Goal: Task Accomplishment & Management: Complete application form

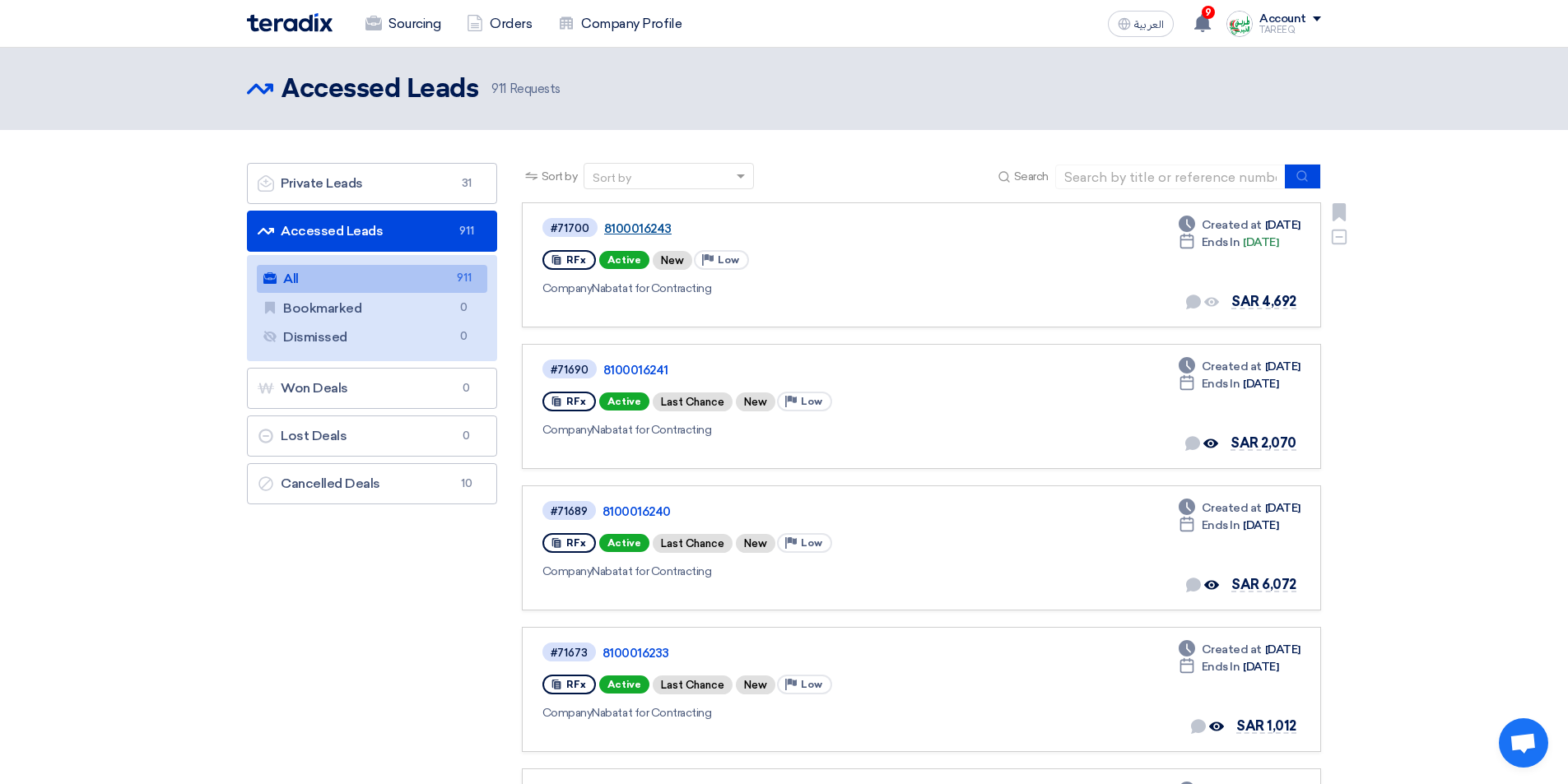
click at [635, 222] on link "8100016243" at bounding box center [809, 229] width 411 height 15
click at [648, 371] on link "8100016241" at bounding box center [808, 370] width 411 height 15
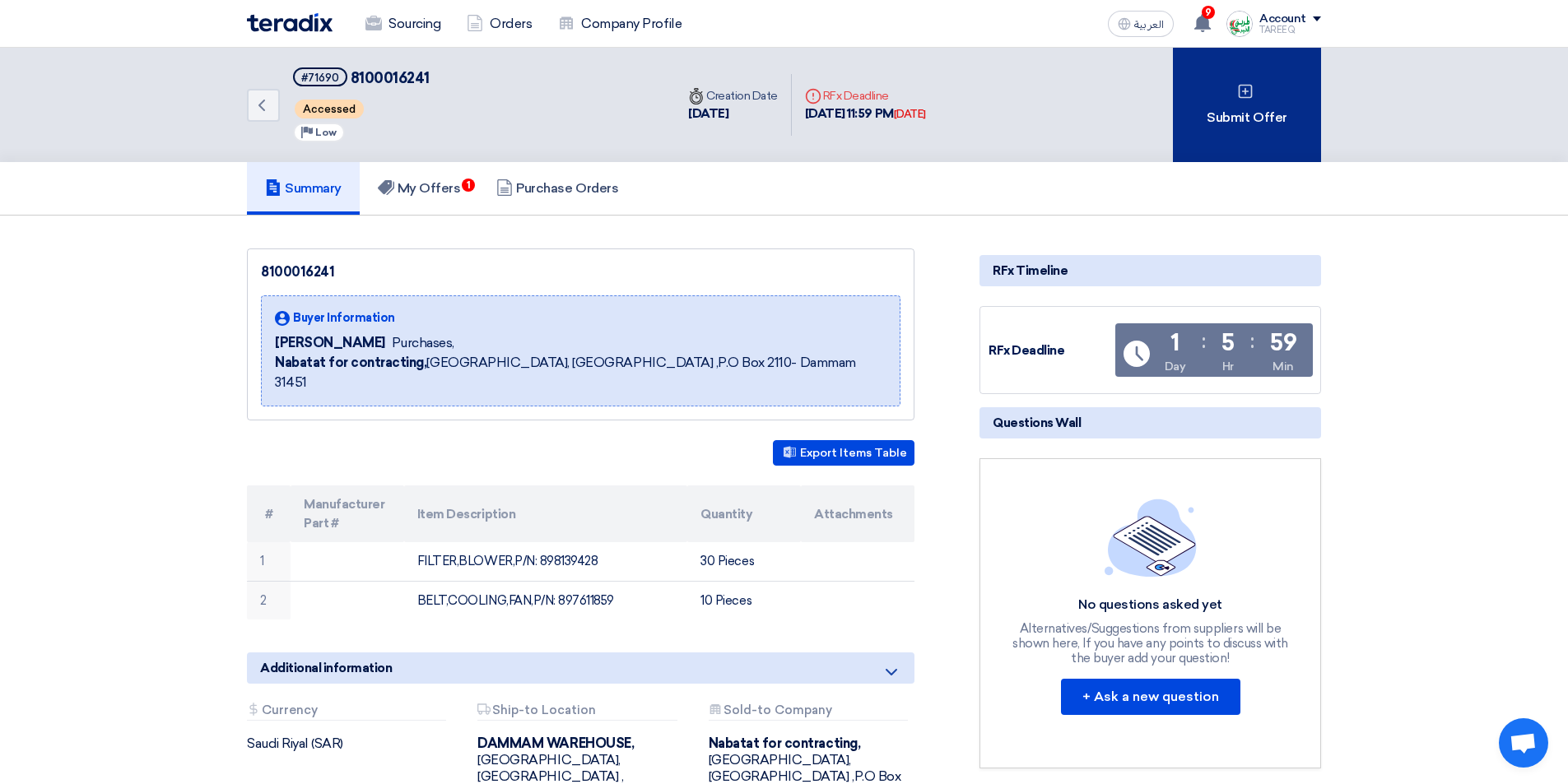
click at [1206, 130] on div "Submit Offer" at bounding box center [1246, 105] width 148 height 114
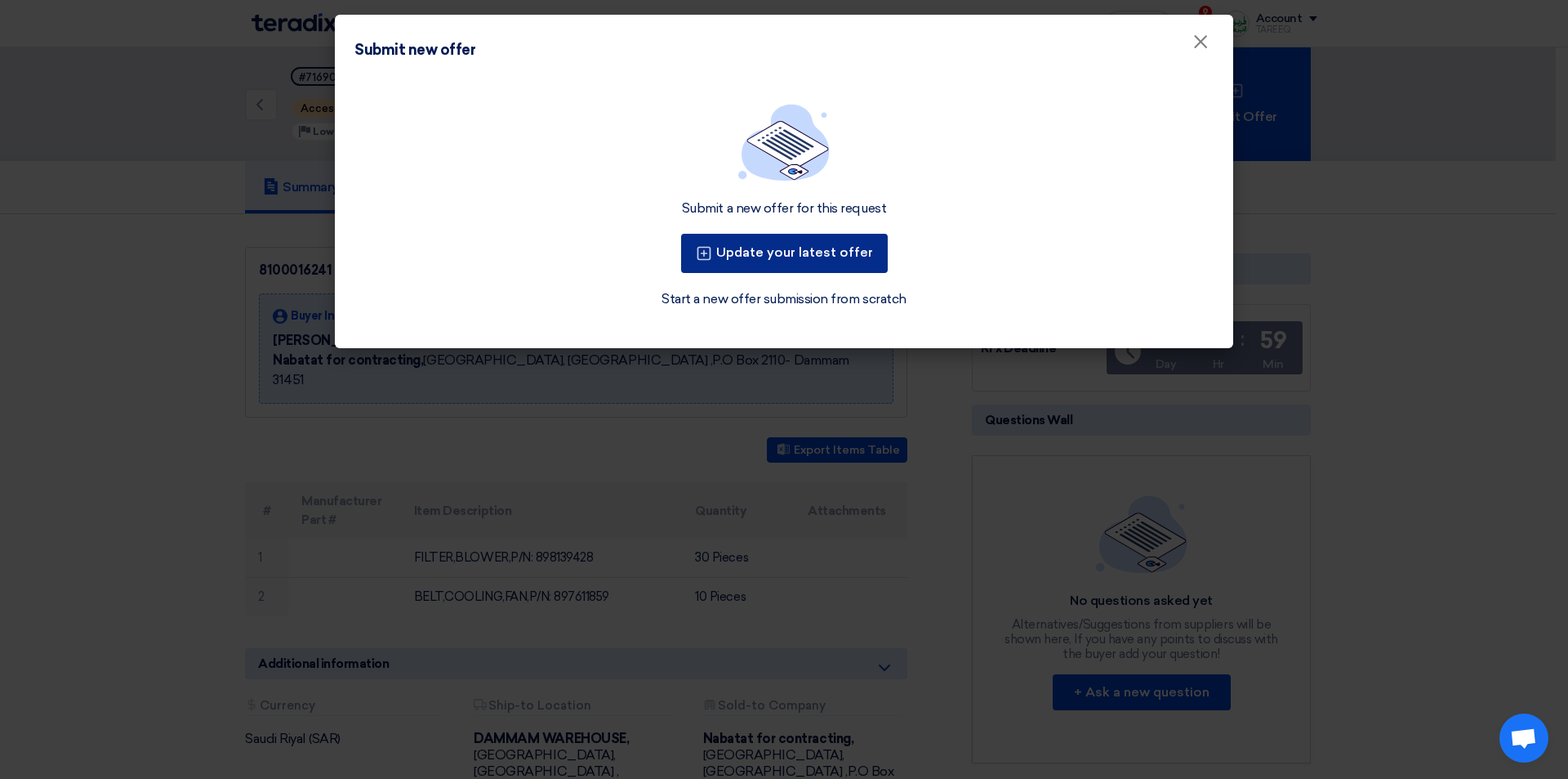
click at [779, 247] on button "Update your latest offer" at bounding box center [784, 253] width 206 height 39
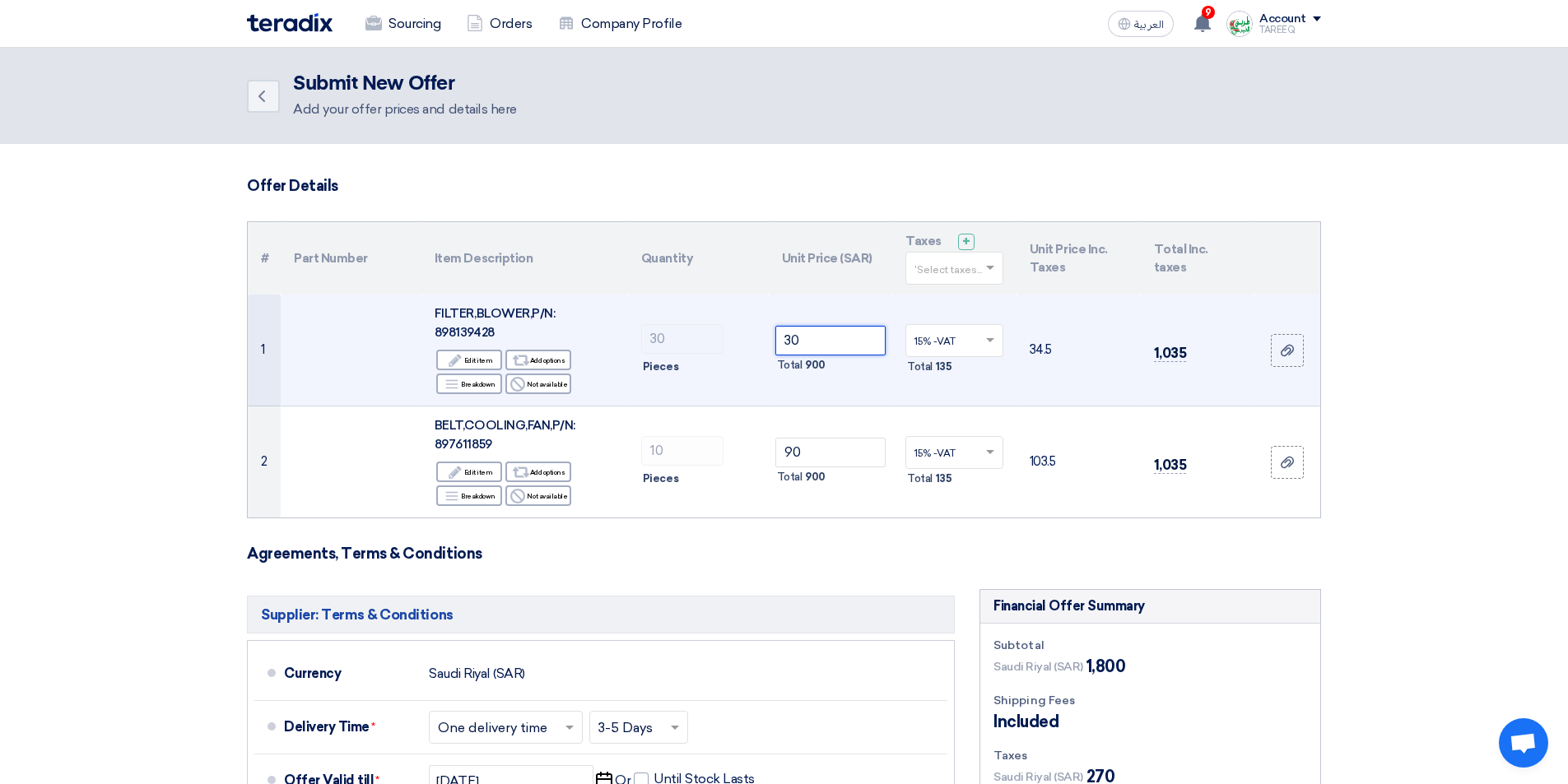
drag, startPoint x: 850, startPoint y: 345, endPoint x: 551, endPoint y: 346, distance: 299.0
click at [554, 346] on tr "1 FILTER,BLOWER,P/N: 898139428 Edit Edit item Alternative Add options Breakdown…" at bounding box center [784, 350] width 1072 height 112
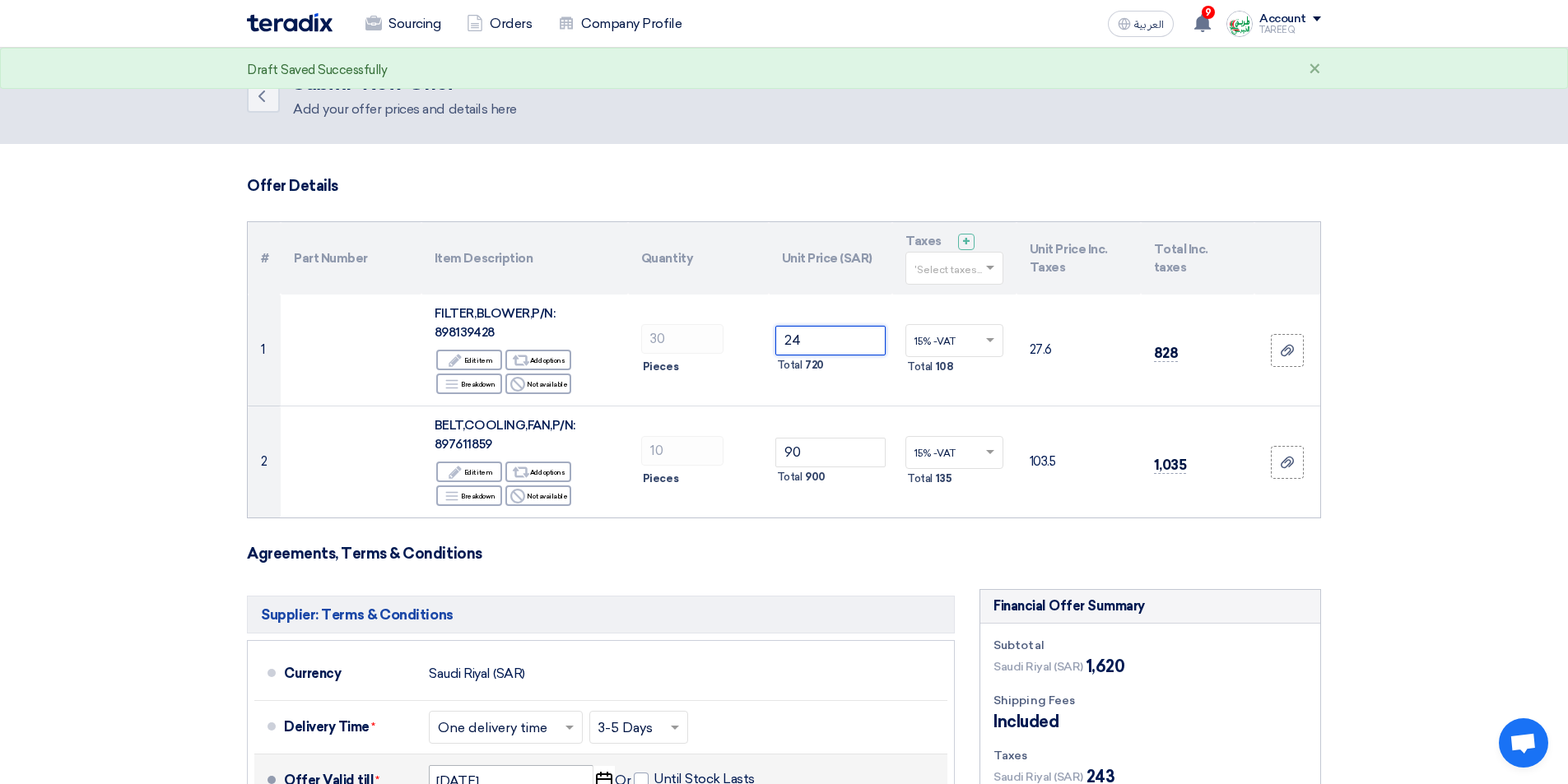
type input "24"
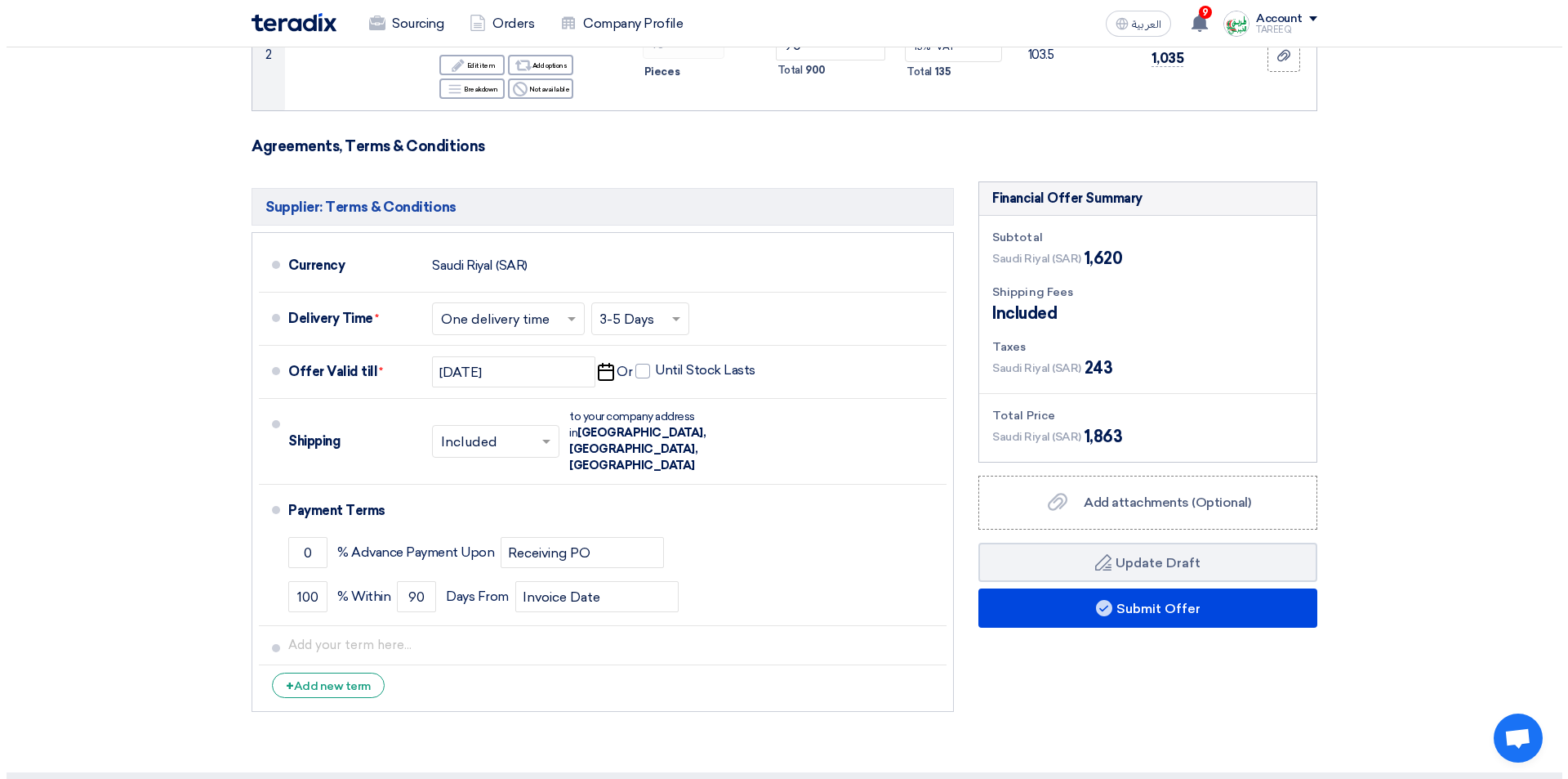
scroll to position [408, 0]
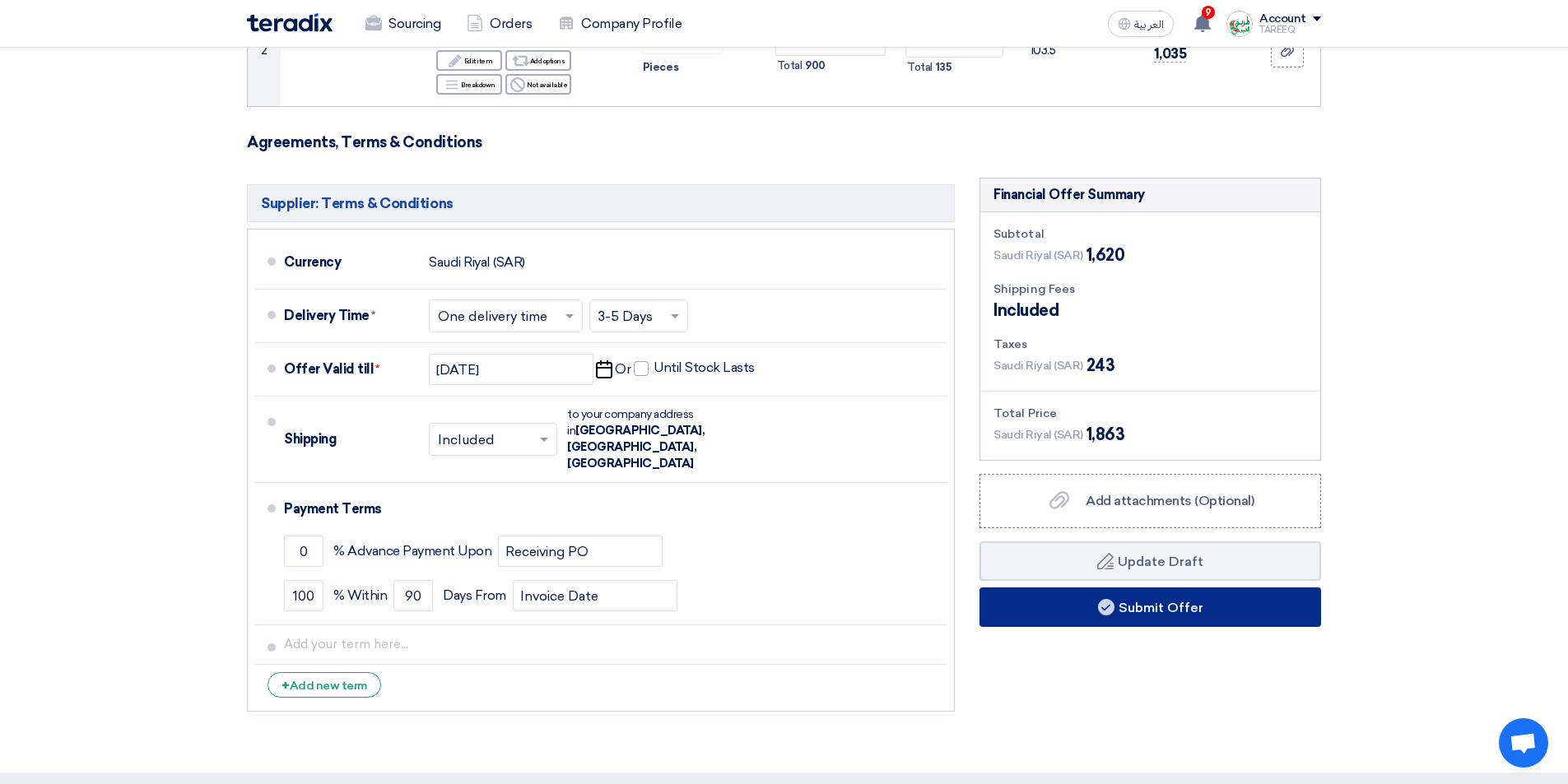
click at [1048, 610] on button "Submit Offer" at bounding box center [1150, 607] width 341 height 40
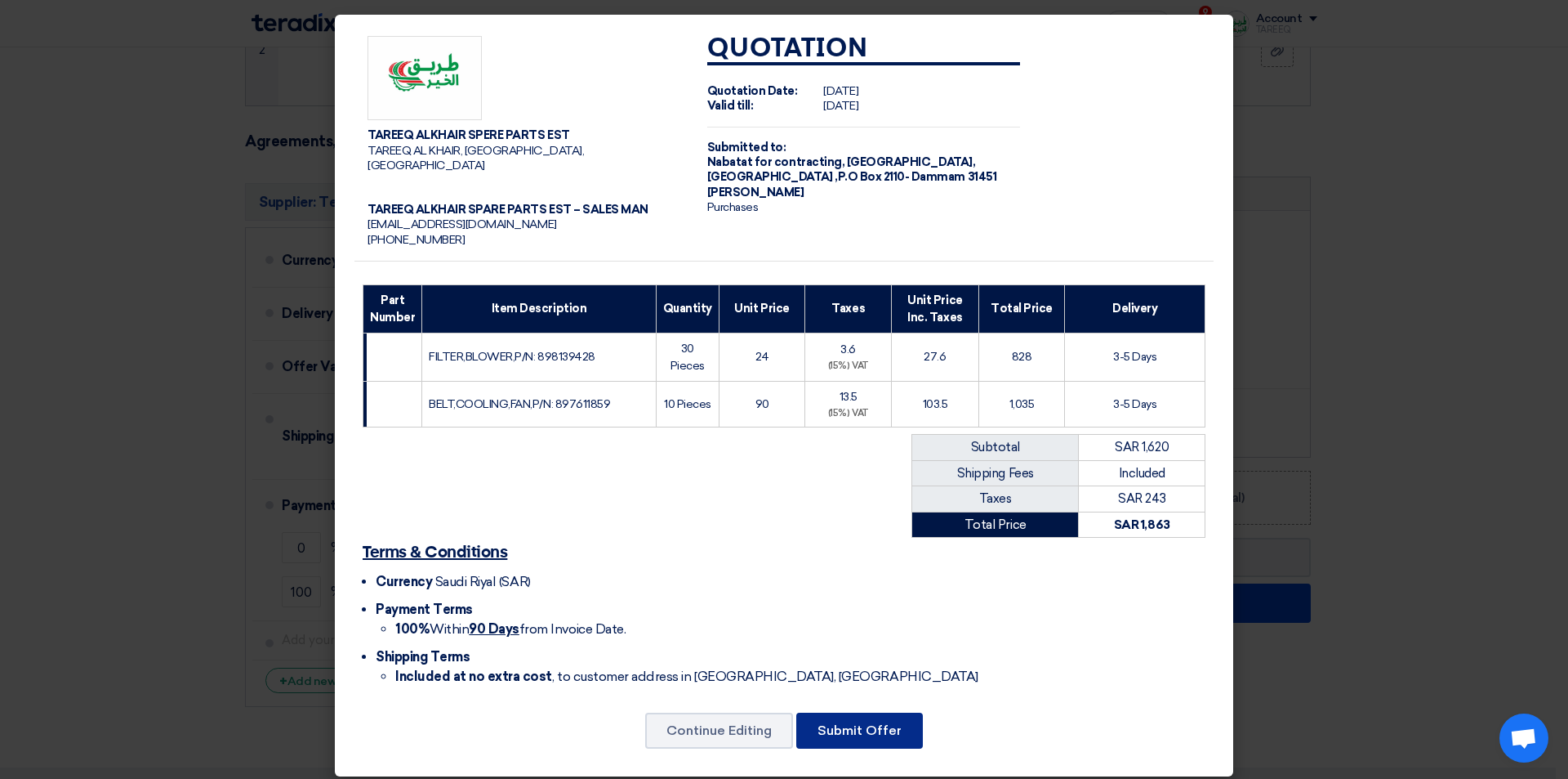
click at [842, 714] on button "Submit Offer" at bounding box center [859, 730] width 127 height 36
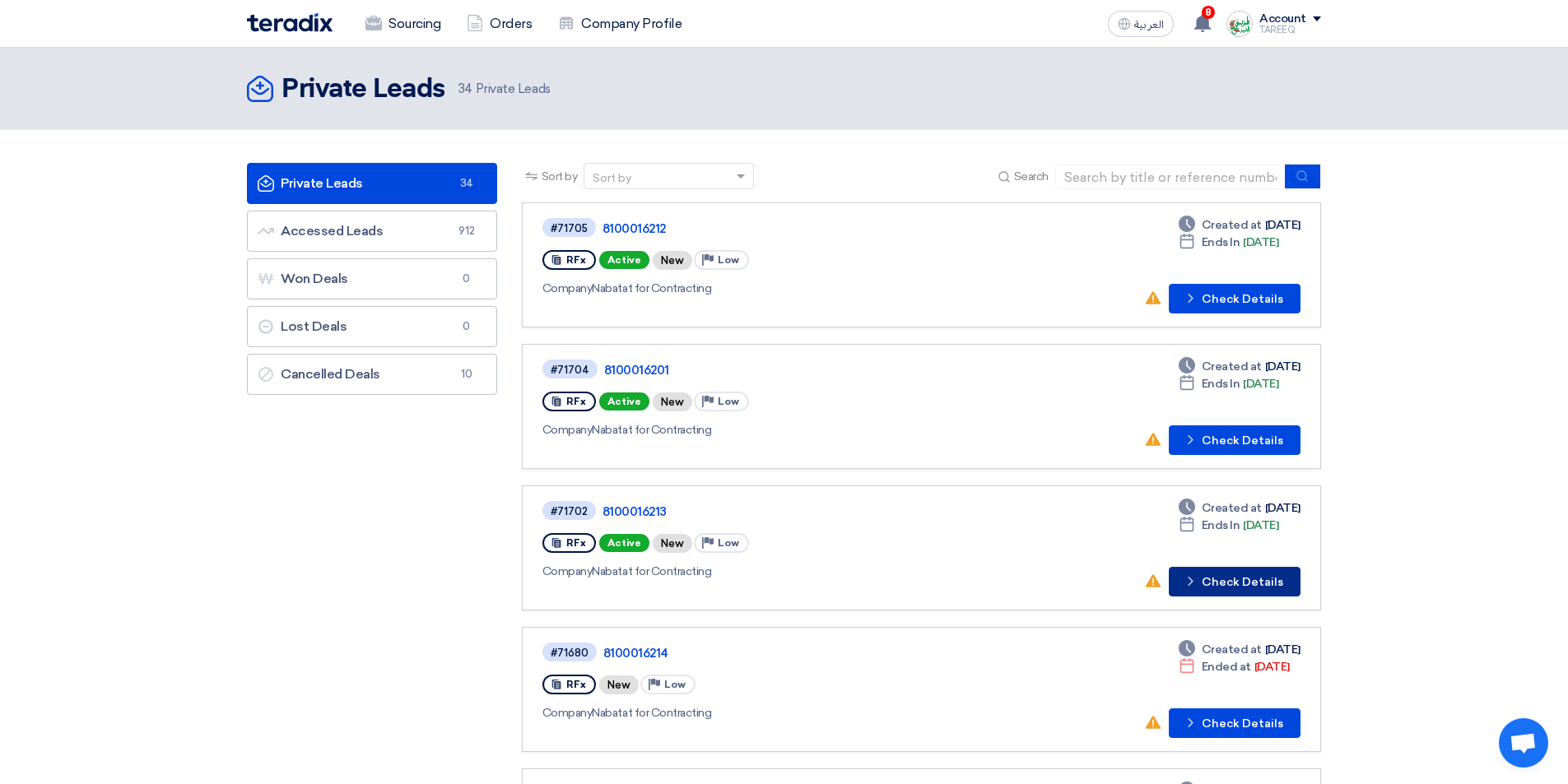
click at [1238, 582] on button "Check details Check Details" at bounding box center [1234, 581] width 132 height 29
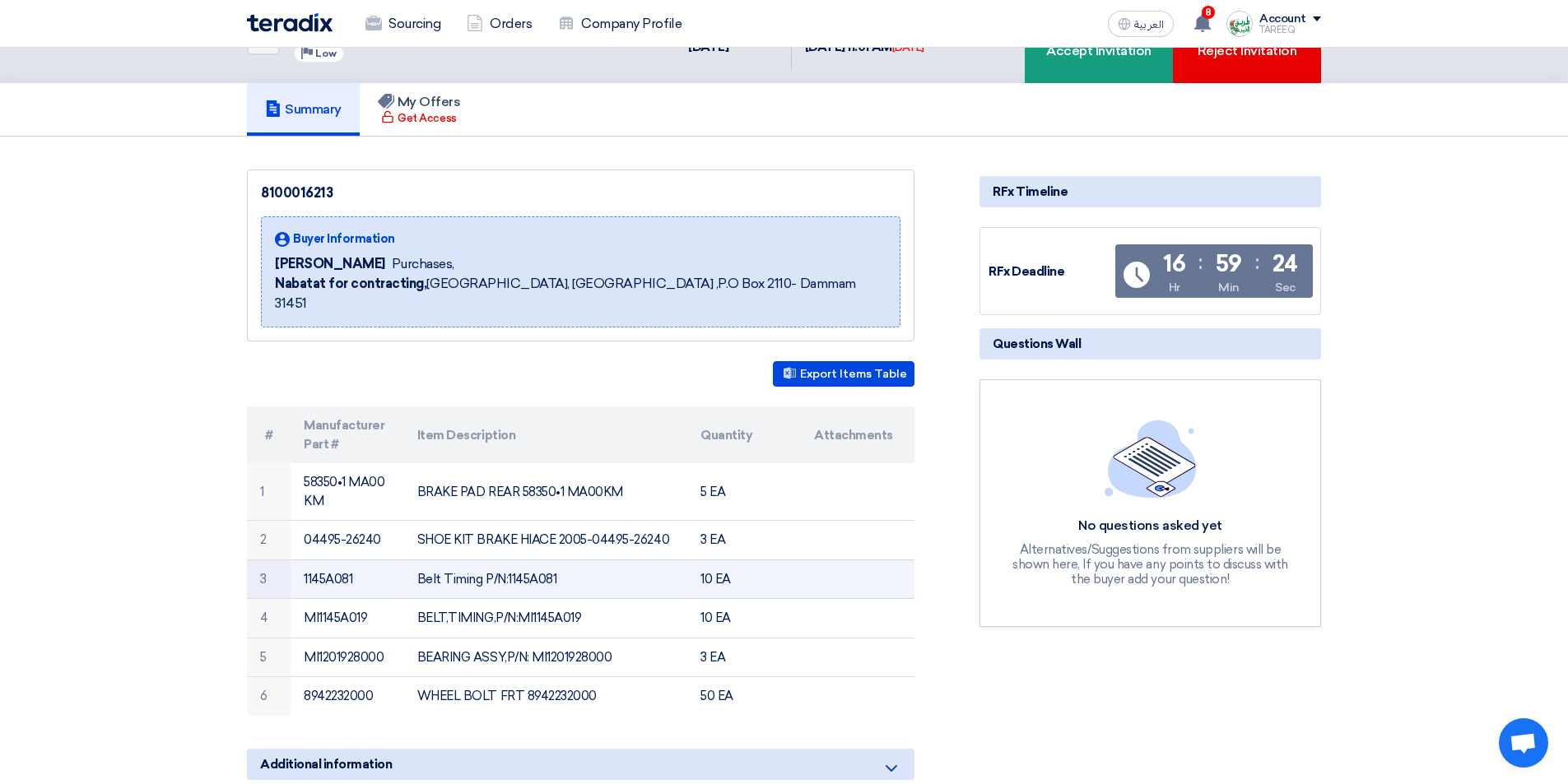
scroll to position [82, 0]
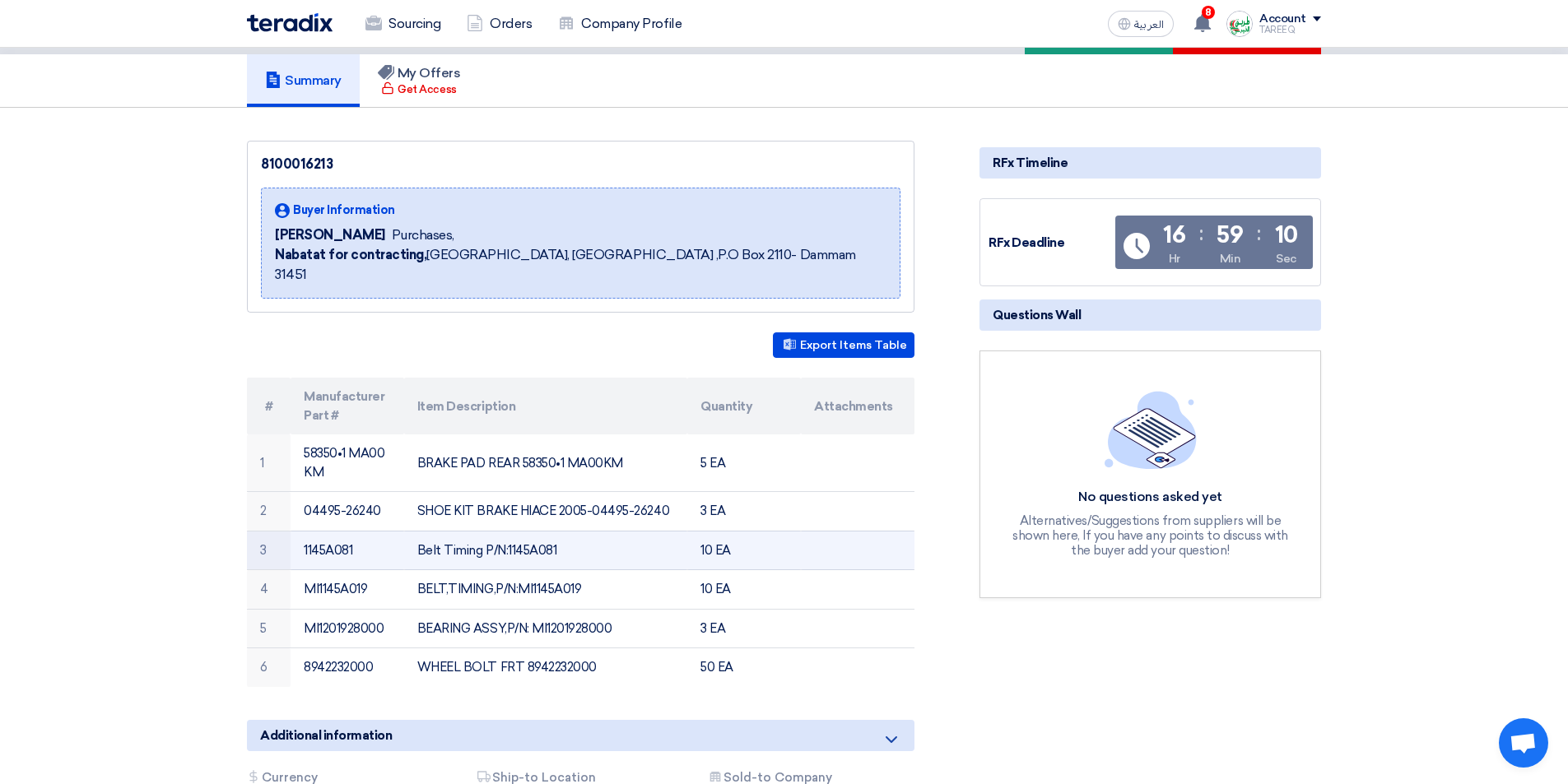
click at [530, 531] on td "Belt Timing P/N:1145A081" at bounding box center [545, 550] width 284 height 40
click at [530, 530] on td "Belt Timing P/N:1145A081" at bounding box center [545, 550] width 284 height 40
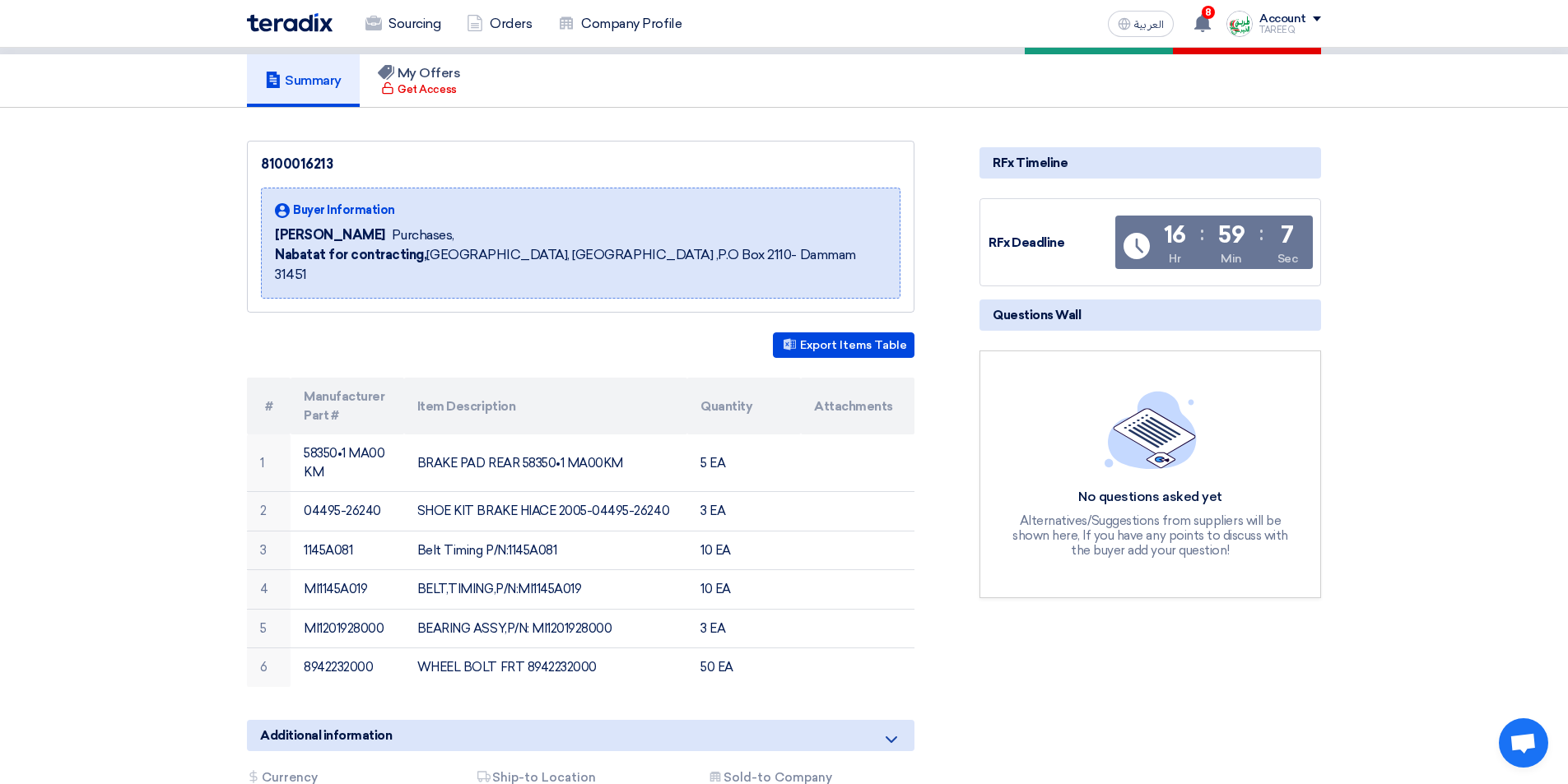
copy td "1145A081"
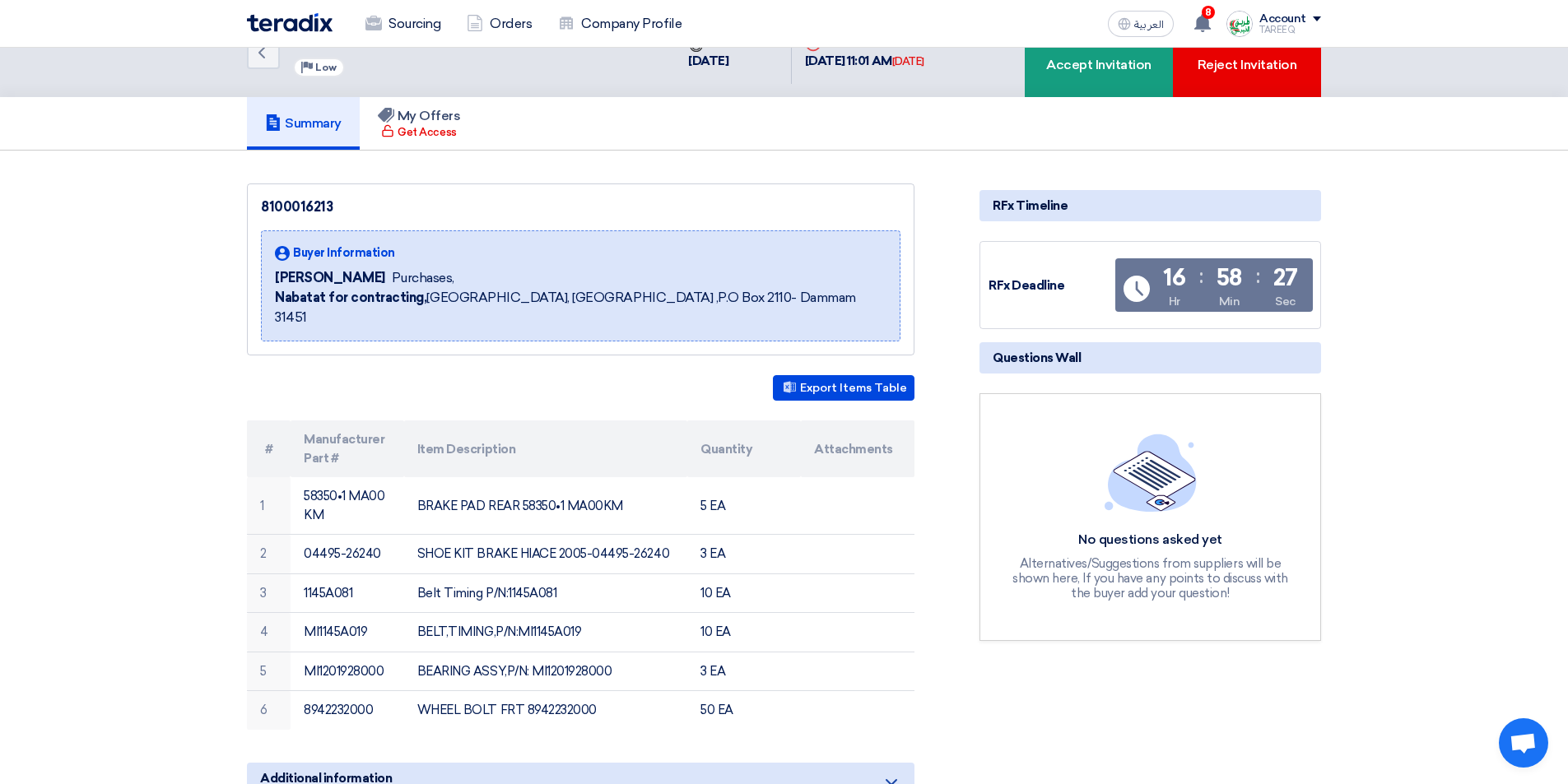
scroll to position [0, 0]
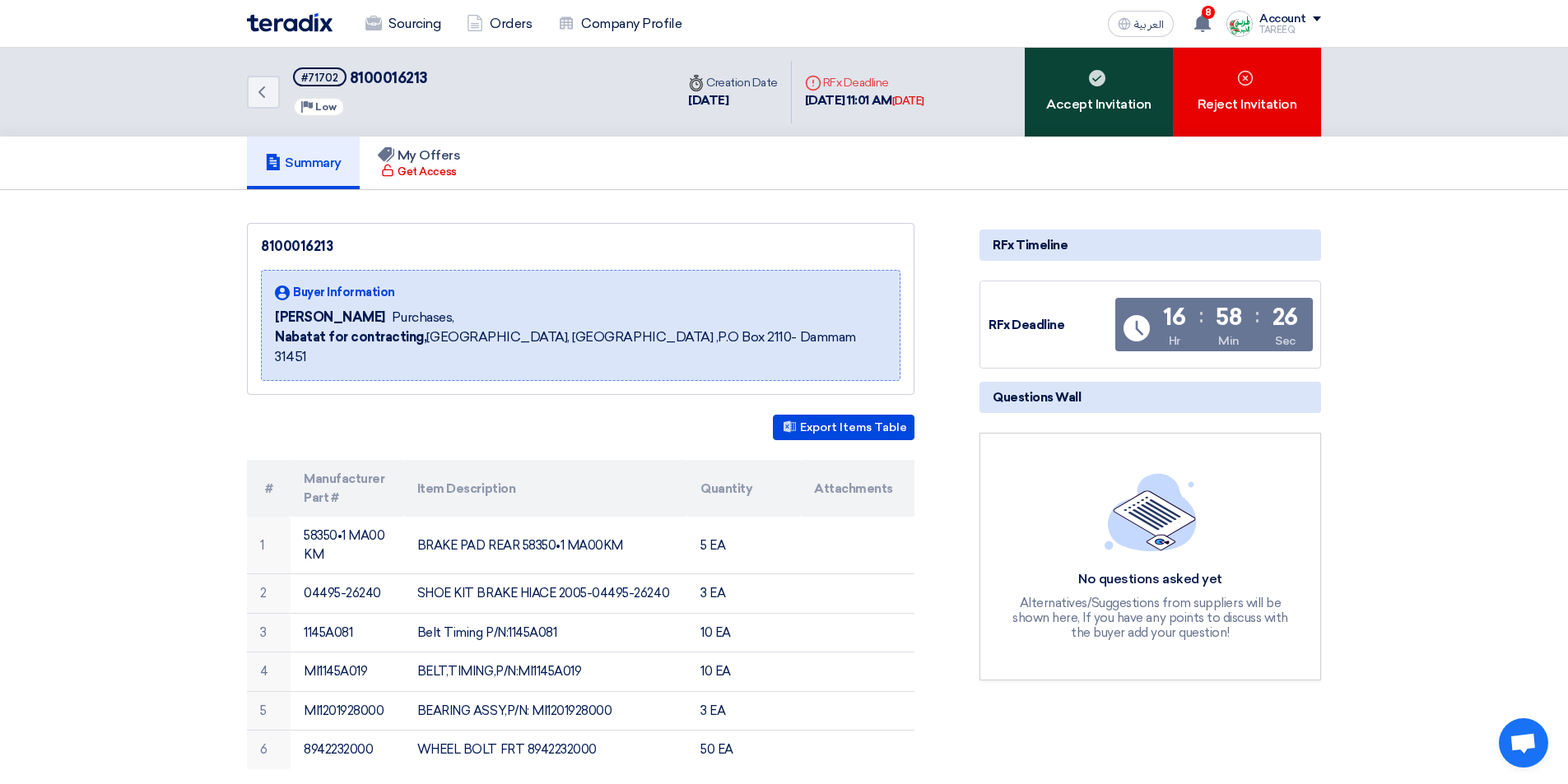
click at [1105, 112] on div "Accept Invitation" at bounding box center [1098, 92] width 148 height 89
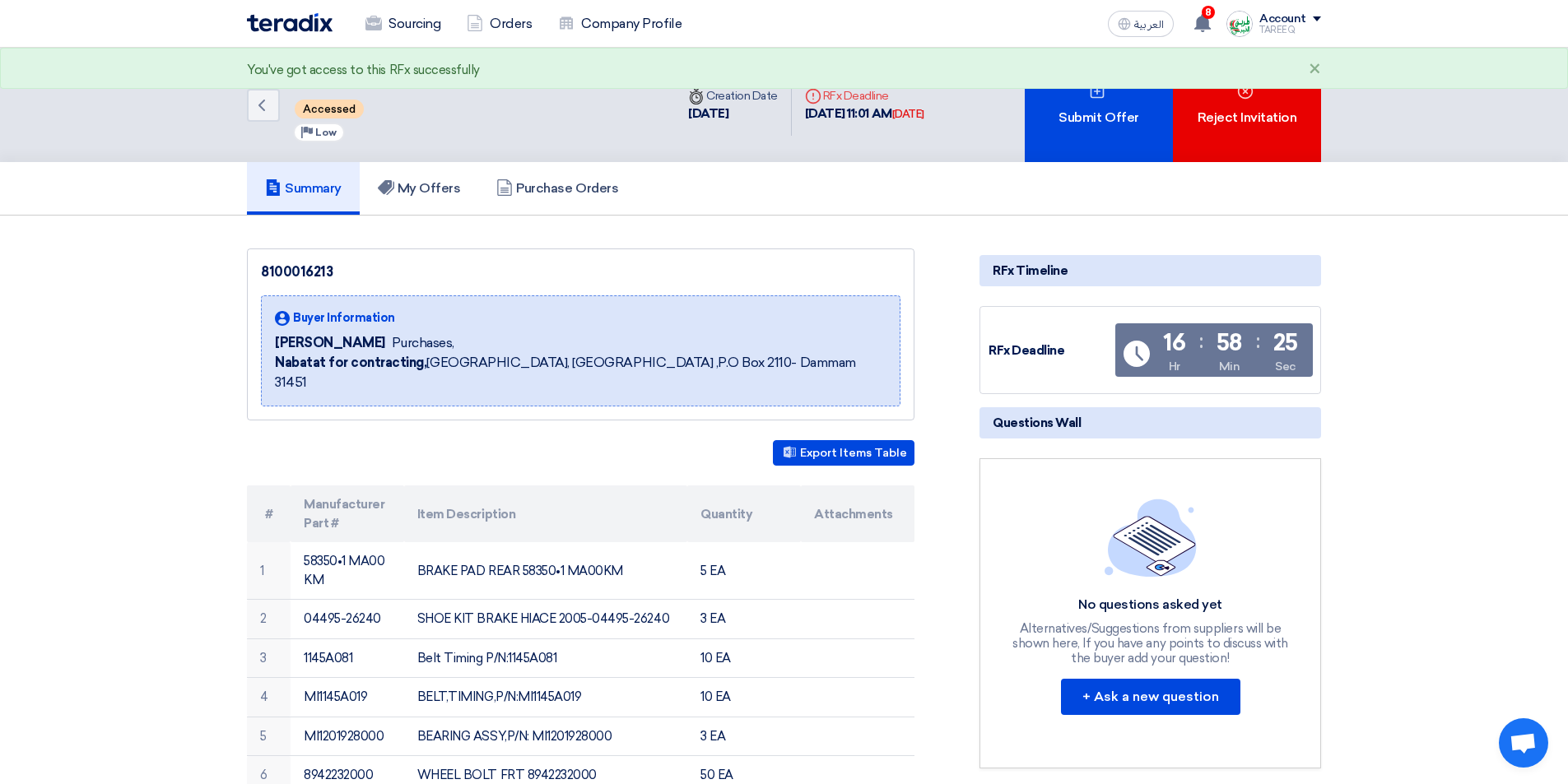
click at [1105, 111] on div "Submit Offer" at bounding box center [1098, 105] width 148 height 114
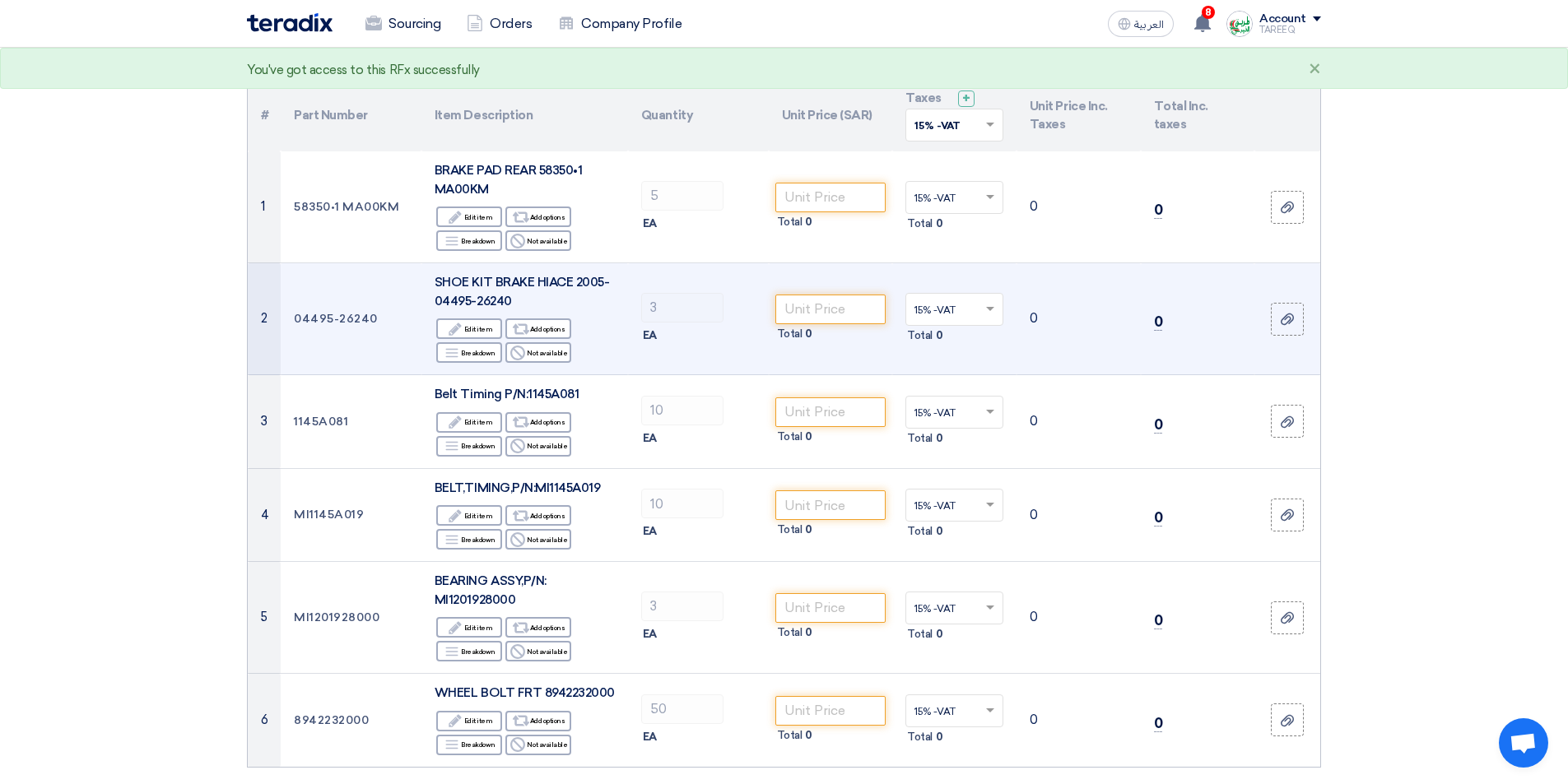
scroll to position [165, 0]
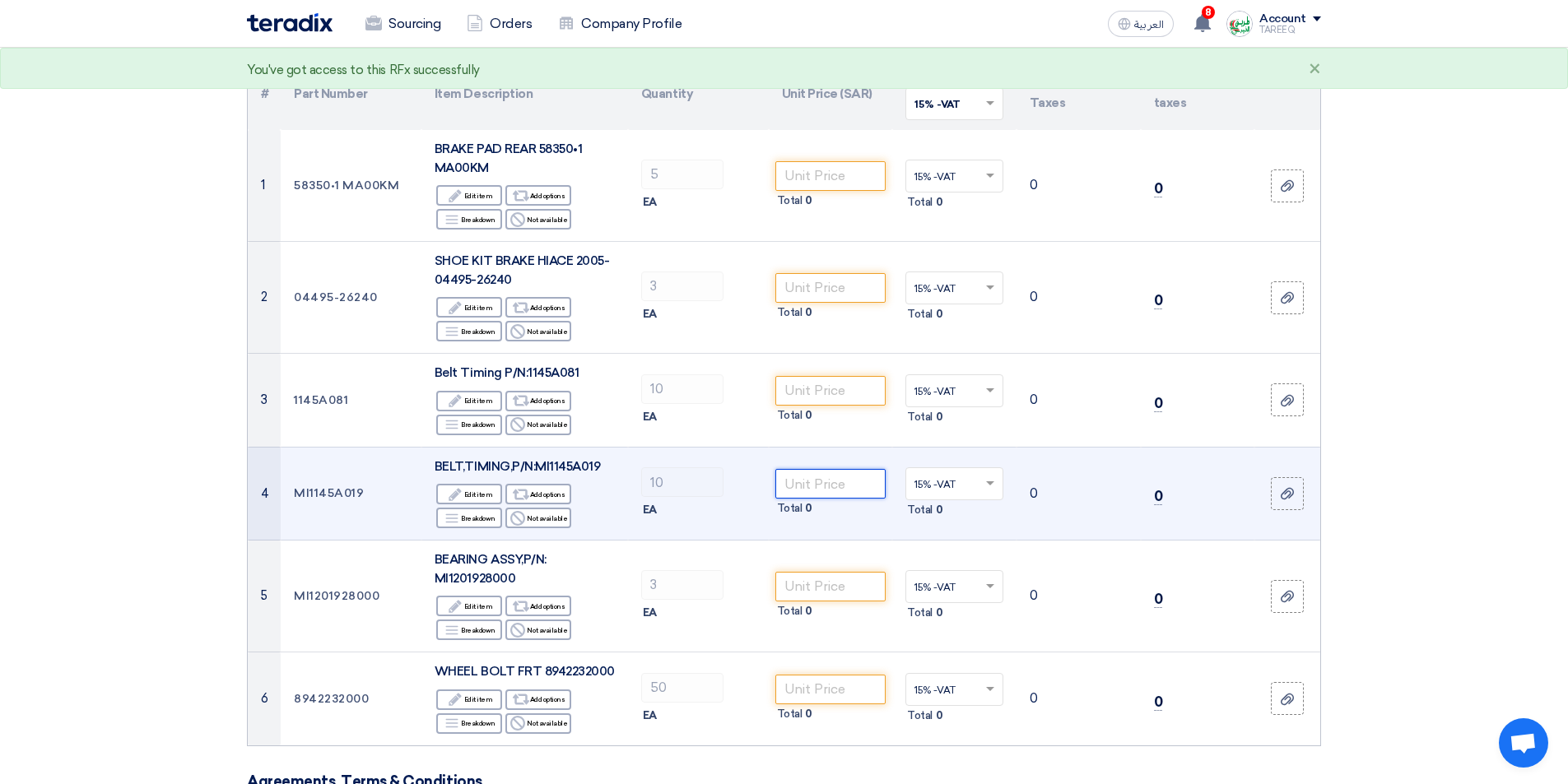
click at [844, 482] on input "number" at bounding box center [830, 483] width 111 height 29
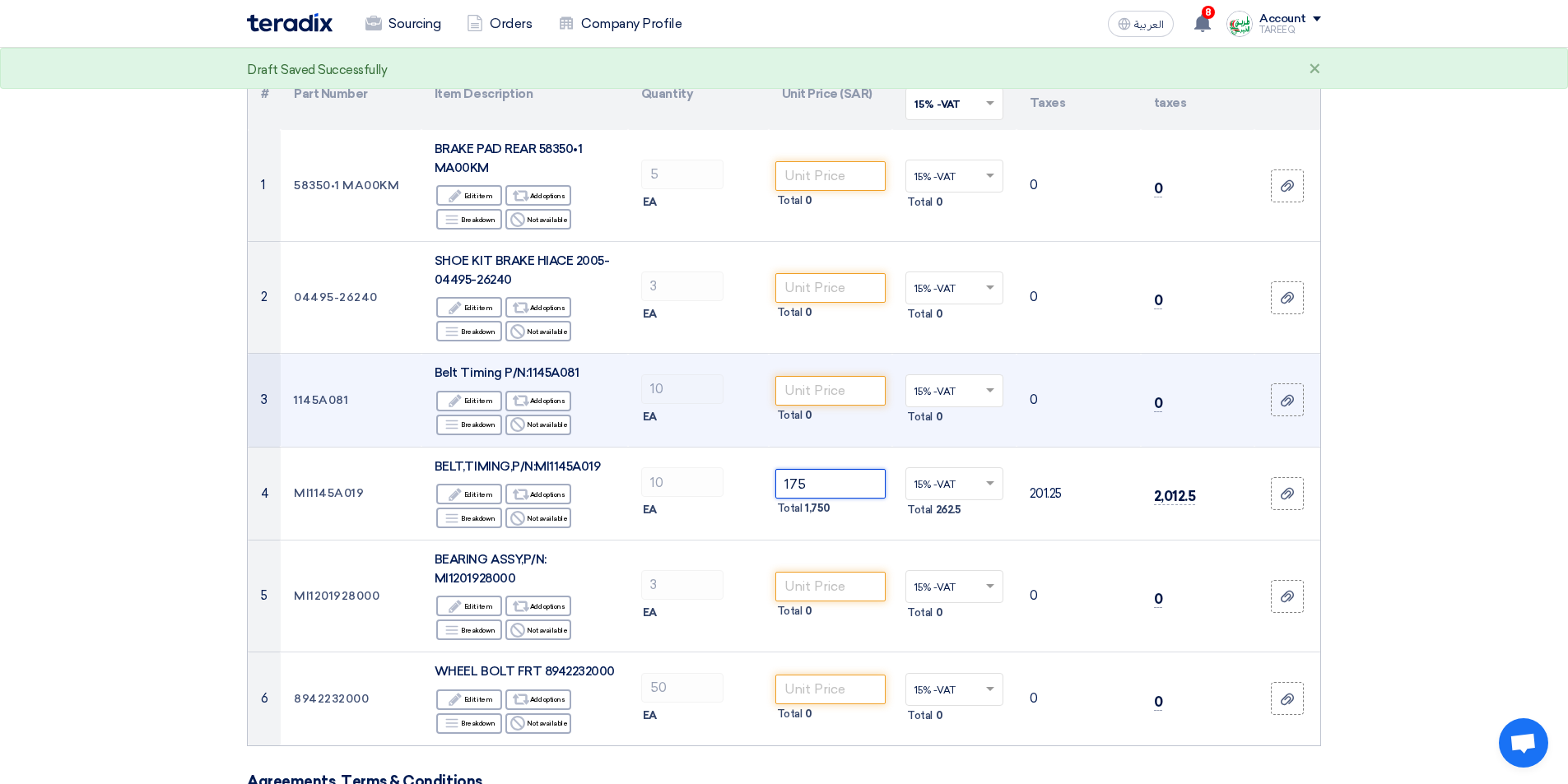
type input "175"
click at [853, 383] on input "number" at bounding box center [830, 391] width 111 height 29
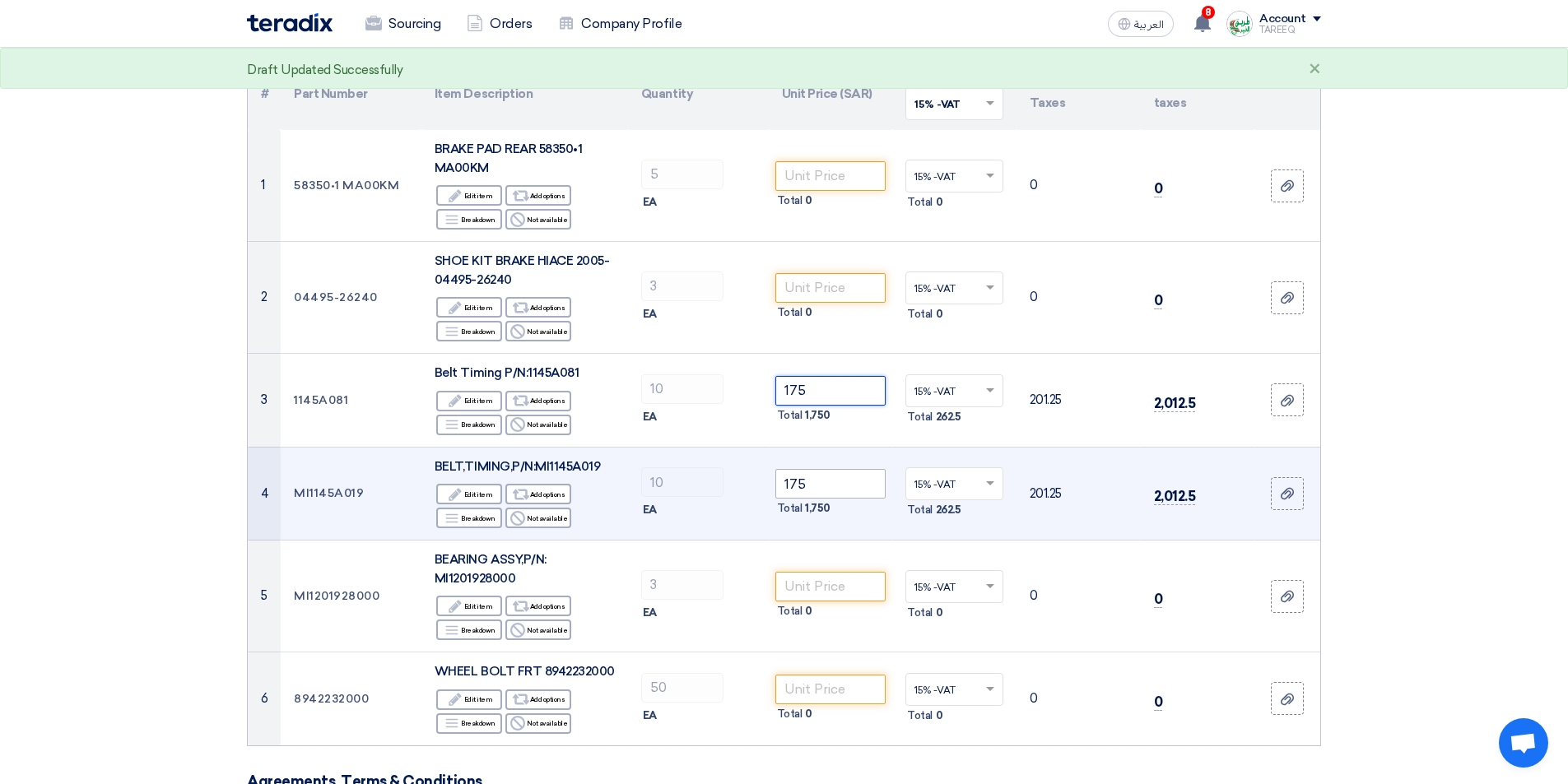
type input "175"
drag, startPoint x: 823, startPoint y: 481, endPoint x: 620, endPoint y: 487, distance: 203.1
click at [629, 497] on tr "4 MI1145A019 BELT,TIMING,P/N:MI1145A019 Edit Edit item Alternative Add options …" at bounding box center [784, 494] width 1072 height 94
click at [581, 464] on span "BELT,TIMING,P/N:MI1145A019" at bounding box center [517, 466] width 166 height 15
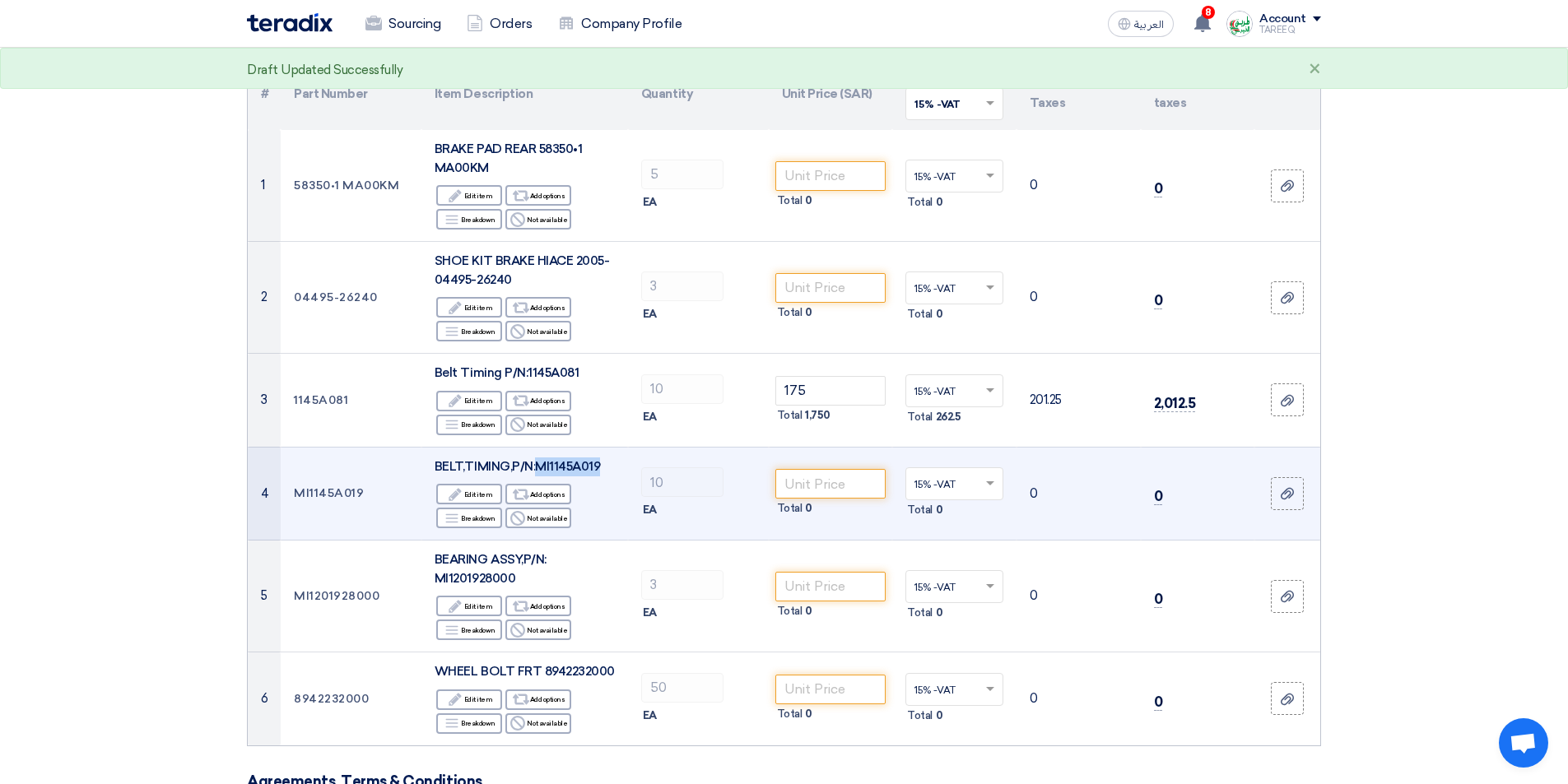
copy span "MI1145A019"
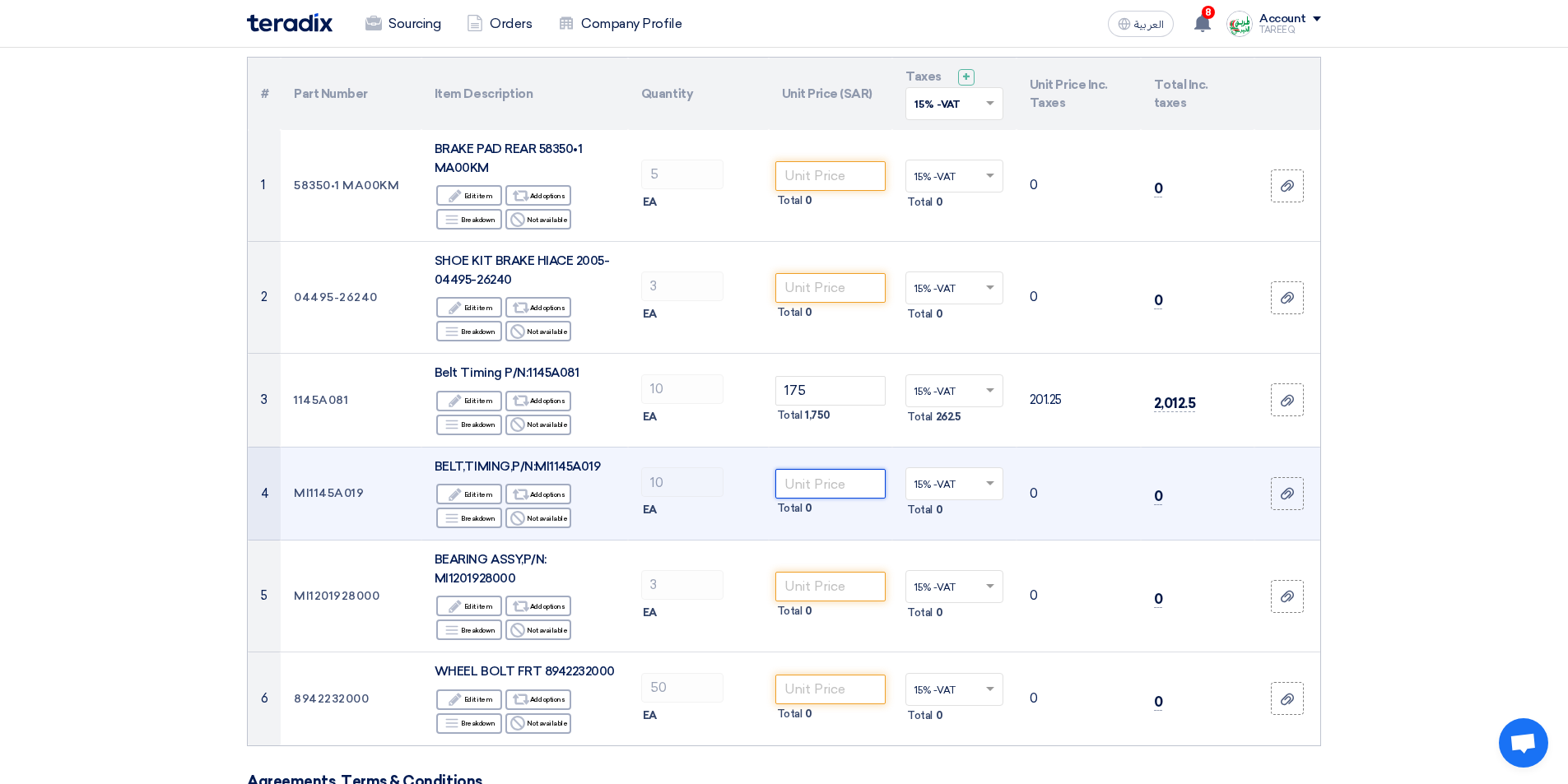
click at [809, 484] on input "number" at bounding box center [830, 483] width 111 height 29
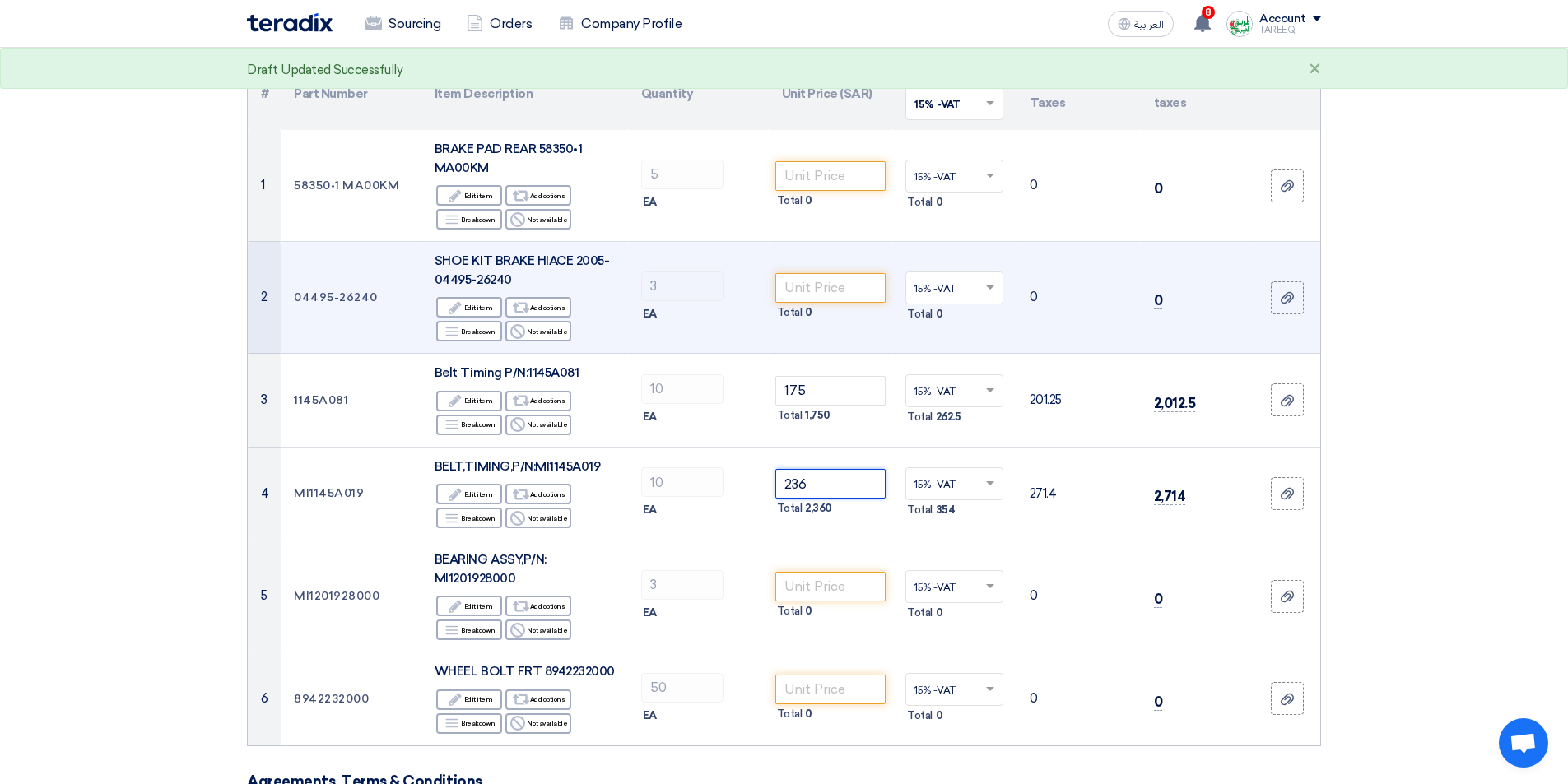
type input "236"
click at [460, 279] on span "SHOE KIT BRAKE HIACE 2005-04495-26240" at bounding box center [521, 270] width 176 height 34
click at [307, 287] on td "04495-26240" at bounding box center [350, 298] width 141 height 112
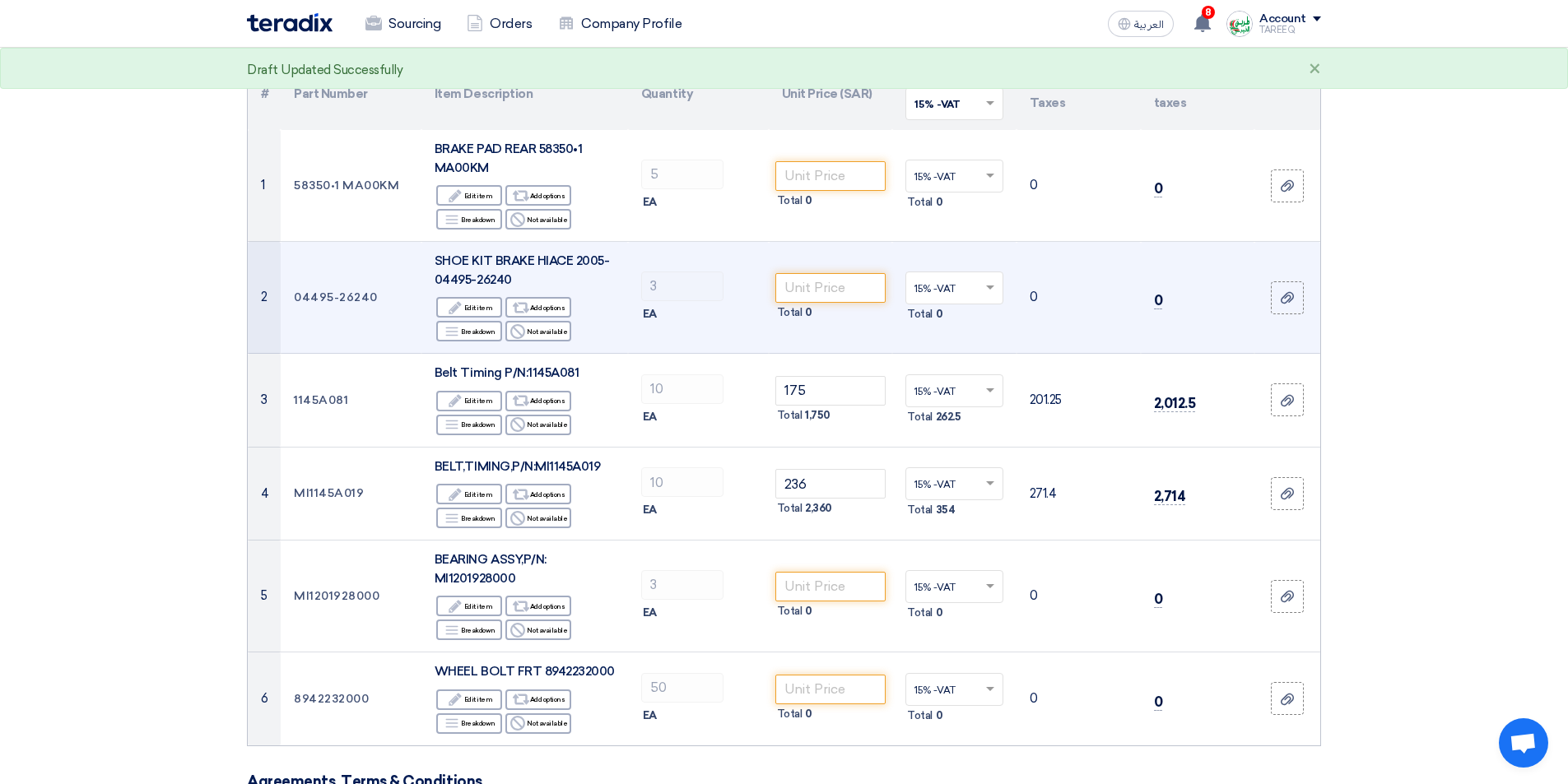
click at [307, 287] on td "04495-26240" at bounding box center [350, 298] width 141 height 112
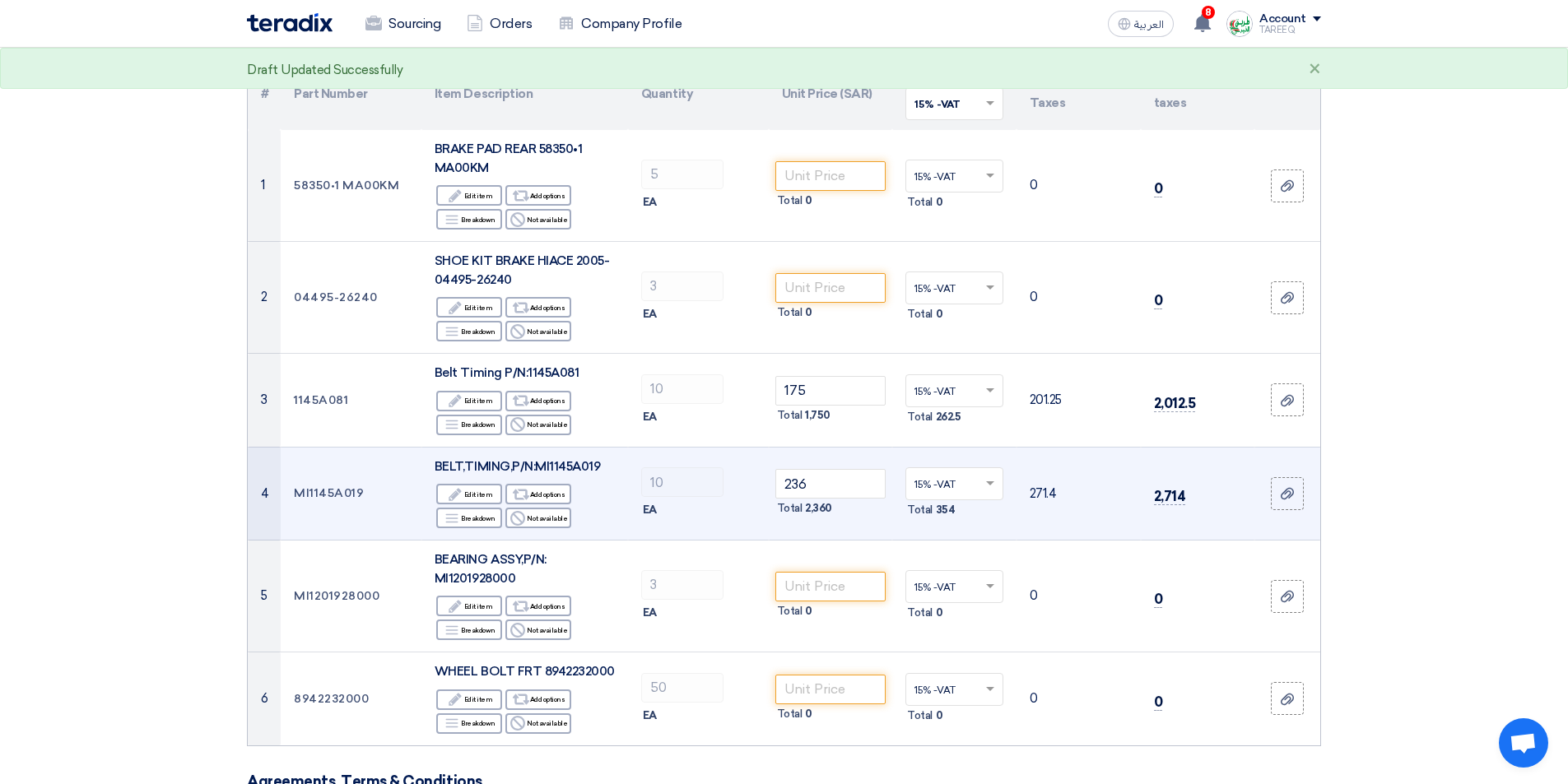
copy tr "04495-26240"
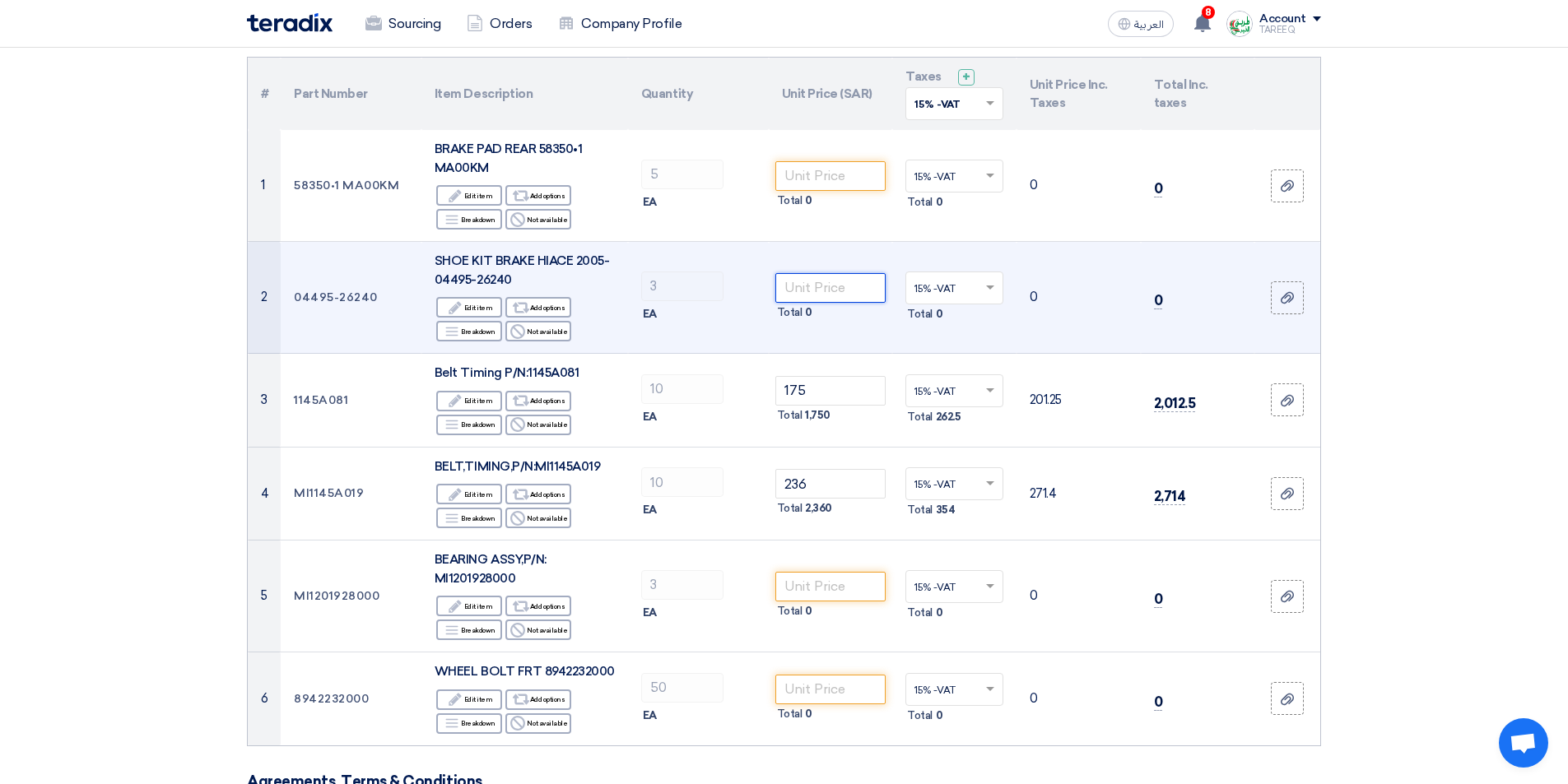
click at [848, 294] on input "number" at bounding box center [830, 288] width 111 height 29
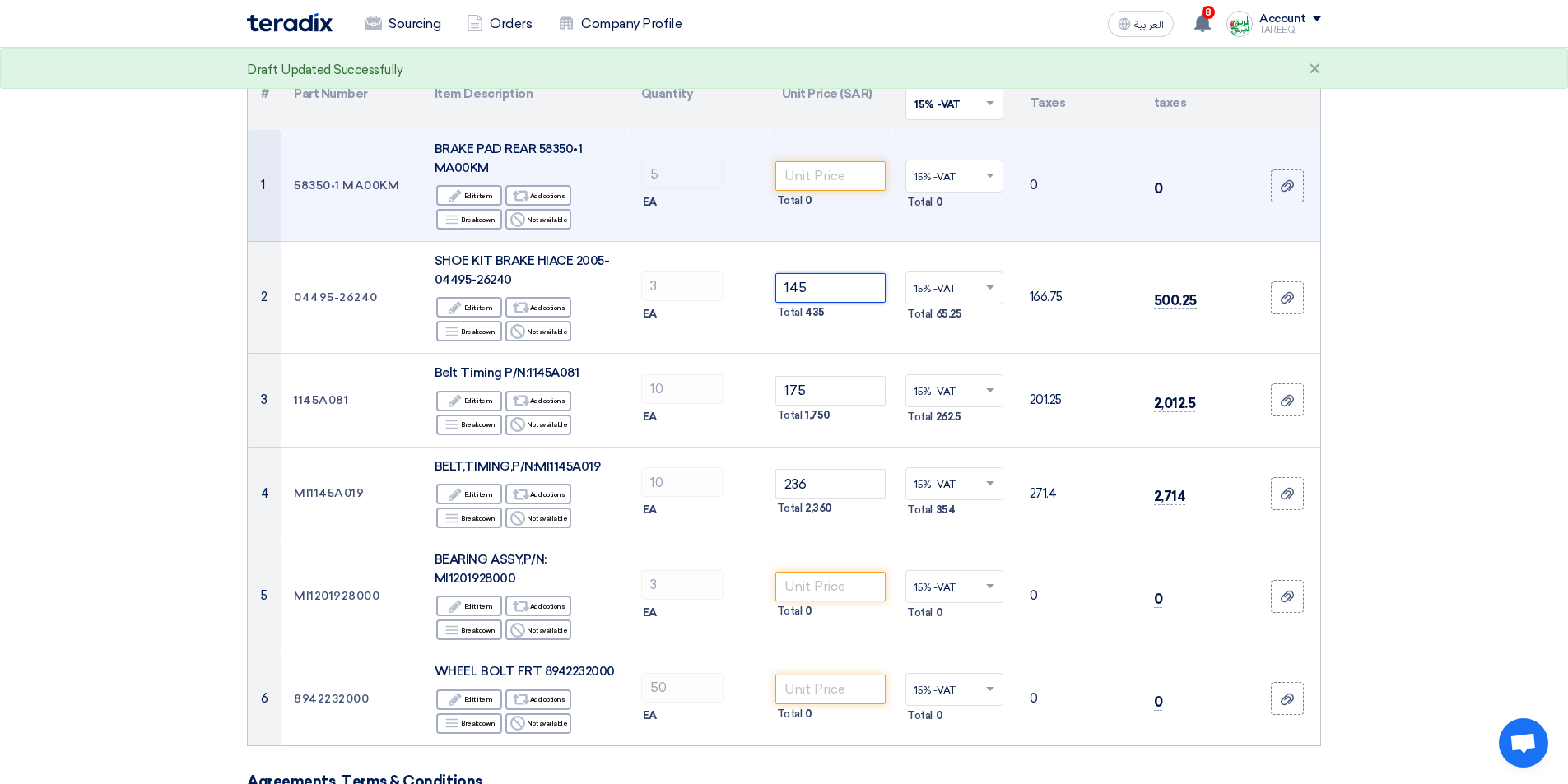
type input "145"
click at [312, 185] on td "58350•1 MA00KM" at bounding box center [350, 186] width 141 height 112
click at [311, 185] on td "58350•1 MA00KM" at bounding box center [350, 186] width 141 height 112
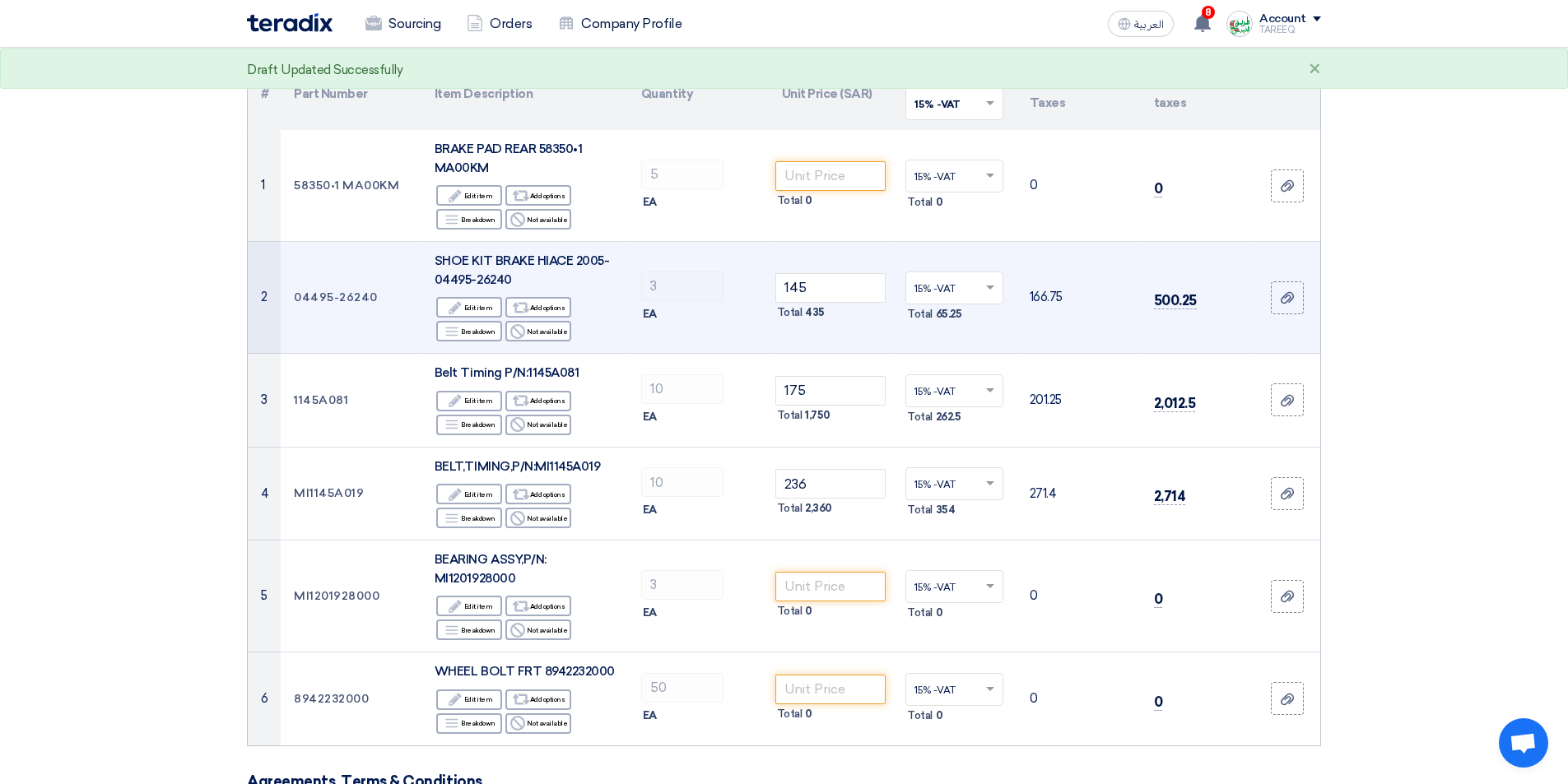
copy tr "58350•1 MA00KM"
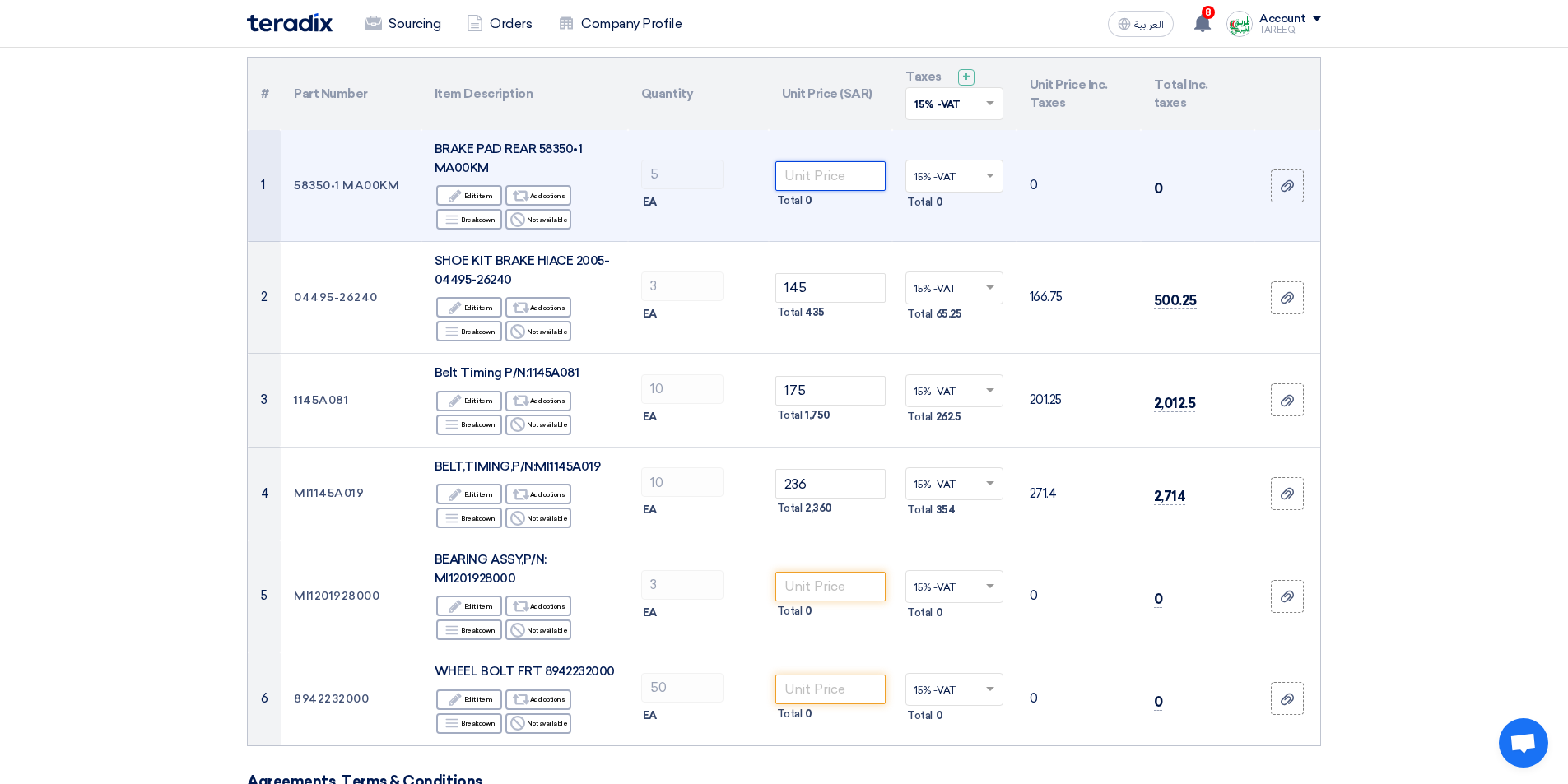
click at [807, 178] on input "number" at bounding box center [830, 176] width 111 height 29
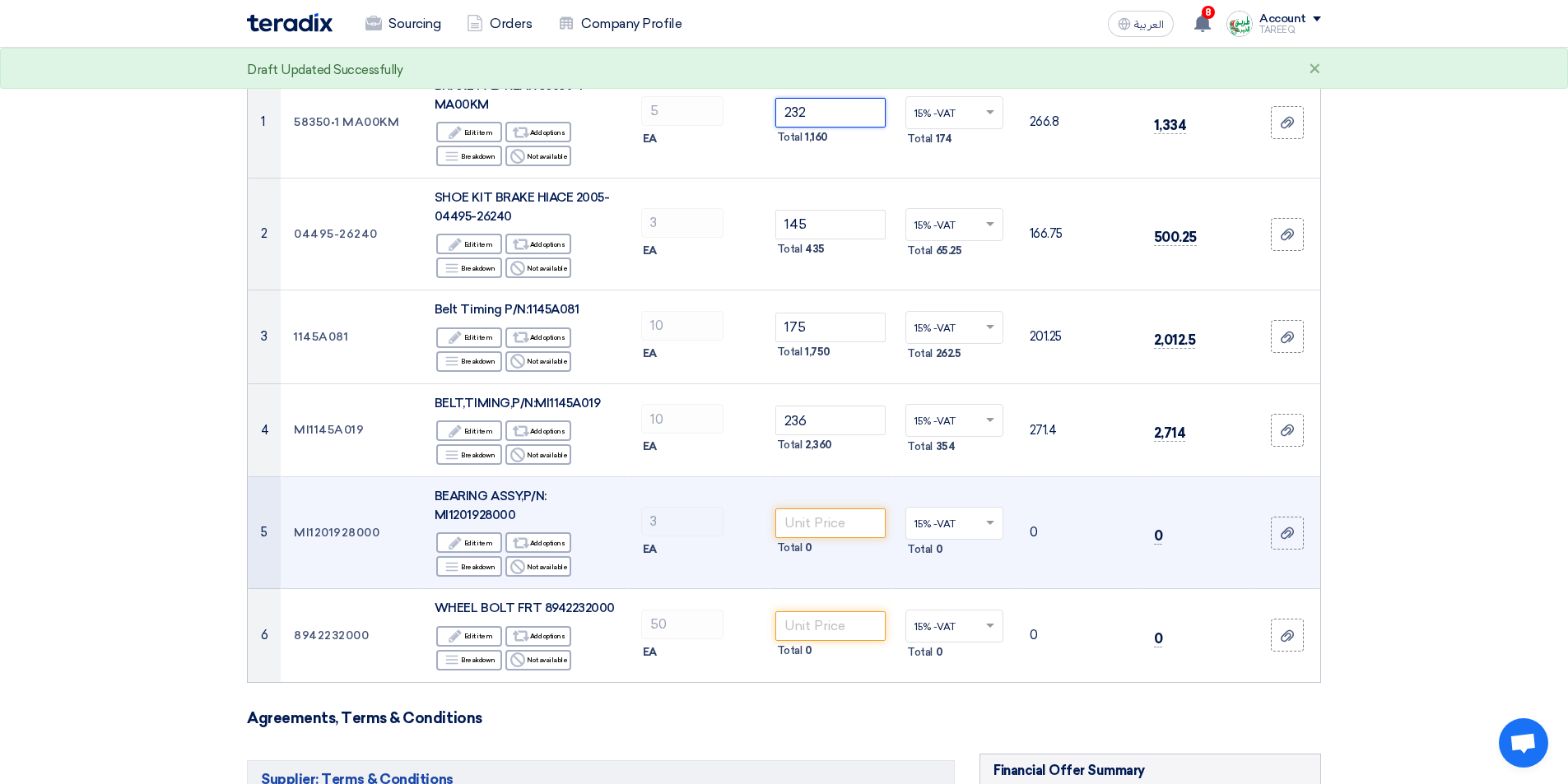
scroll to position [329, 0]
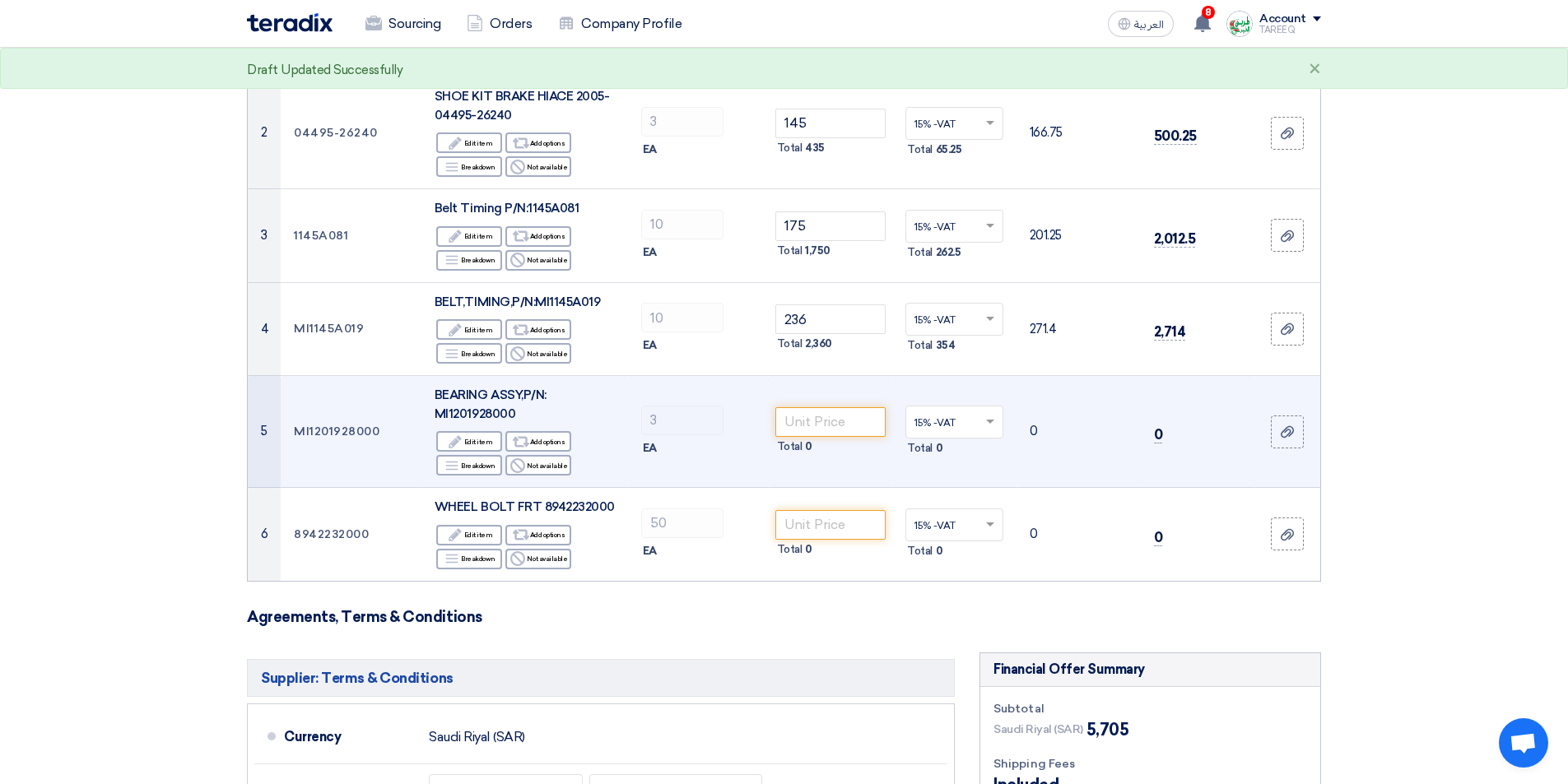
type input "232"
click at [344, 430] on td "MI1201928000" at bounding box center [350, 432] width 141 height 112
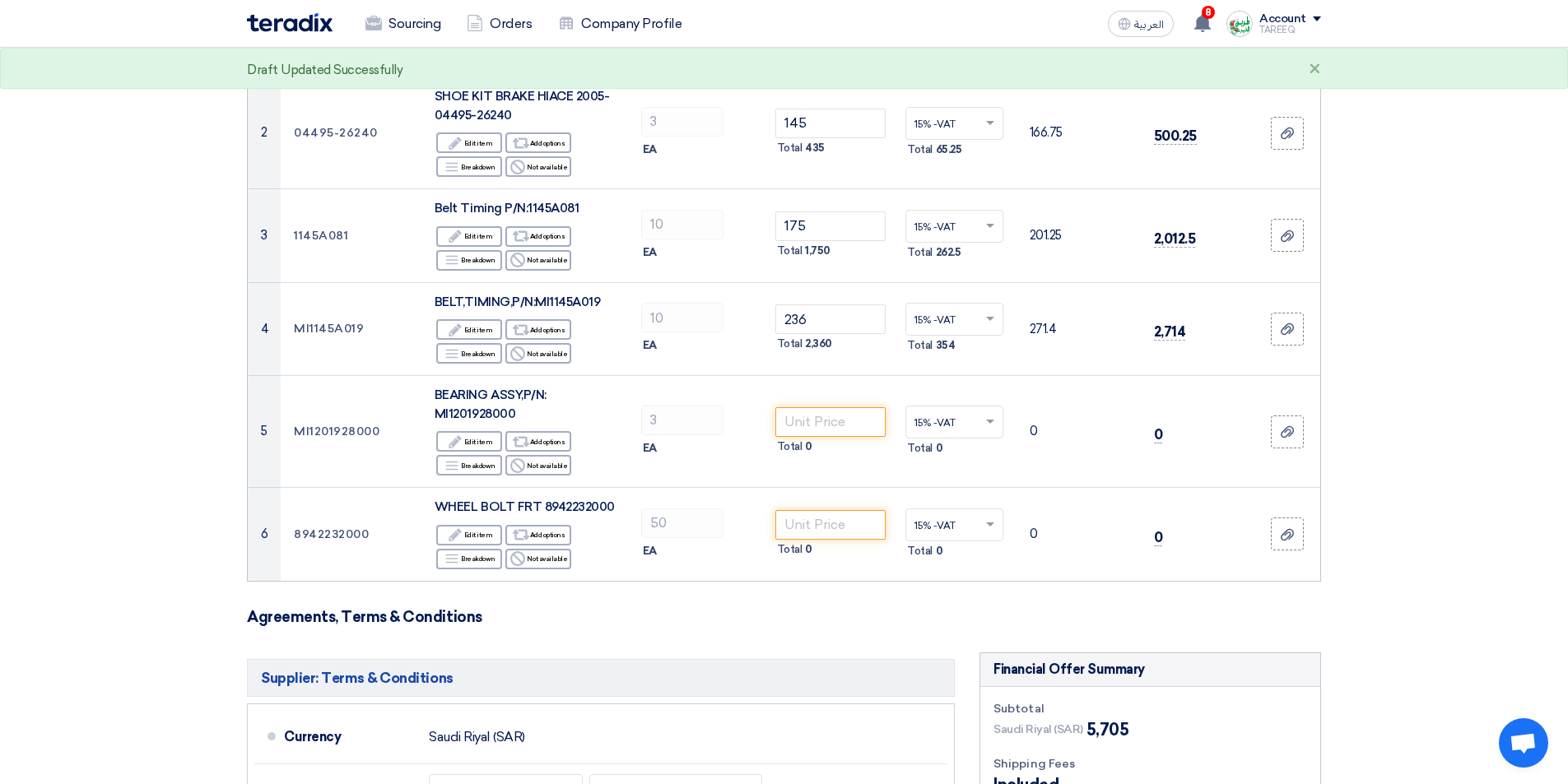
copy td "MI1201928000"
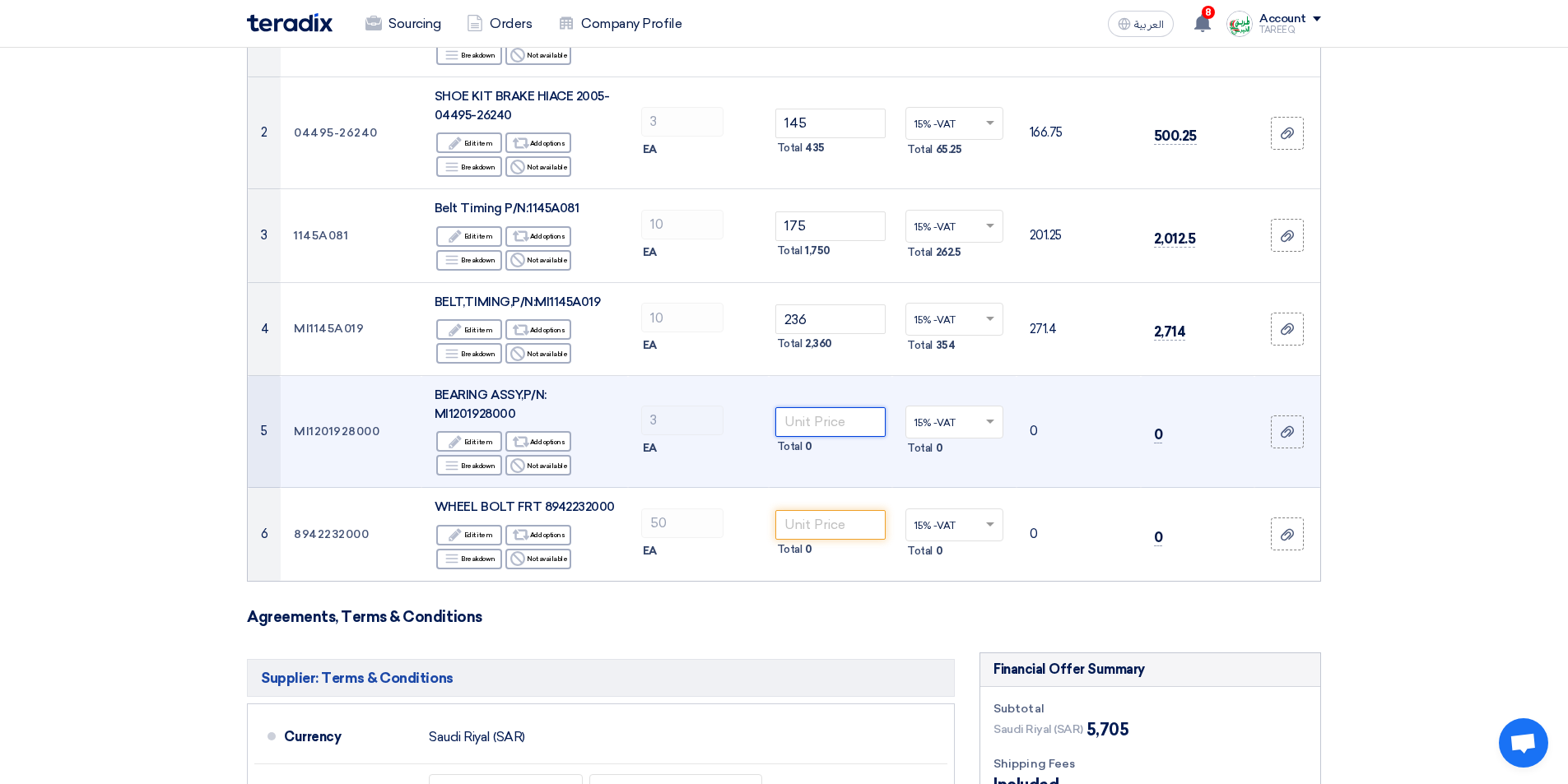
click at [804, 426] on input "number" at bounding box center [830, 422] width 111 height 29
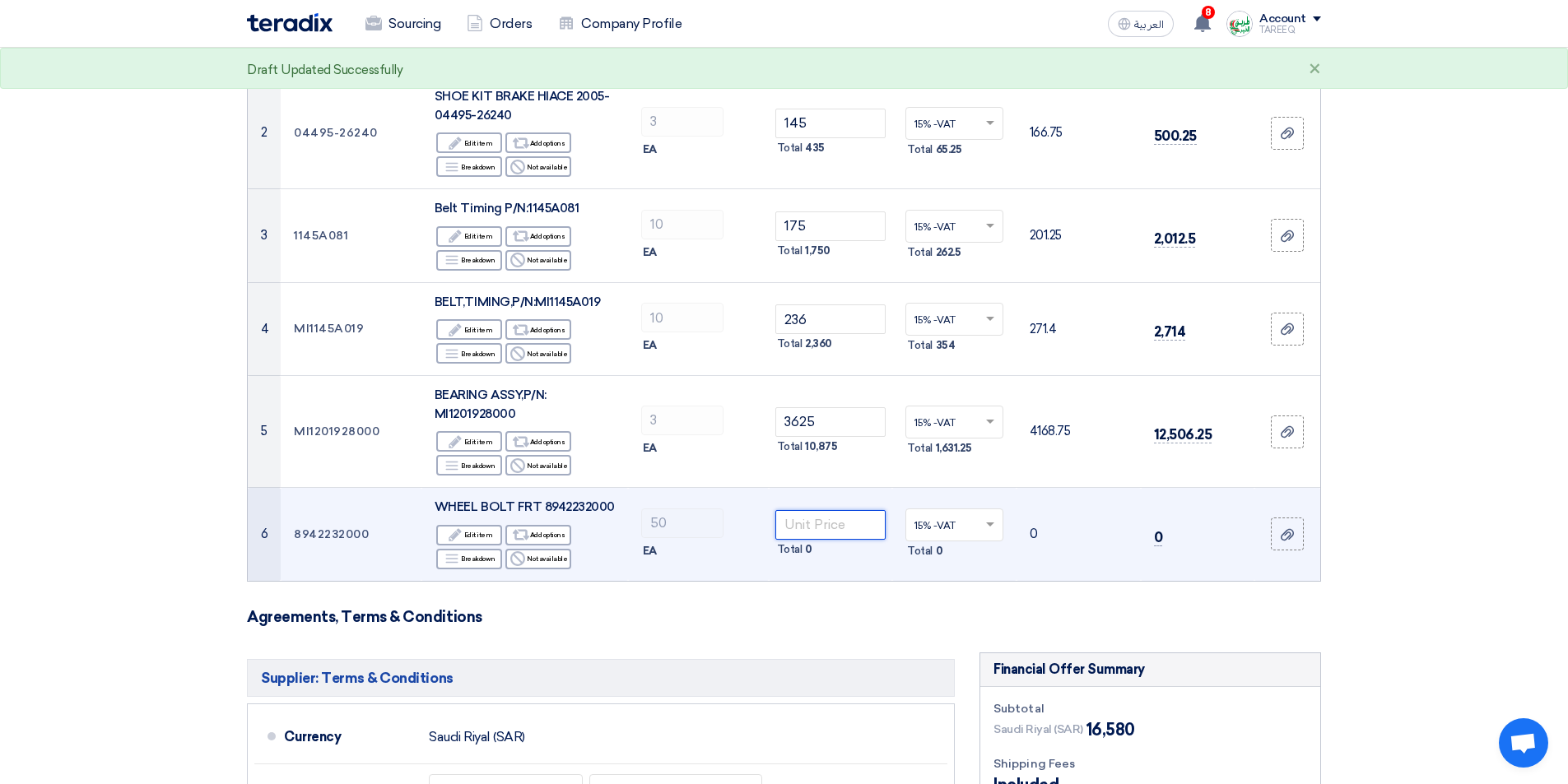
click at [792, 530] on input "number" at bounding box center [830, 525] width 111 height 29
click at [338, 528] on td "8942232000" at bounding box center [350, 534] width 141 height 93
drag, startPoint x: 338, startPoint y: 528, endPoint x: 348, endPoint y: 528, distance: 10.0
click at [339, 527] on td "8942232000" at bounding box center [350, 534] width 141 height 93
copy td "8942232000"
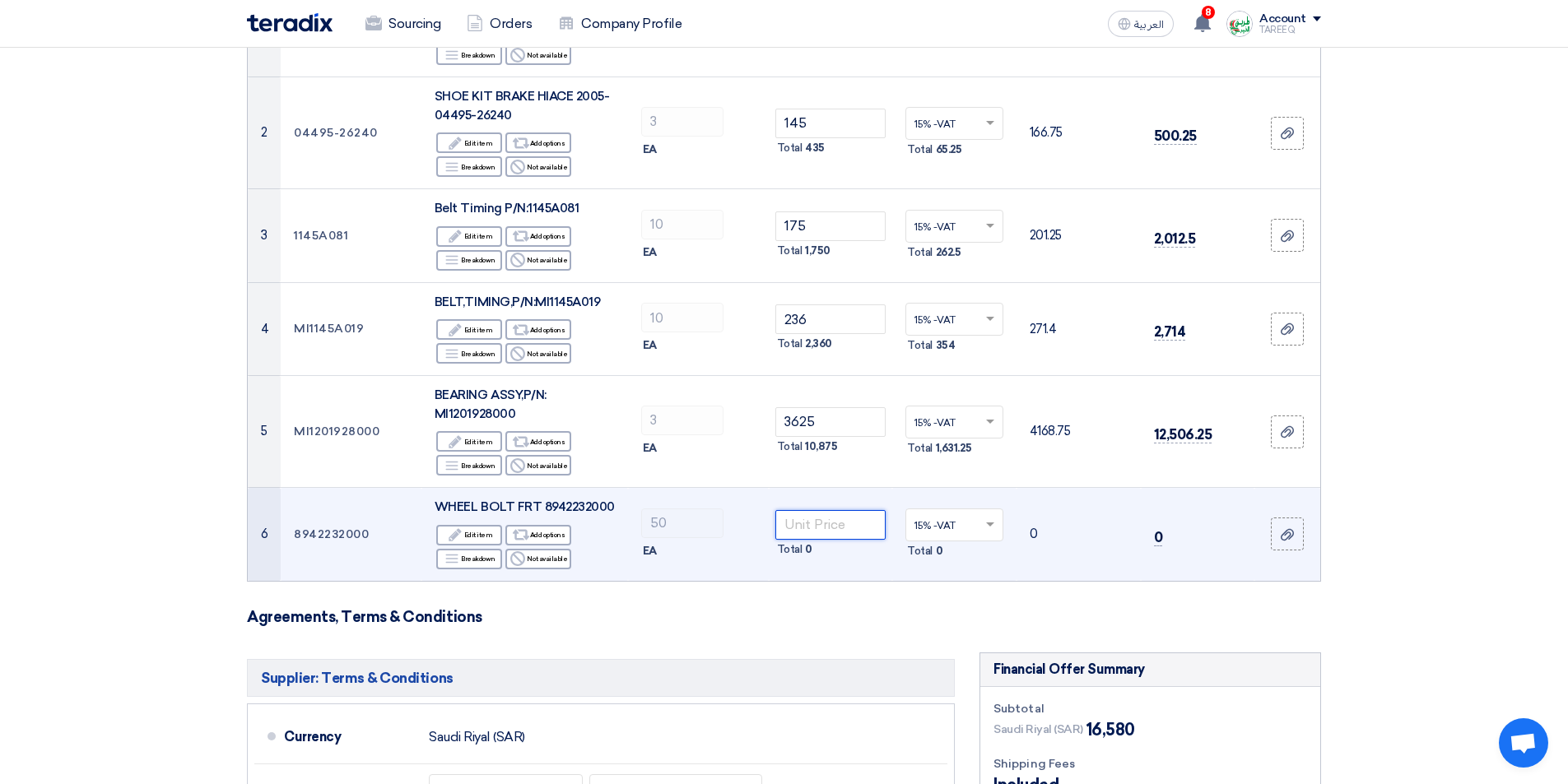
click at [795, 524] on input "number" at bounding box center [830, 525] width 111 height 29
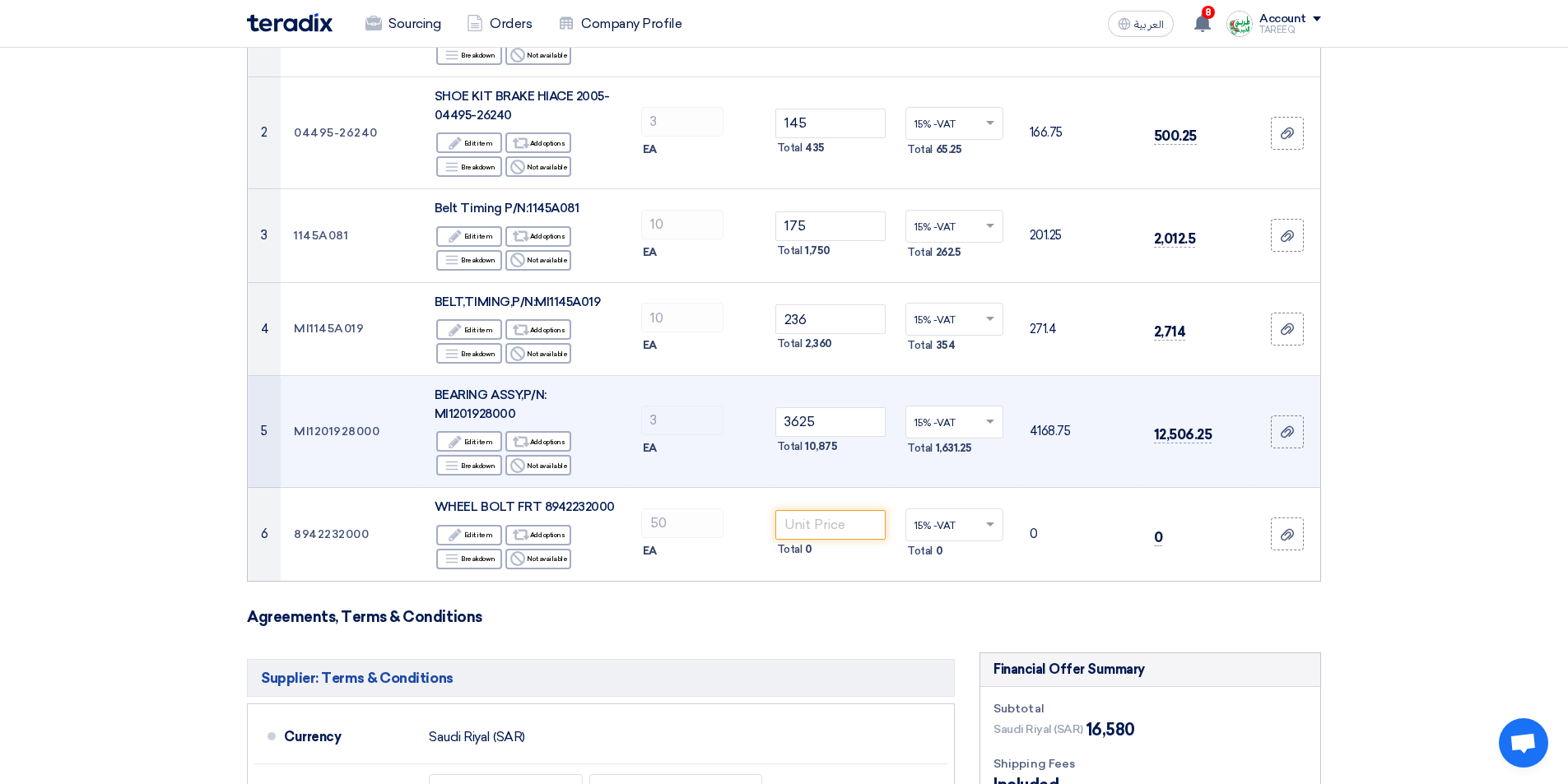
click at [481, 412] on span "BEARING ASSY,P/N: MI1201928000" at bounding box center [490, 403] width 112 height 34
copy span "MI1201928000"
drag, startPoint x: 826, startPoint y: 426, endPoint x: 647, endPoint y: 452, distance: 180.9
click at [647, 452] on tr "5 MI1201928000 BEARING ASSY,P/N: MI1201928000 Edit Edit item Alternative Add op…" at bounding box center [784, 432] width 1072 height 112
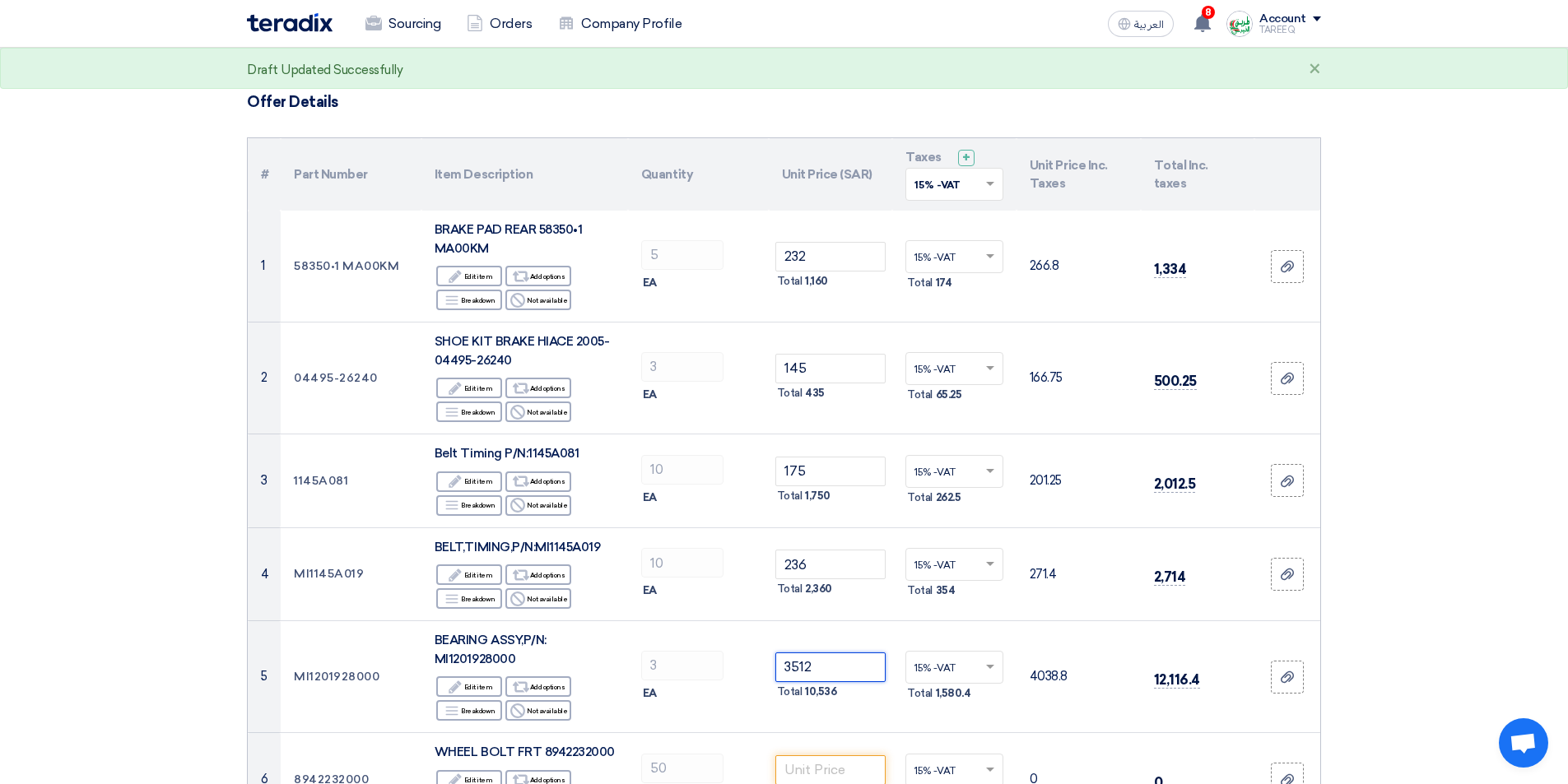
scroll to position [82, 0]
type input "3512"
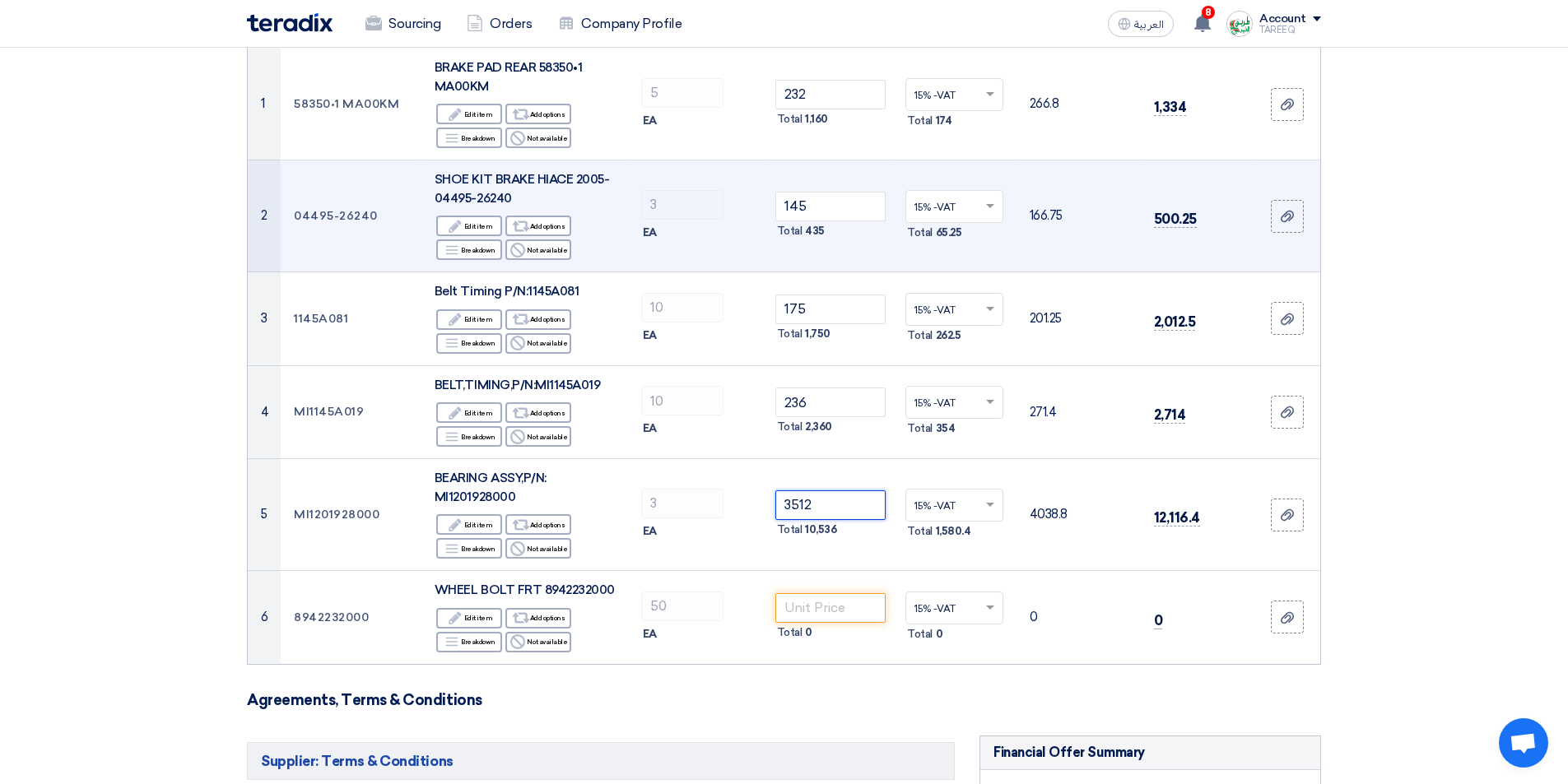
scroll to position [246, 0]
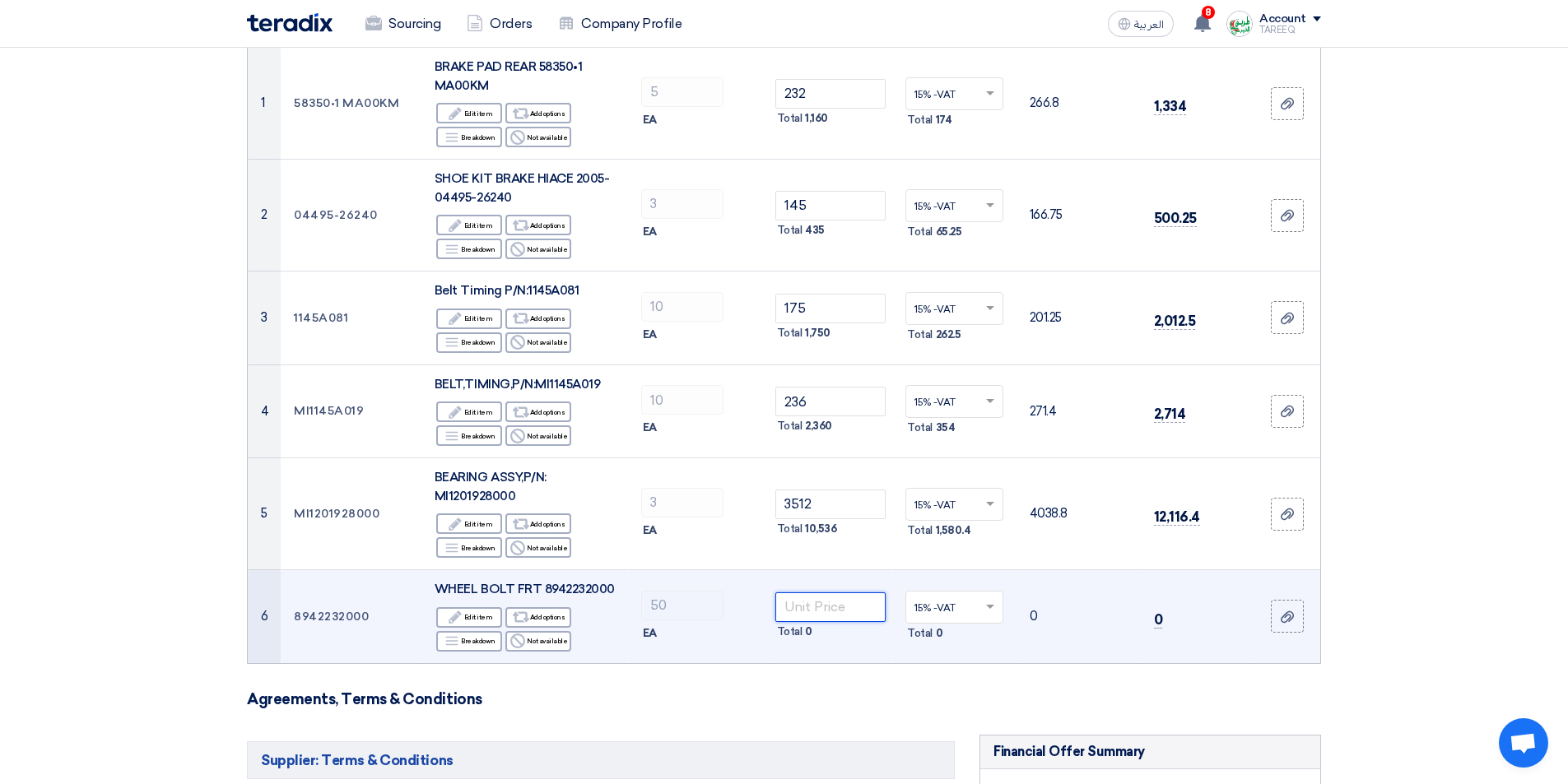
click at [831, 614] on input "number" at bounding box center [830, 607] width 111 height 29
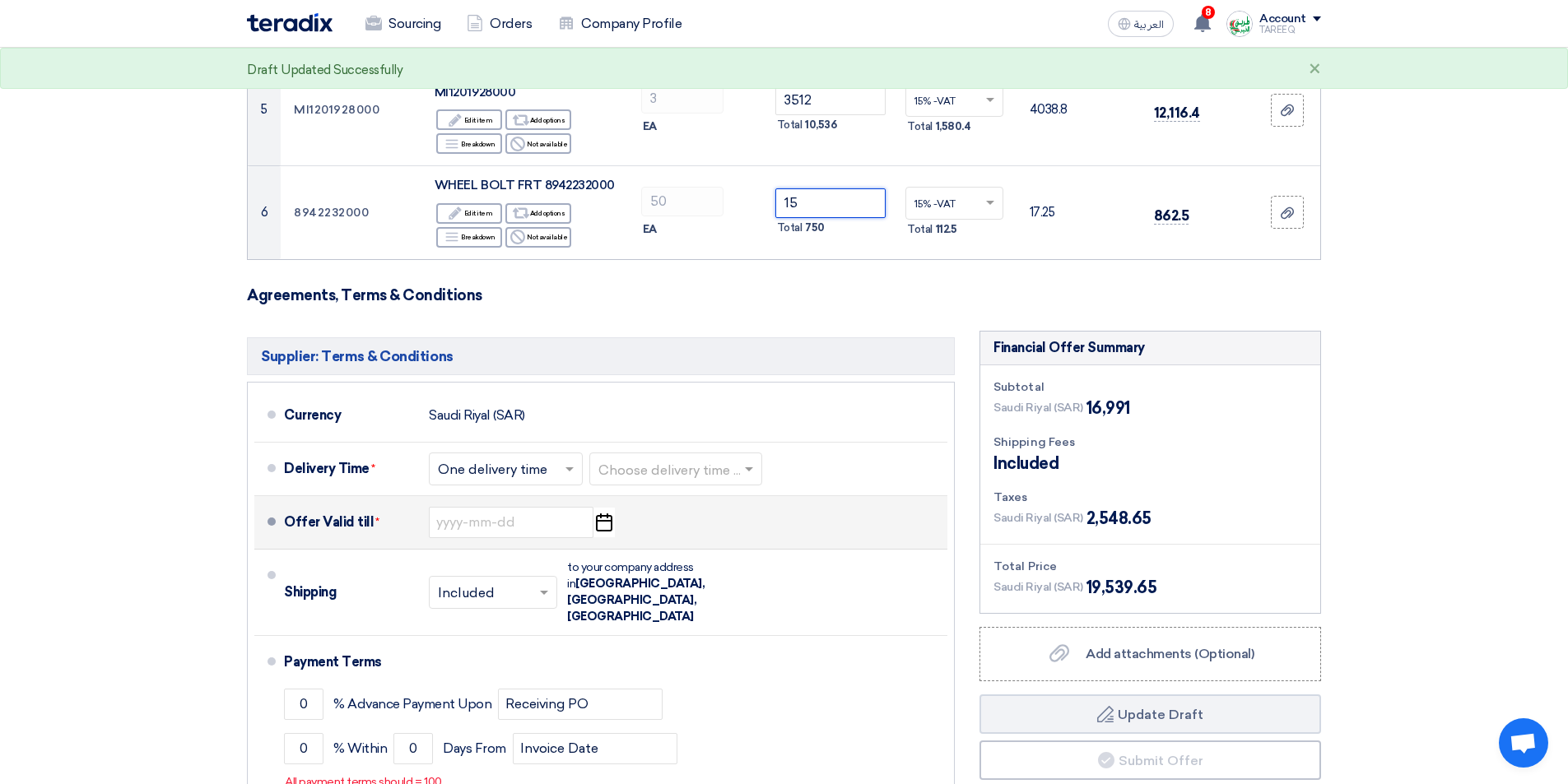
scroll to position [658, 0]
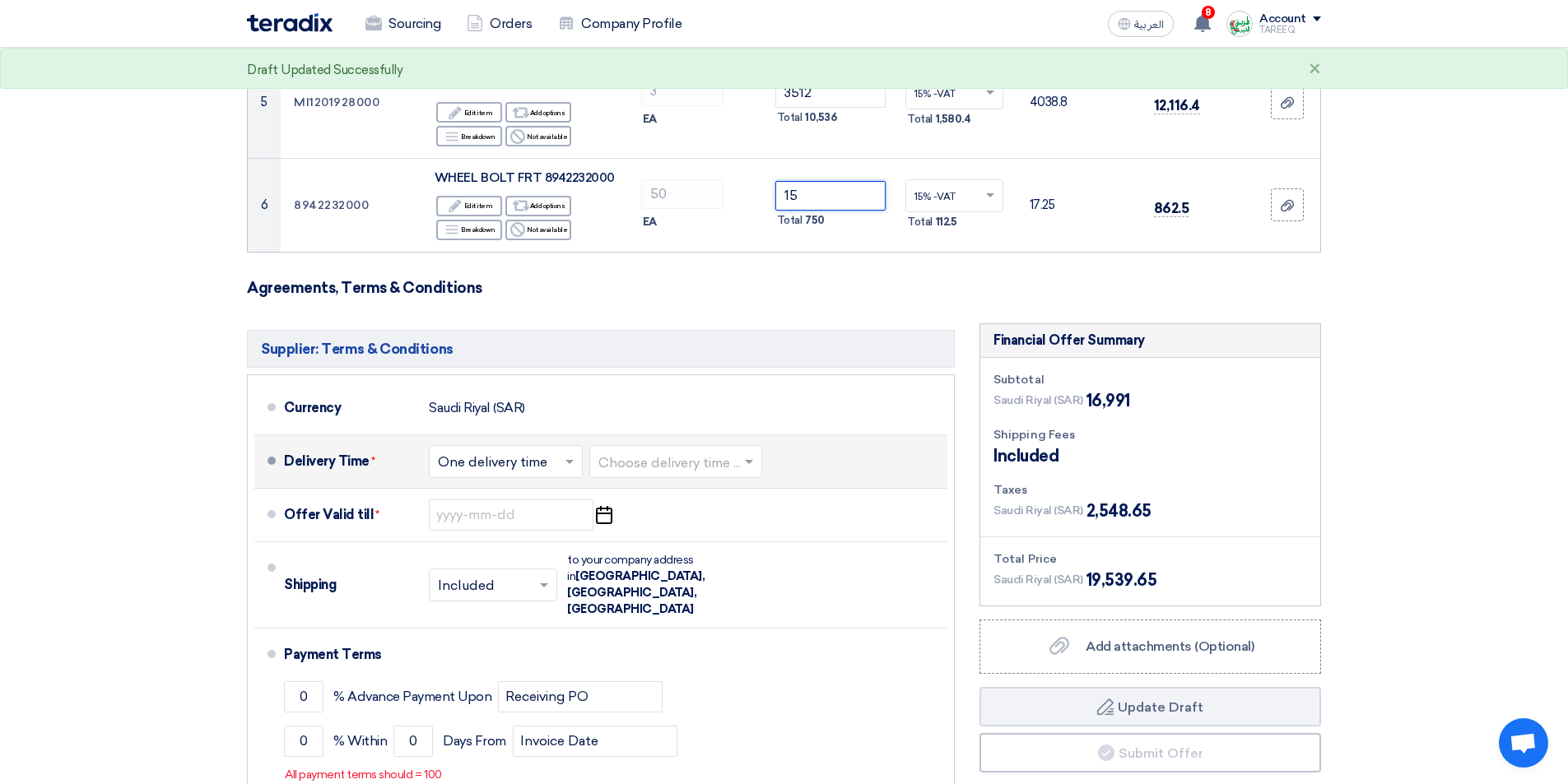
type input "15"
click at [708, 472] on input "text" at bounding box center [676, 462] width 156 height 24
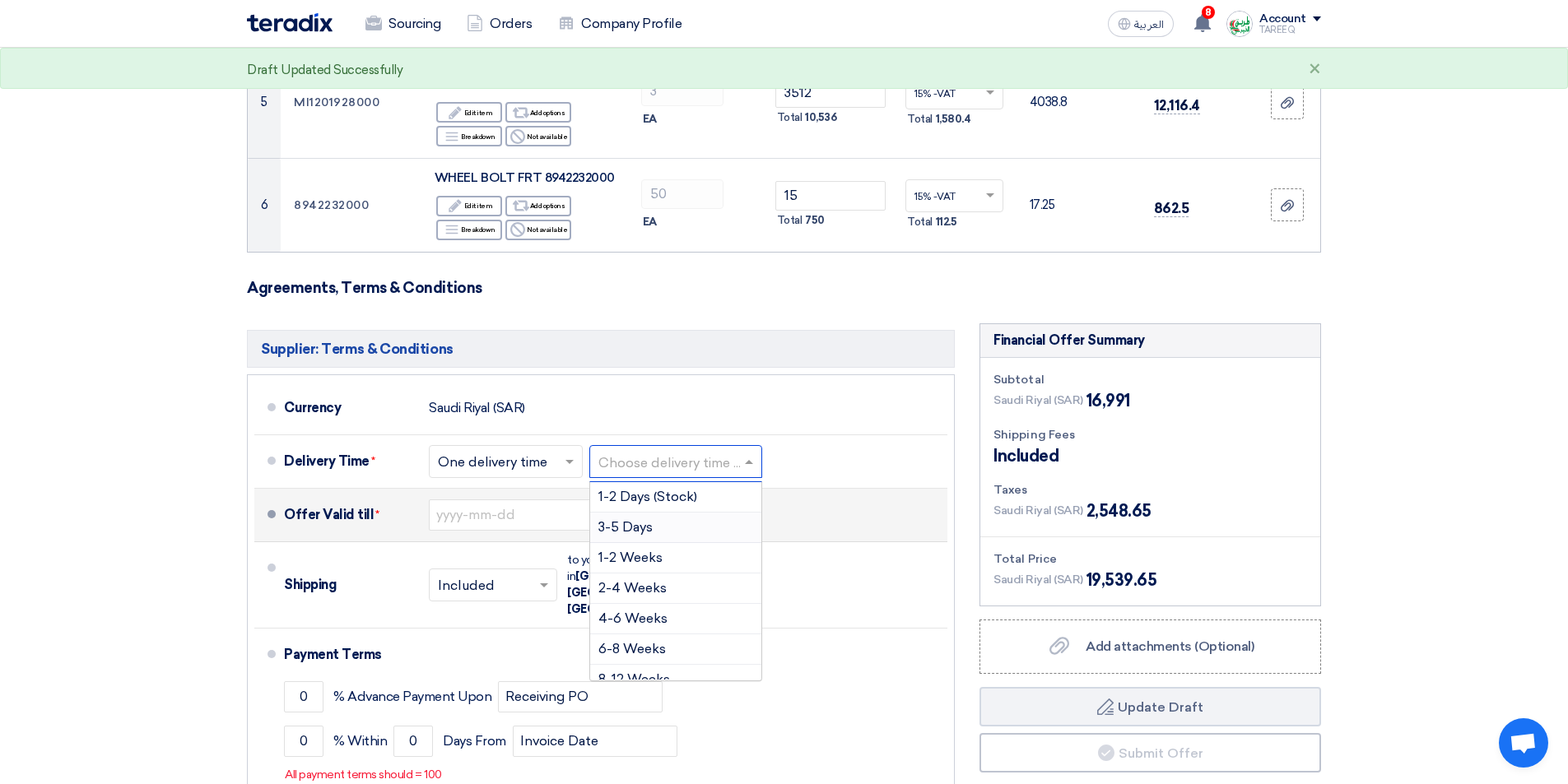
drag, startPoint x: 635, startPoint y: 540, endPoint x: 618, endPoint y: 536, distance: 17.5
click at [635, 540] on div "3-5 Days" at bounding box center [676, 527] width 171 height 30
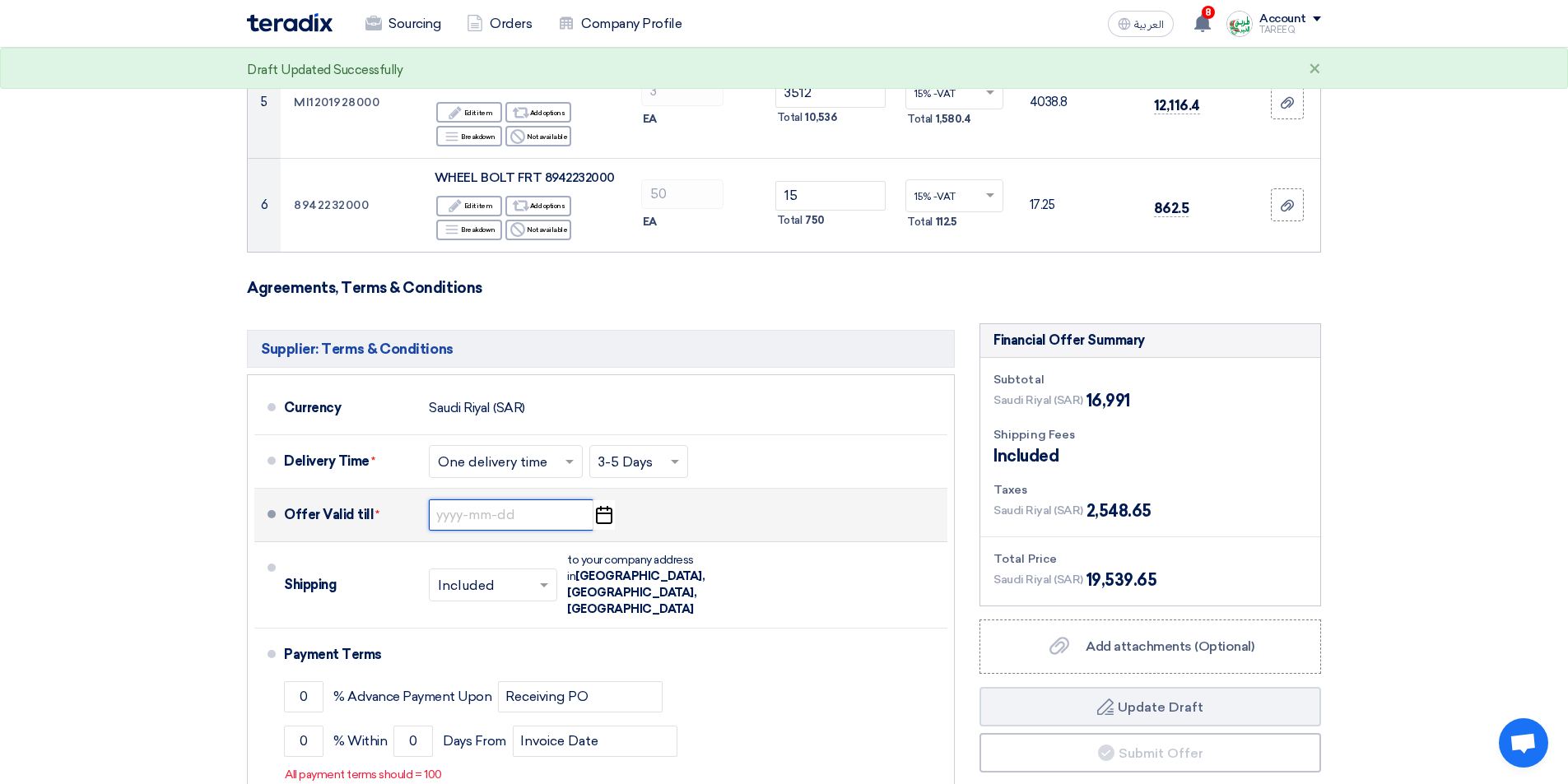
click at [484, 517] on input at bounding box center [510, 515] width 165 height 31
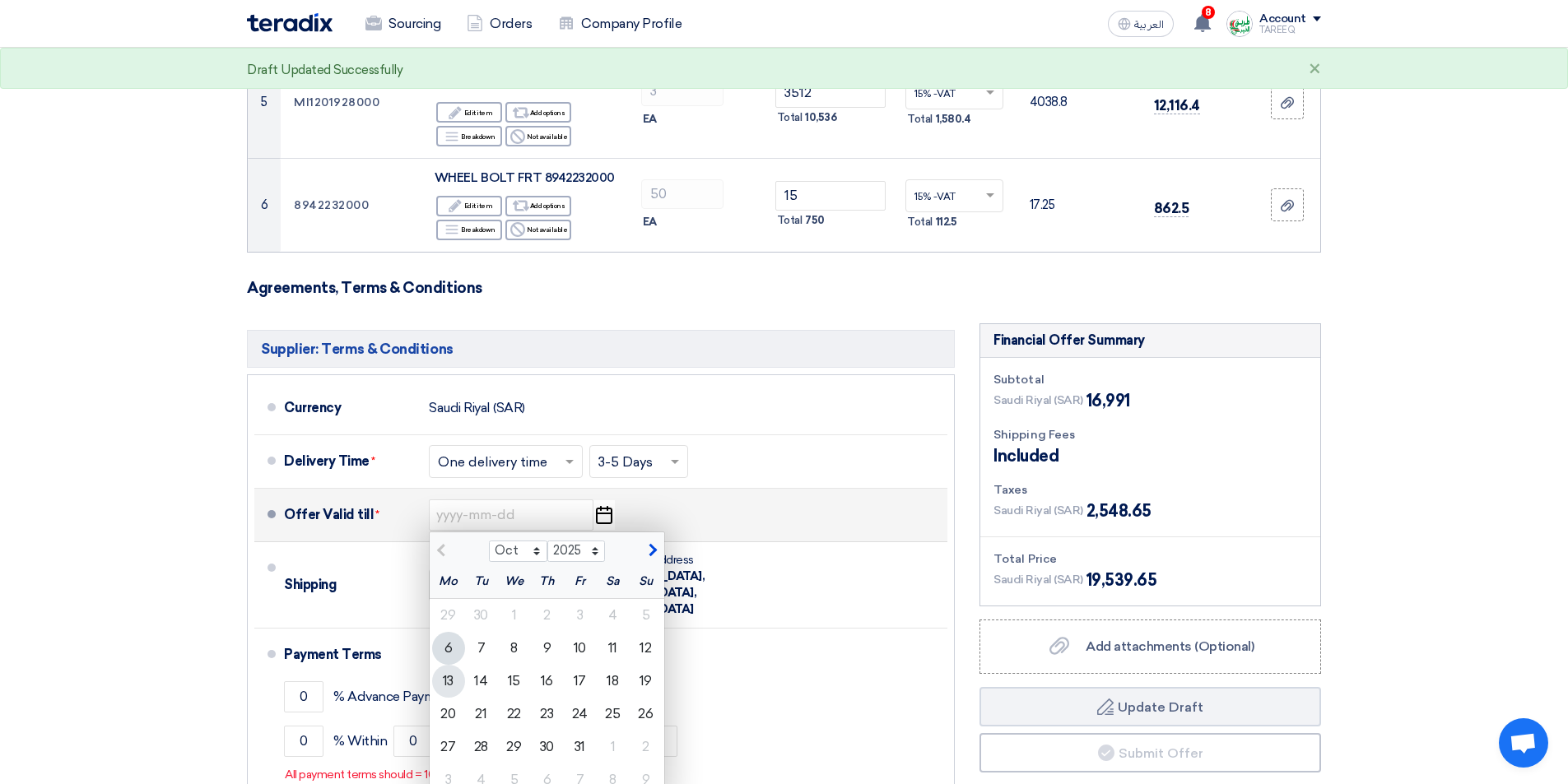
click at [450, 684] on div "13" at bounding box center [449, 681] width 33 height 33
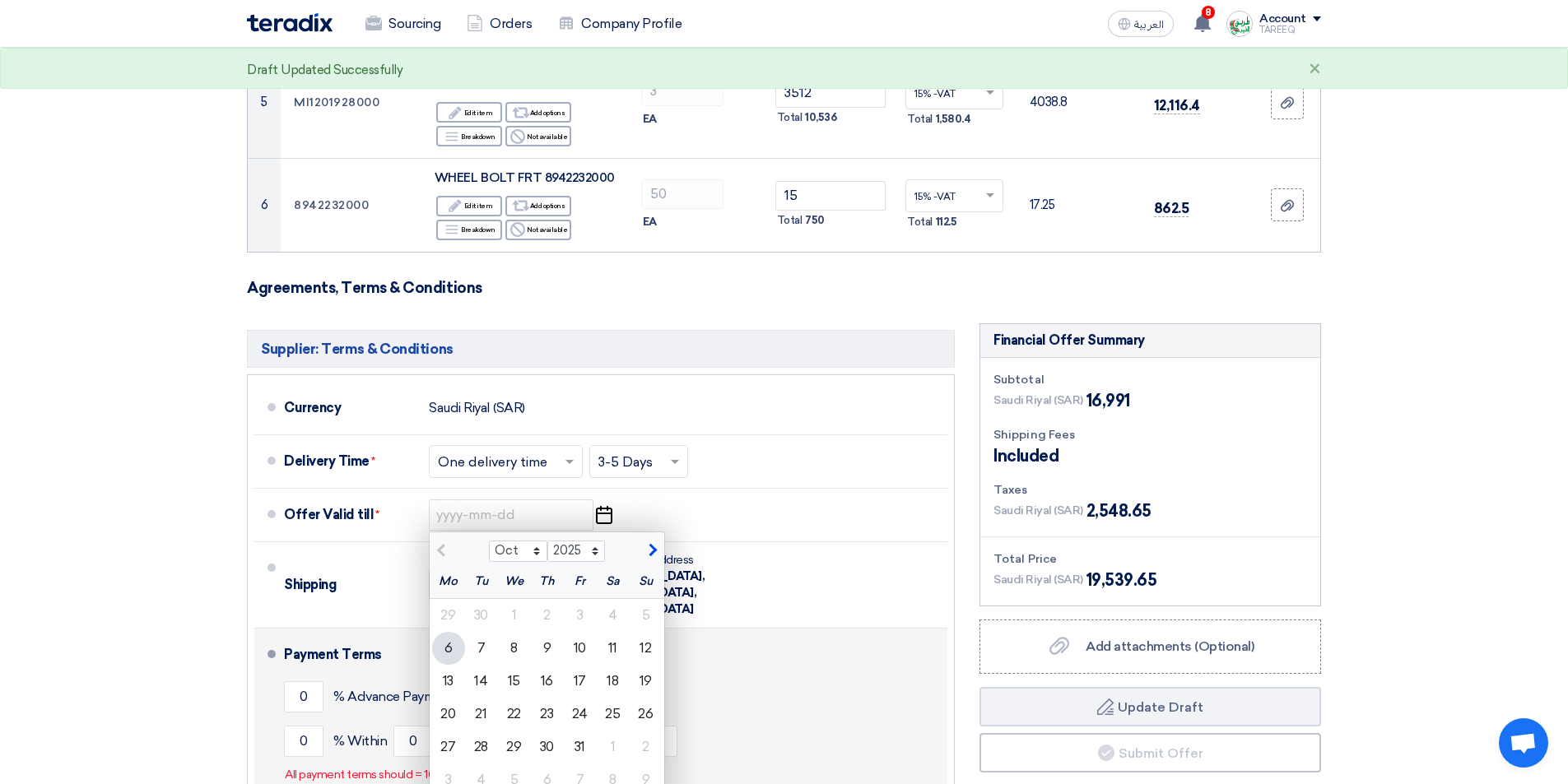
type input "10/13/2025"
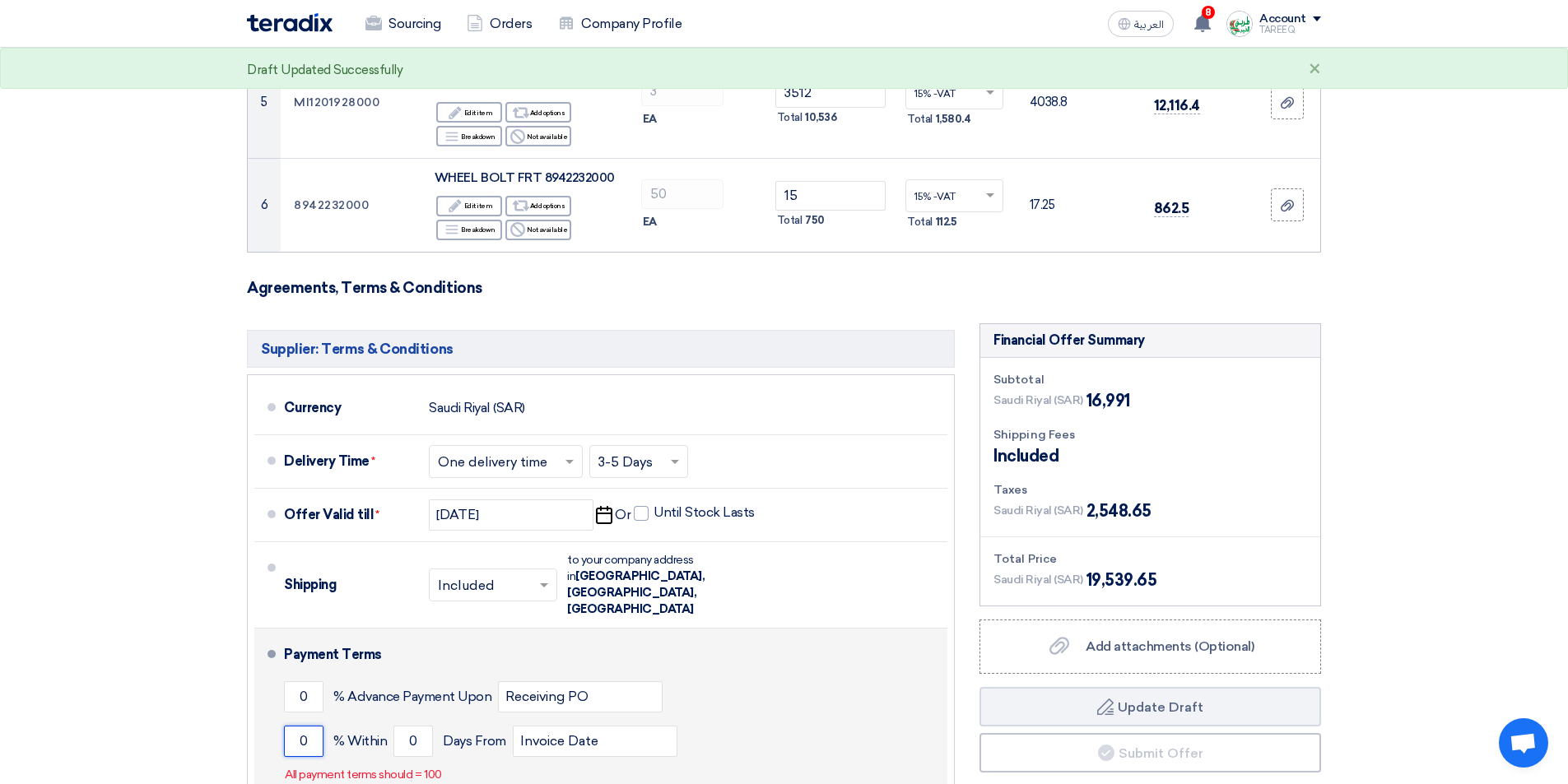
click at [298, 725] on input "0" at bounding box center [303, 741] width 40 height 31
type input "100"
click at [405, 725] on input "0" at bounding box center [413, 741] width 40 height 31
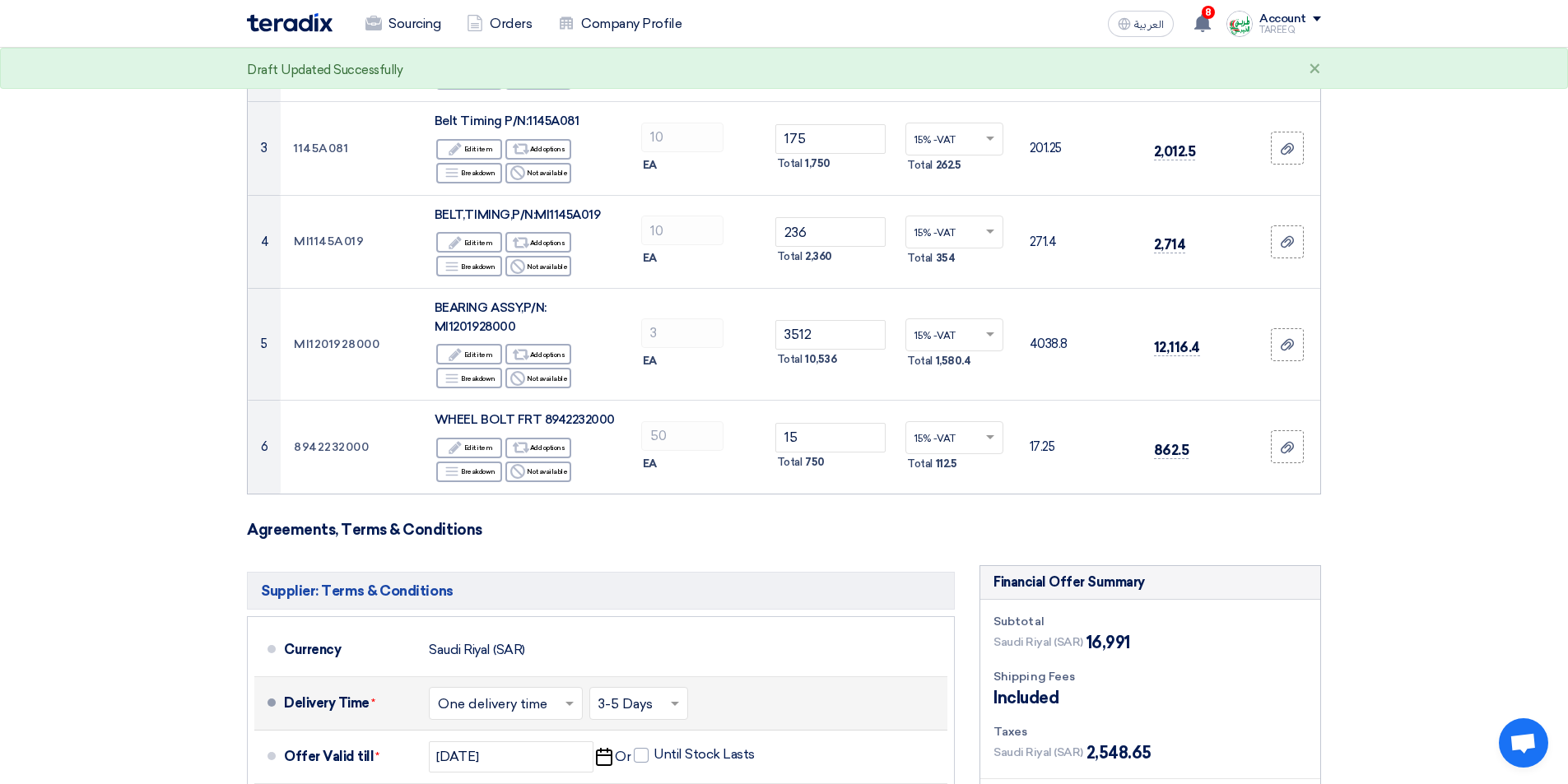
scroll to position [411, 0]
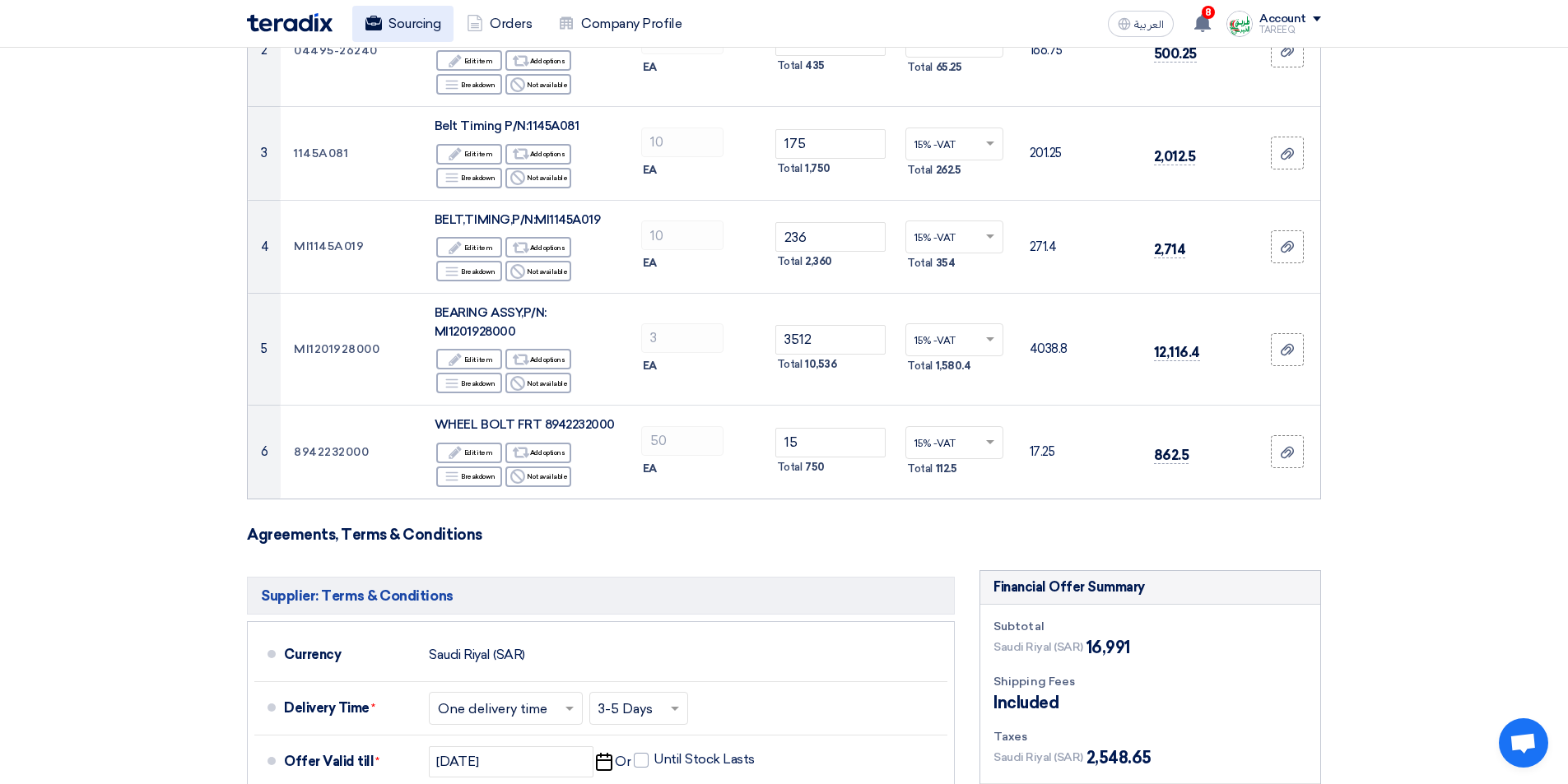
type input "90"
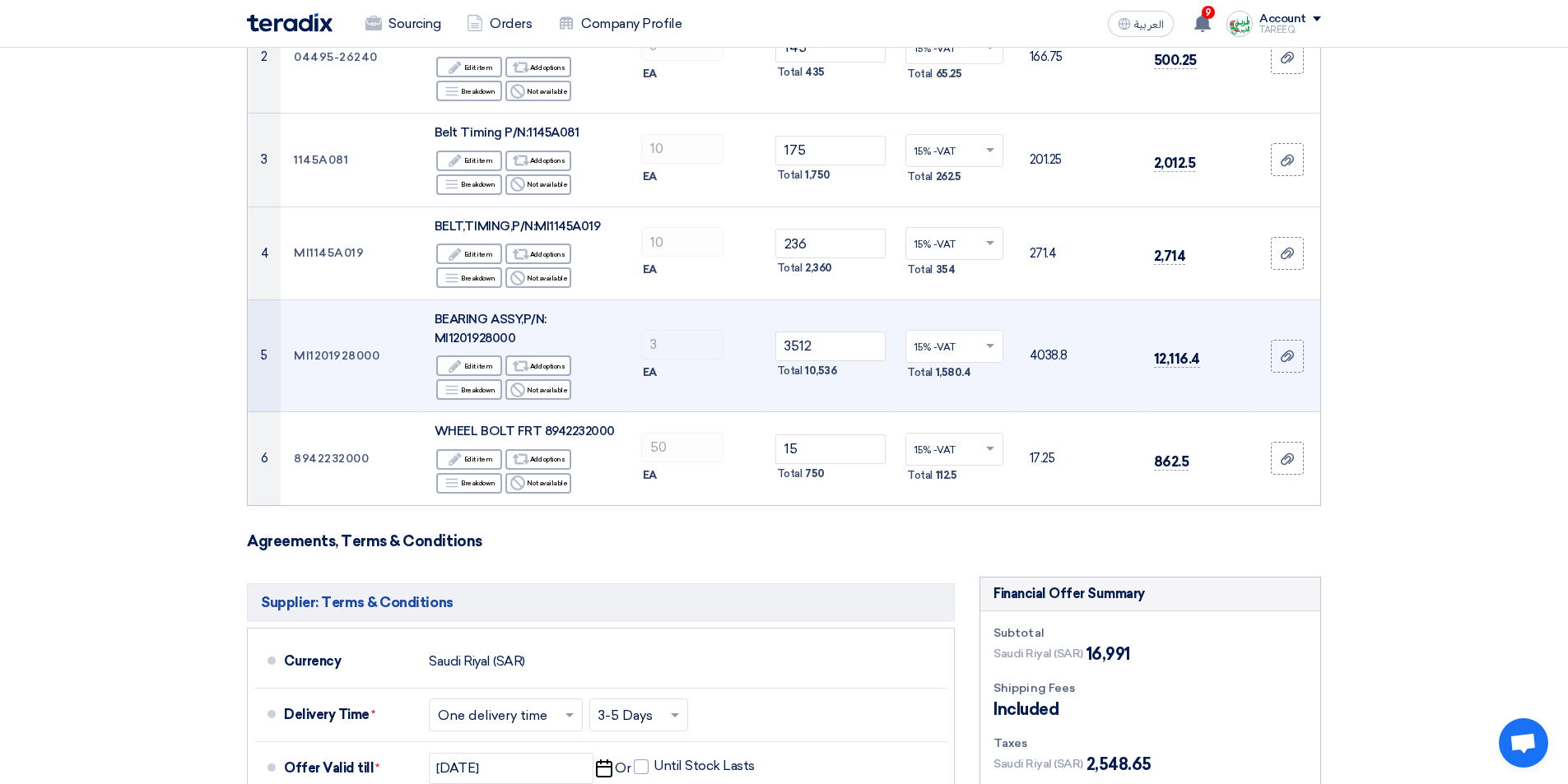
scroll to position [246, 0]
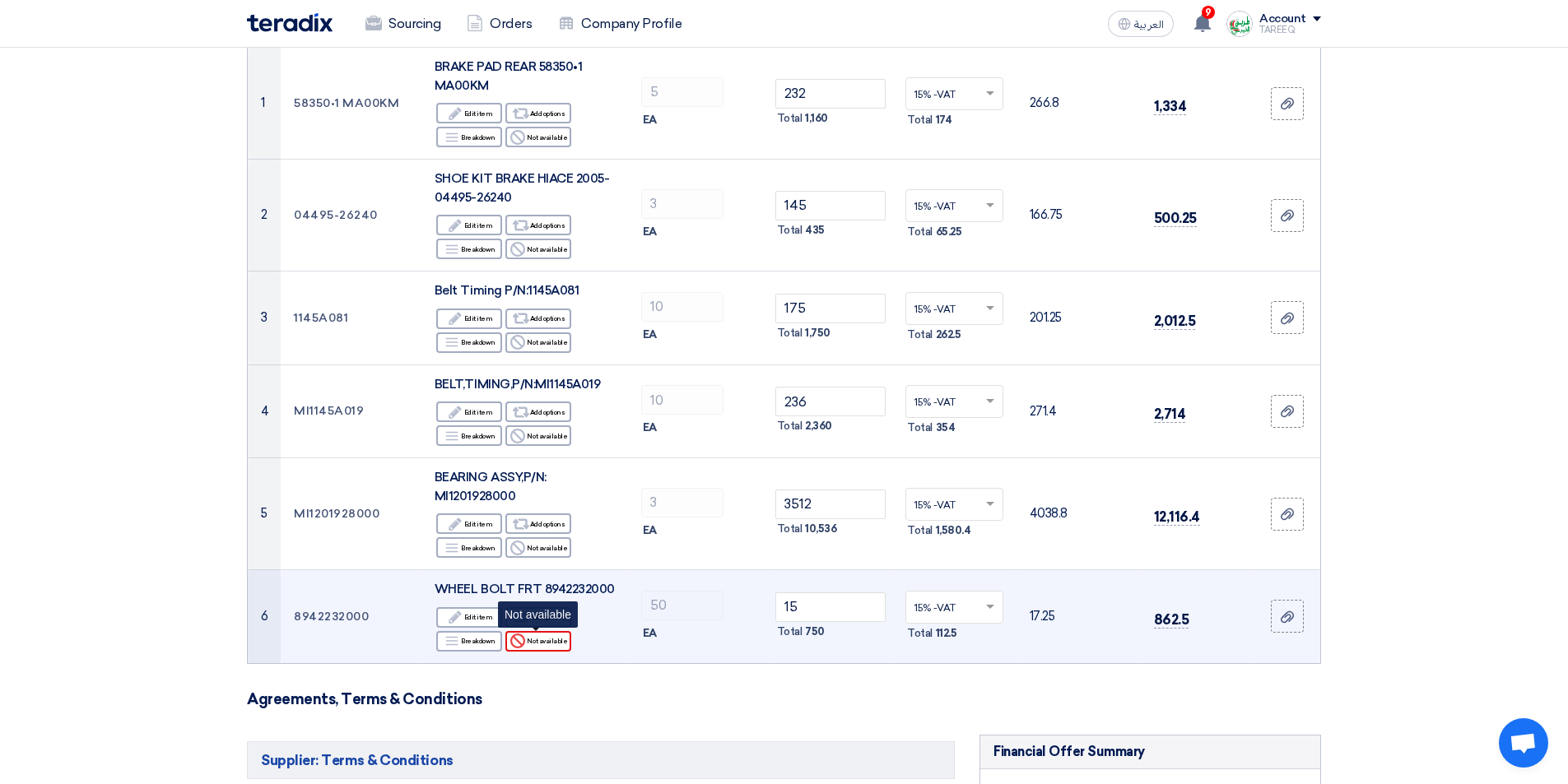
click at [553, 640] on div "Reject Not available" at bounding box center [538, 641] width 66 height 20
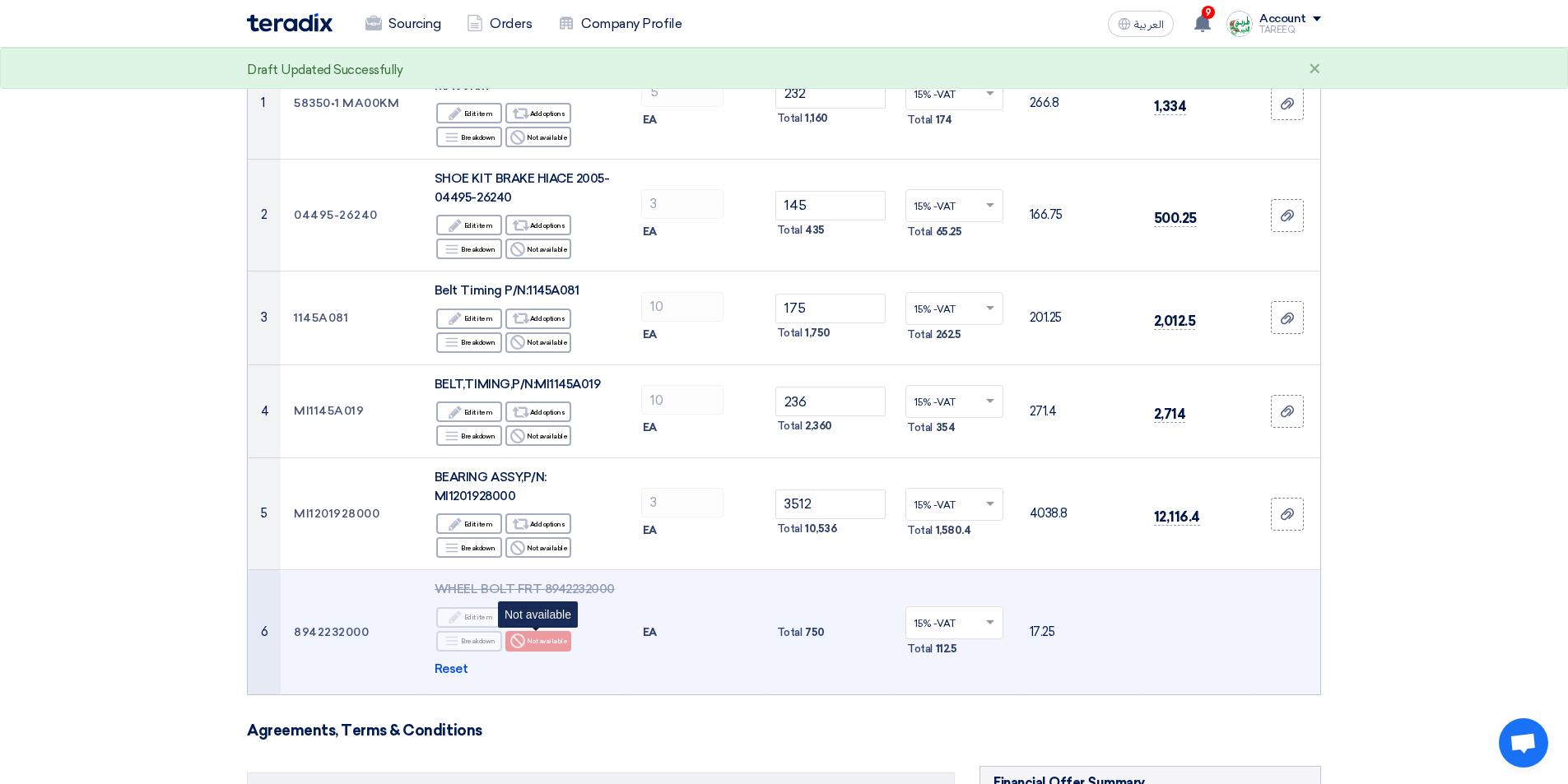
click at [544, 639] on div "Reject Not available" at bounding box center [538, 641] width 66 height 20
click at [456, 676] on span "Reset" at bounding box center [451, 669] width 34 height 19
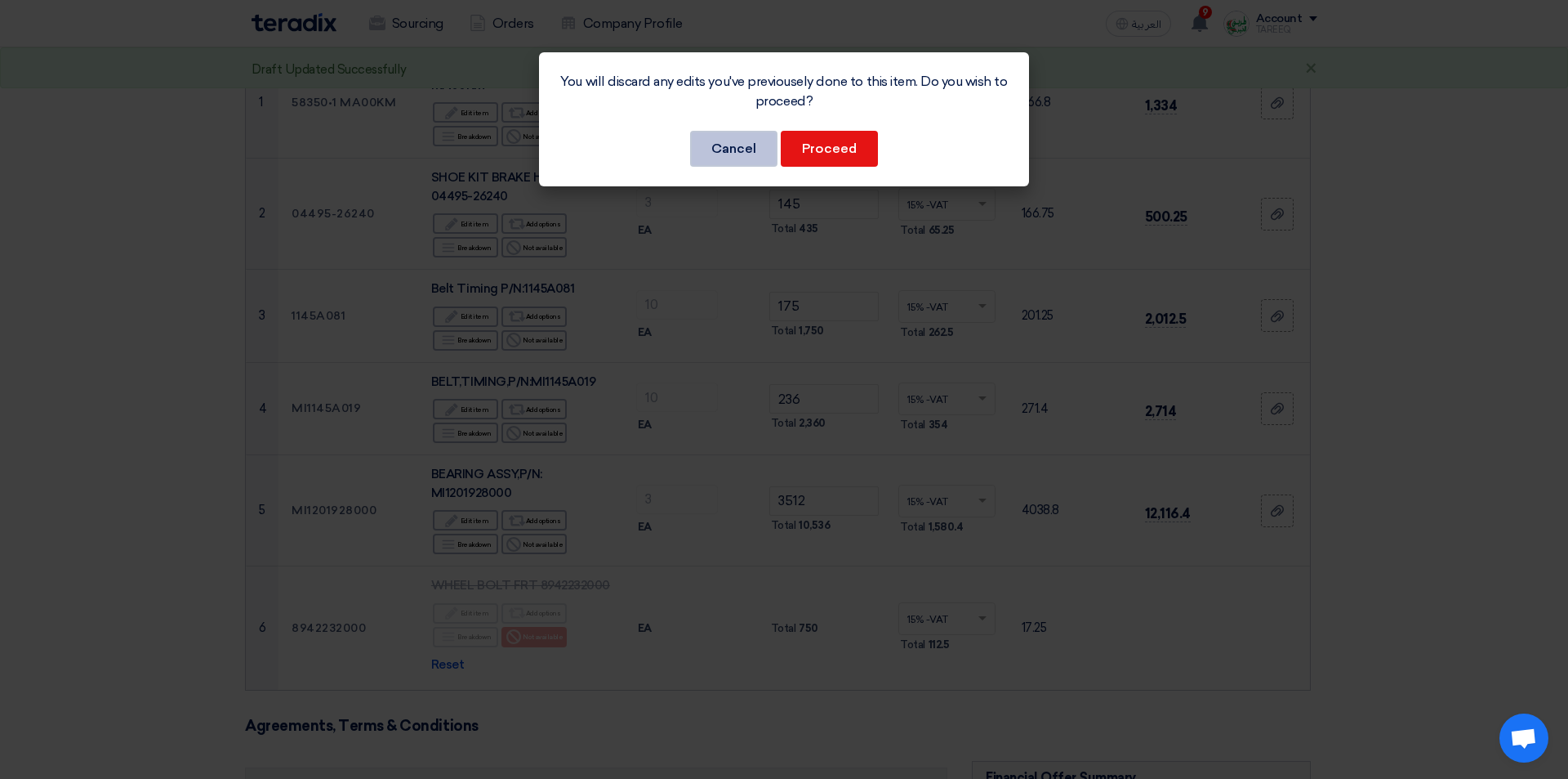
click at [736, 151] on button "Cancel" at bounding box center [734, 148] width 88 height 36
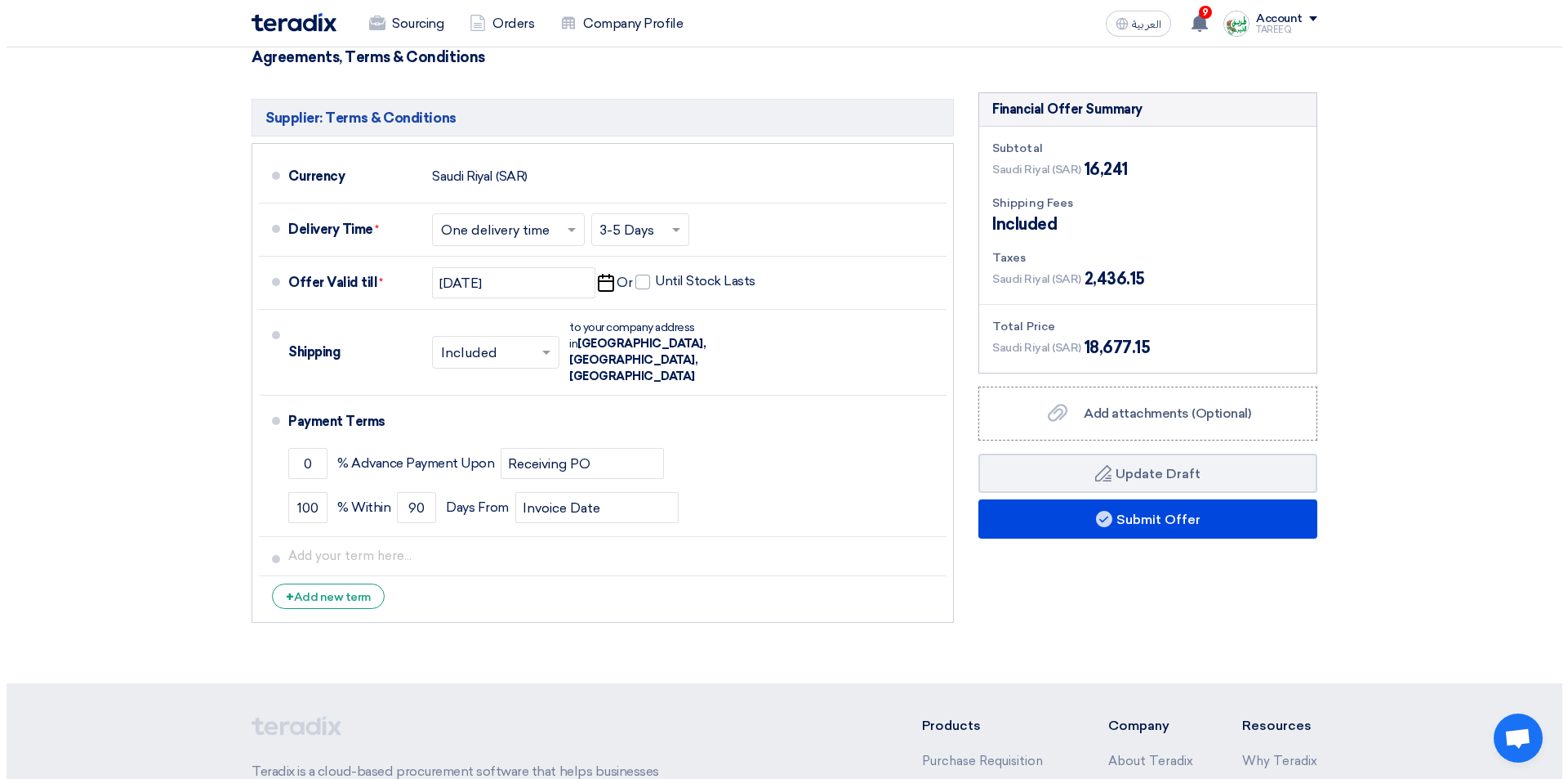
scroll to position [981, 0]
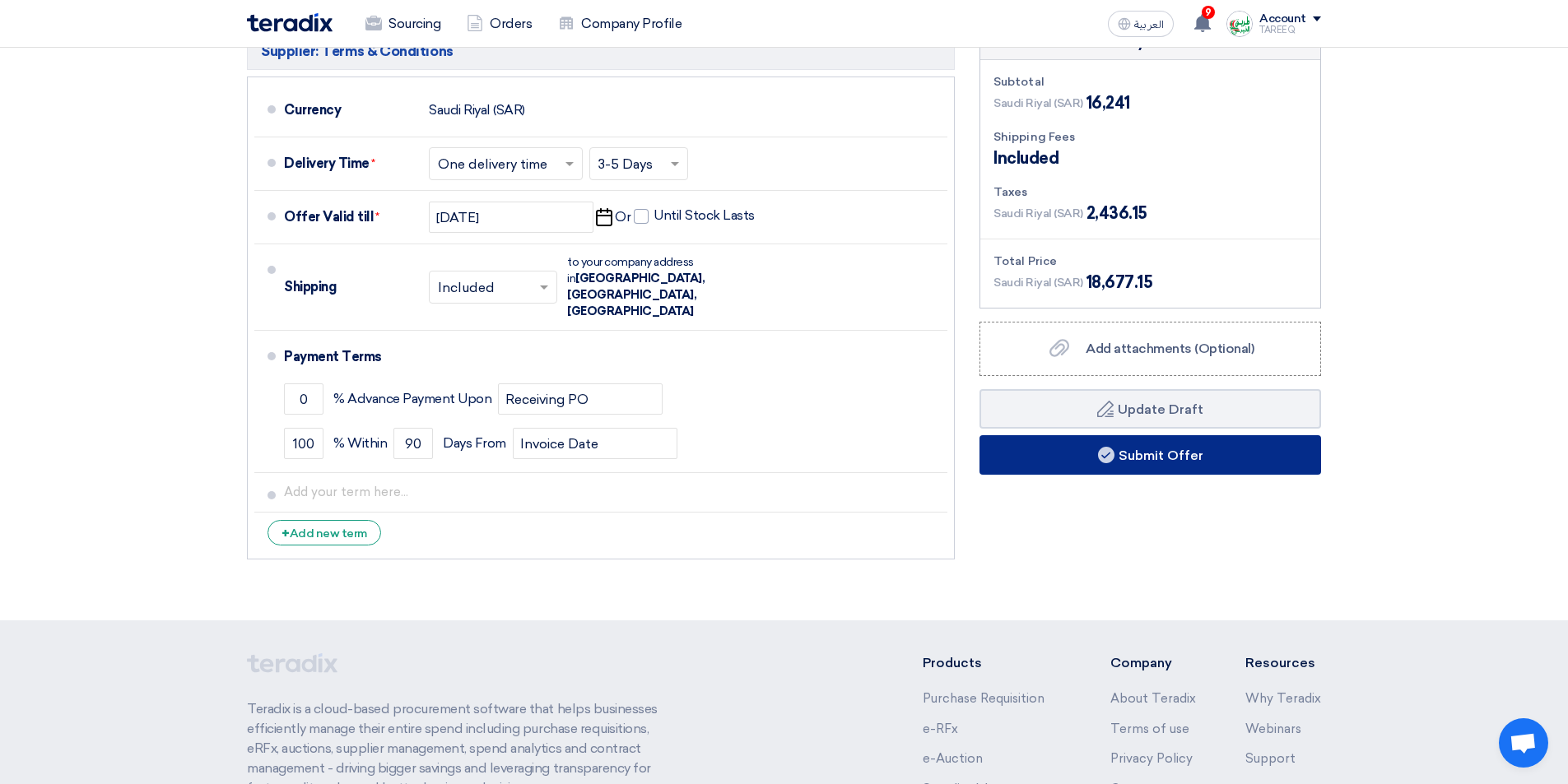
click at [1051, 460] on button "Submit Offer" at bounding box center [1150, 454] width 341 height 40
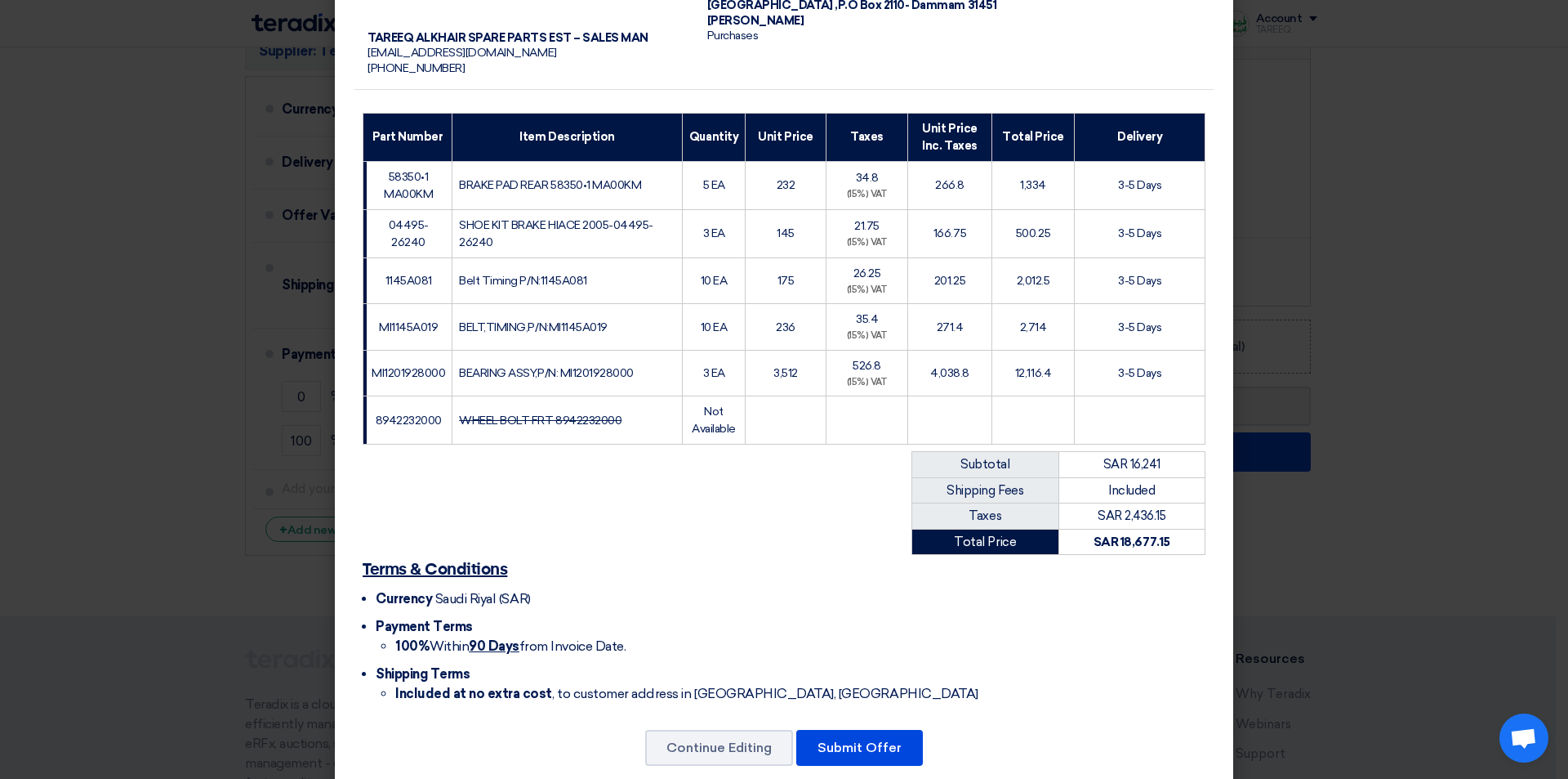
scroll to position [186, 0]
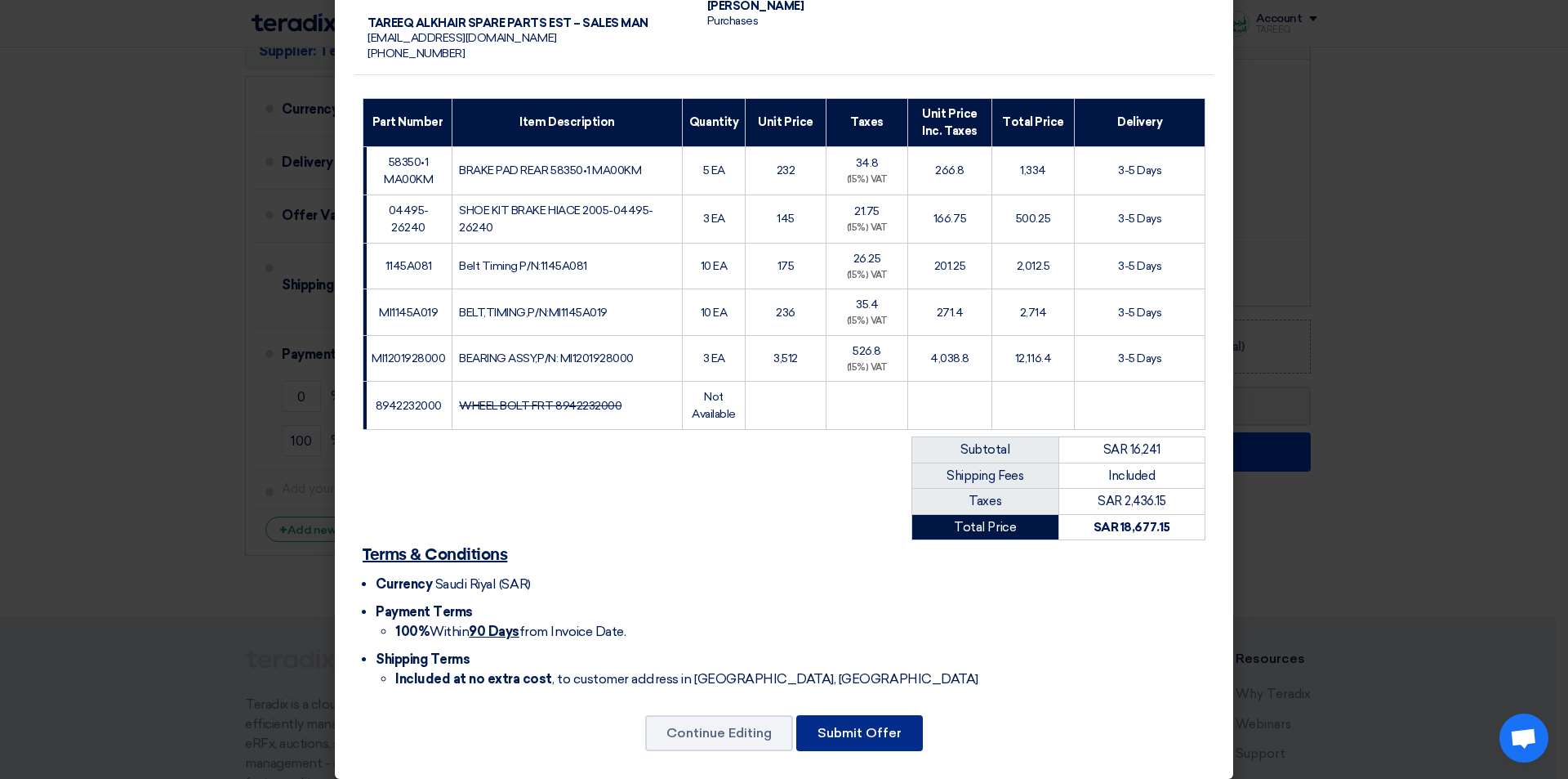
click at [832, 715] on button "Submit Offer" at bounding box center [859, 732] width 127 height 36
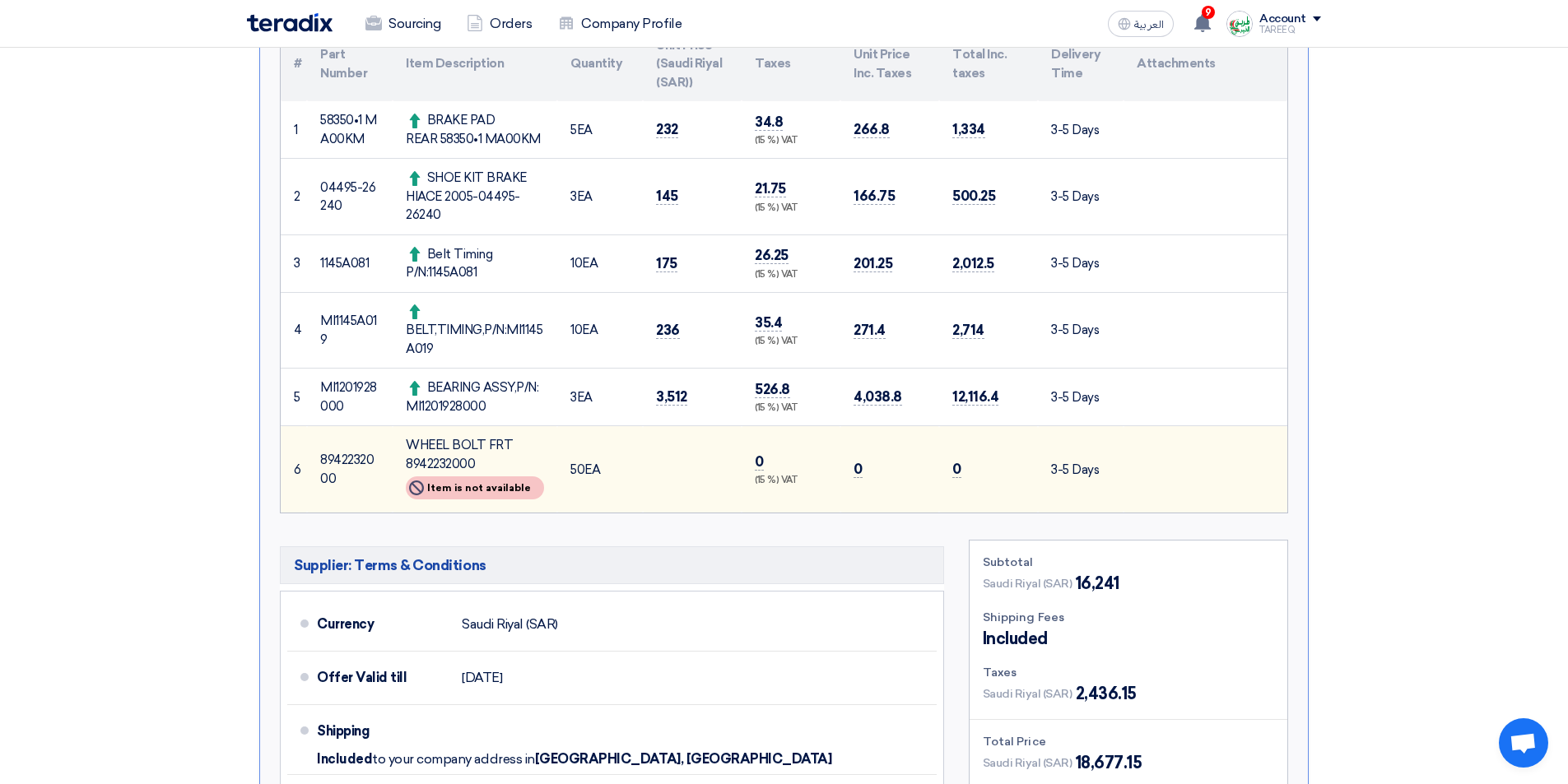
scroll to position [411, 0]
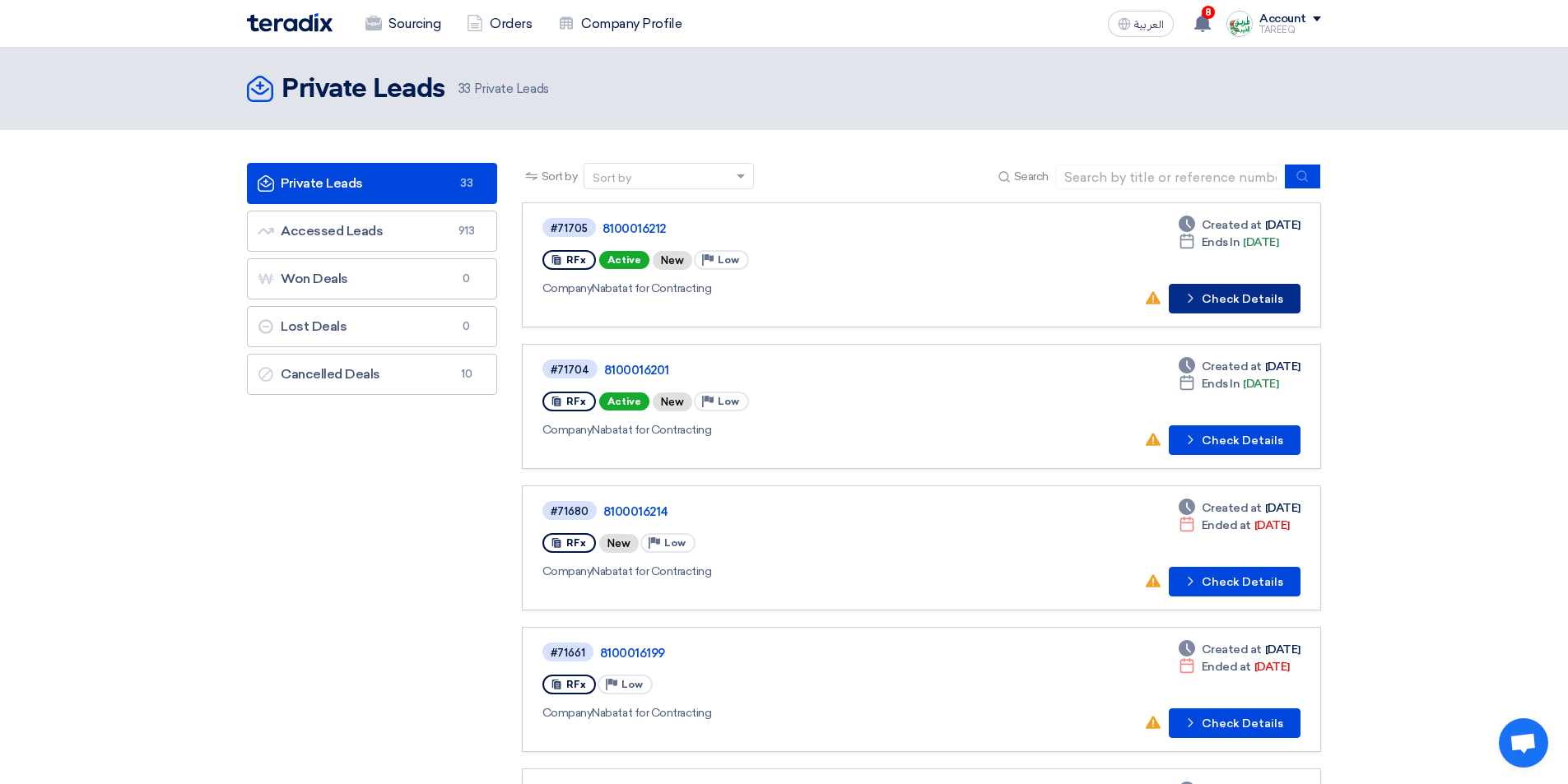
click at [1246, 304] on button "Check details Check Details" at bounding box center [1234, 299] width 132 height 29
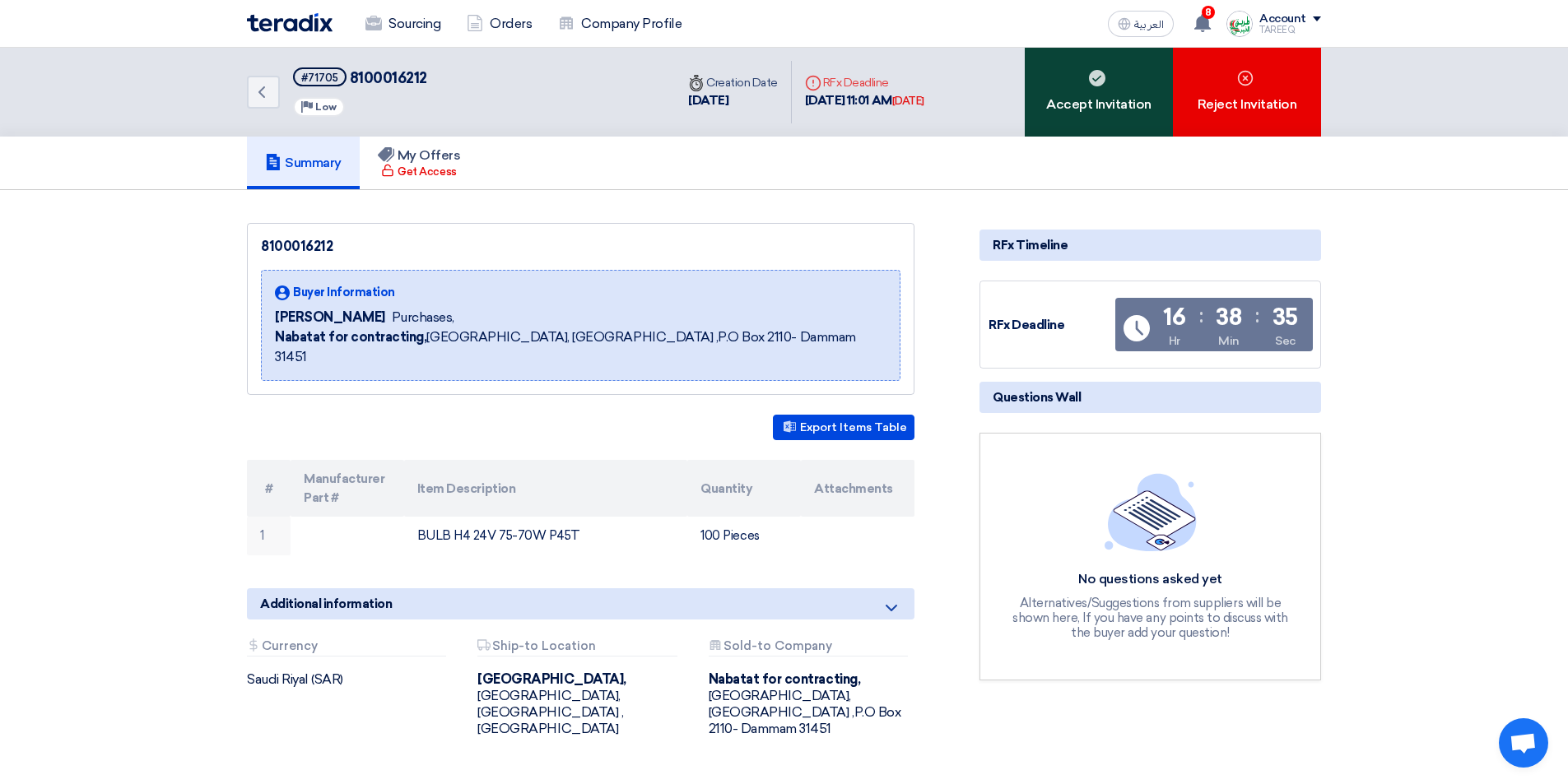
click at [1104, 113] on div "Accept Invitation" at bounding box center [1098, 92] width 148 height 89
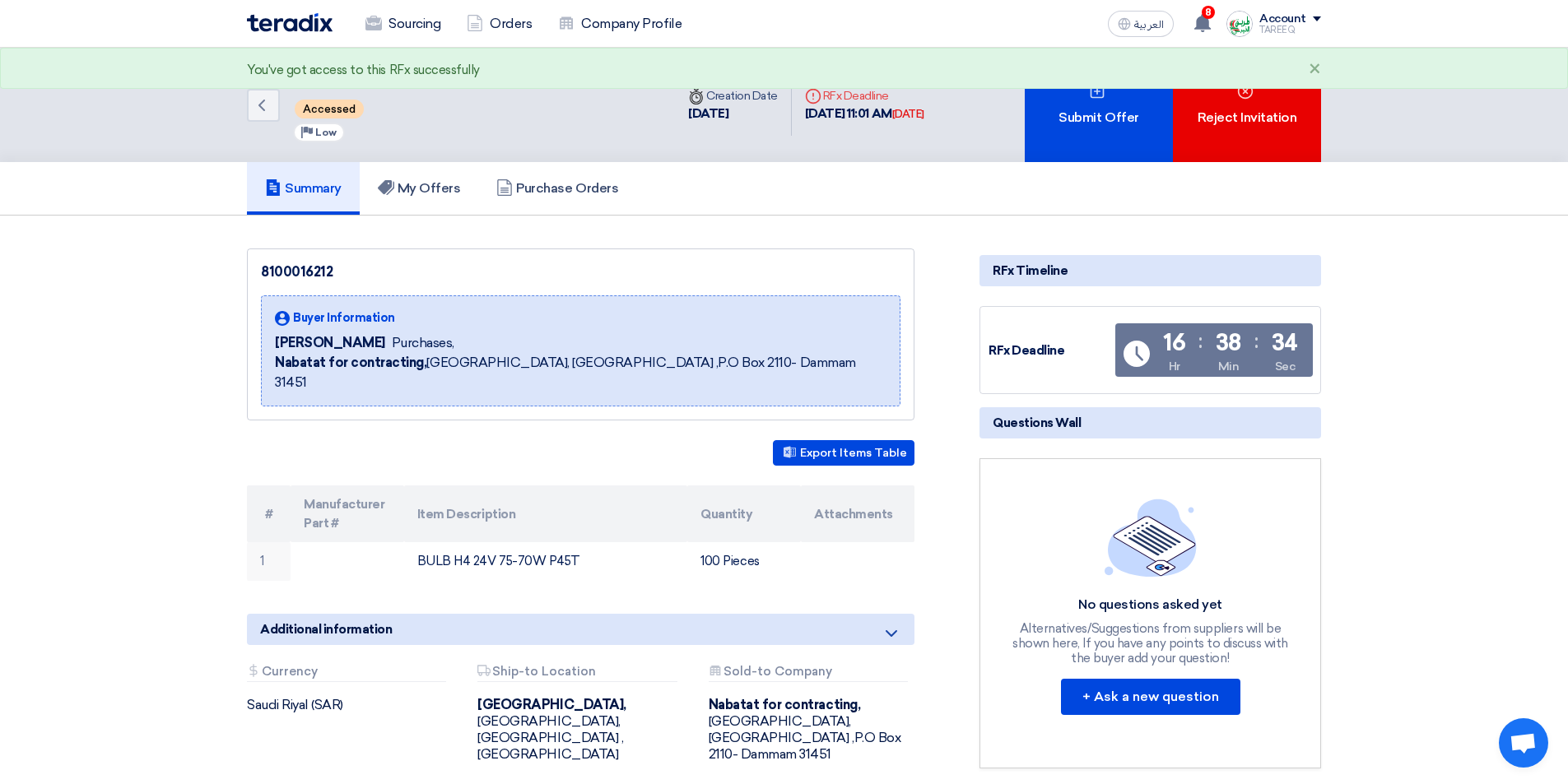
click at [1104, 113] on div "Submit Offer" at bounding box center [1098, 105] width 148 height 114
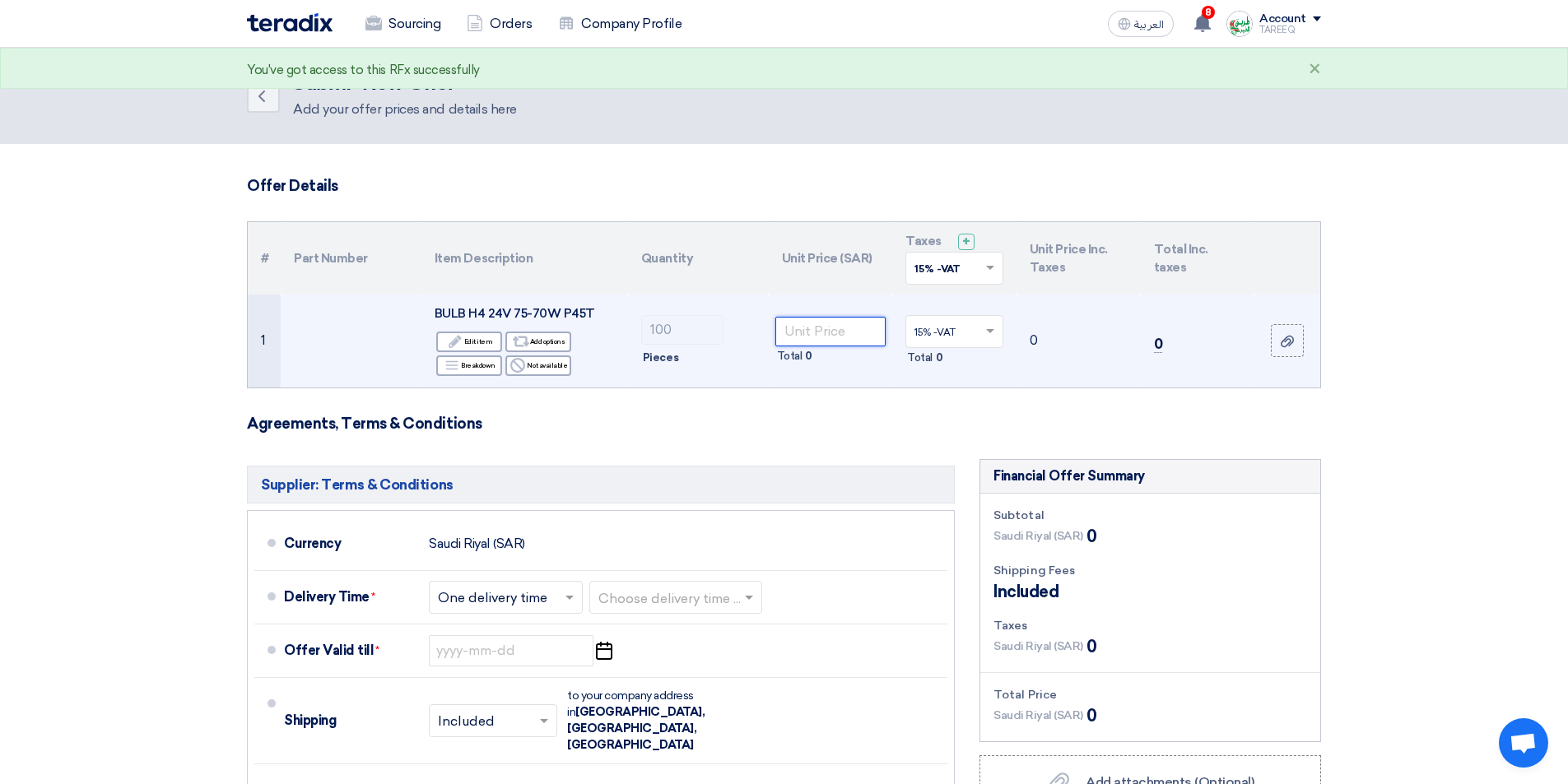
click at [802, 340] on input "number" at bounding box center [830, 331] width 111 height 29
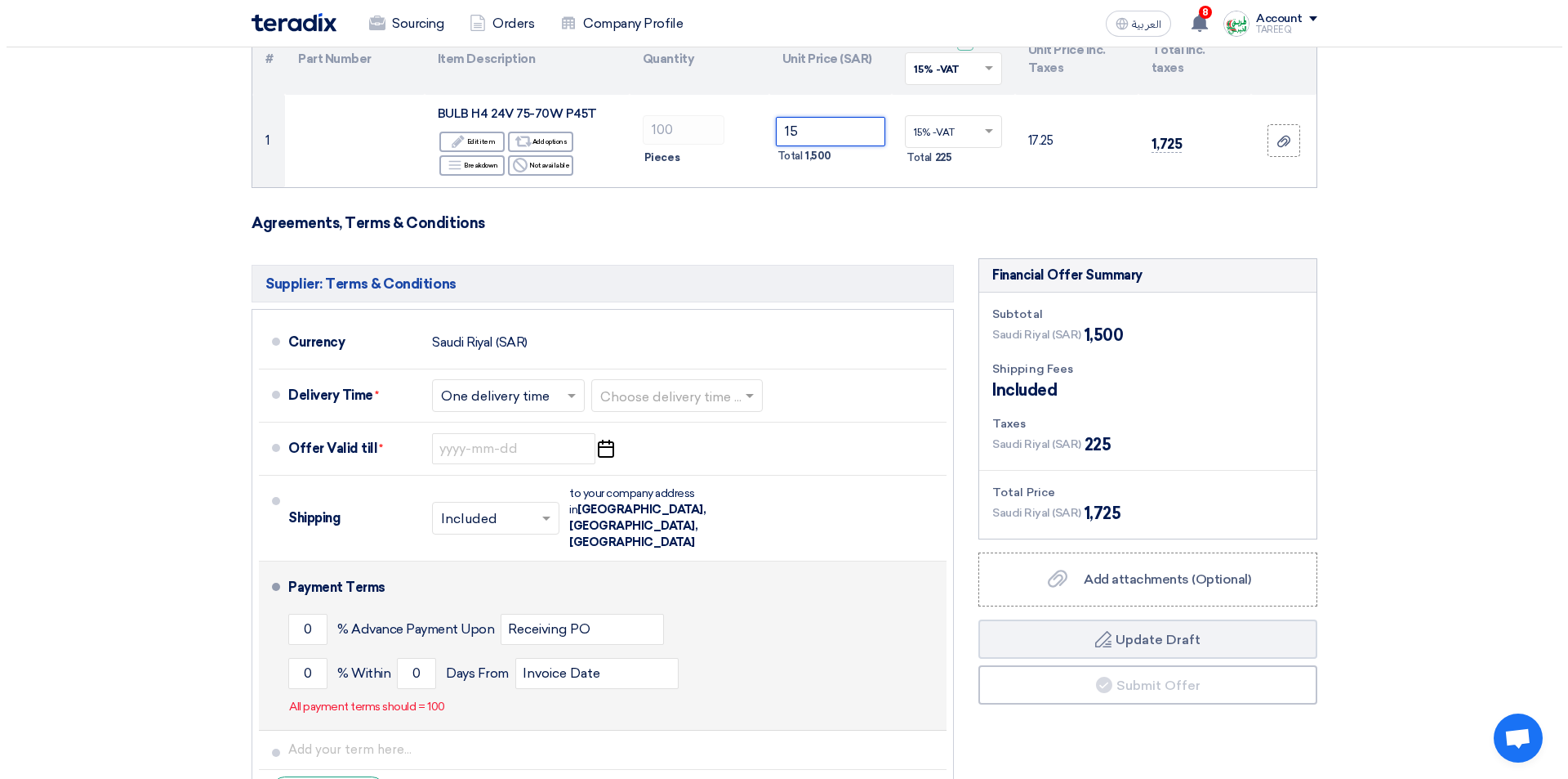
scroll to position [327, 0]
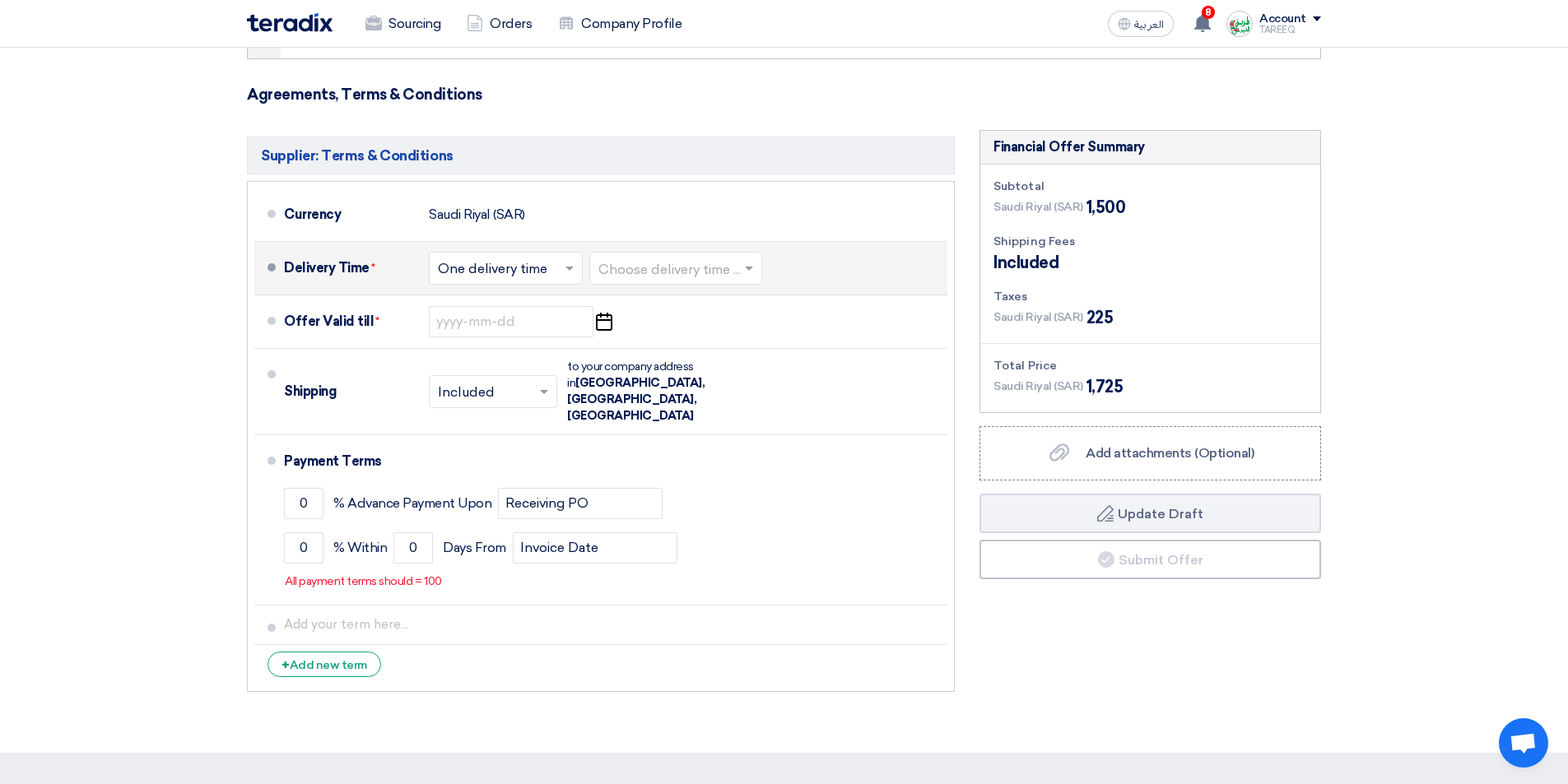
type input "15"
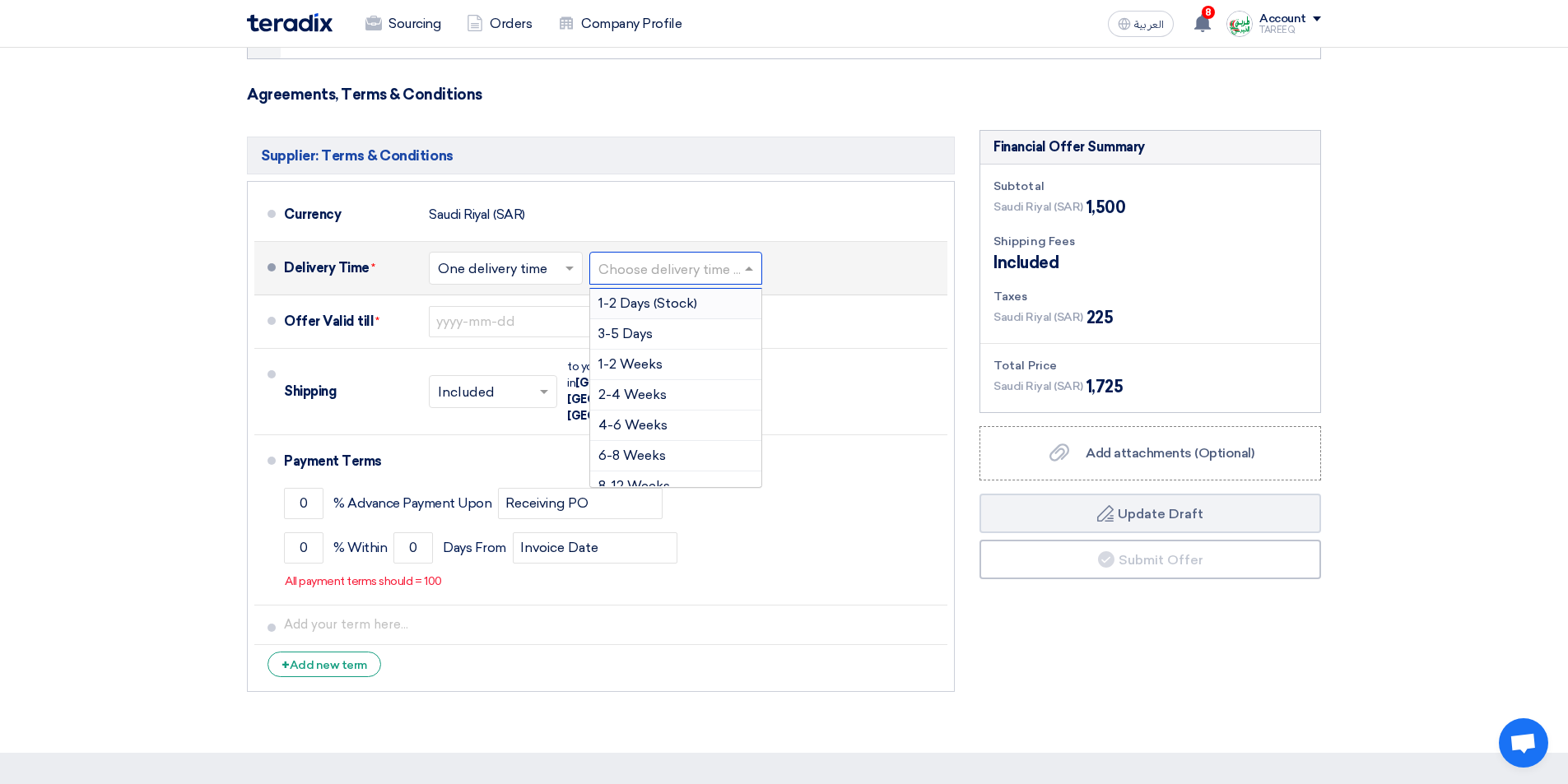
click at [670, 273] on input "text" at bounding box center [676, 269] width 156 height 24
click at [653, 335] on span "3-5 Days" at bounding box center [624, 333] width 54 height 16
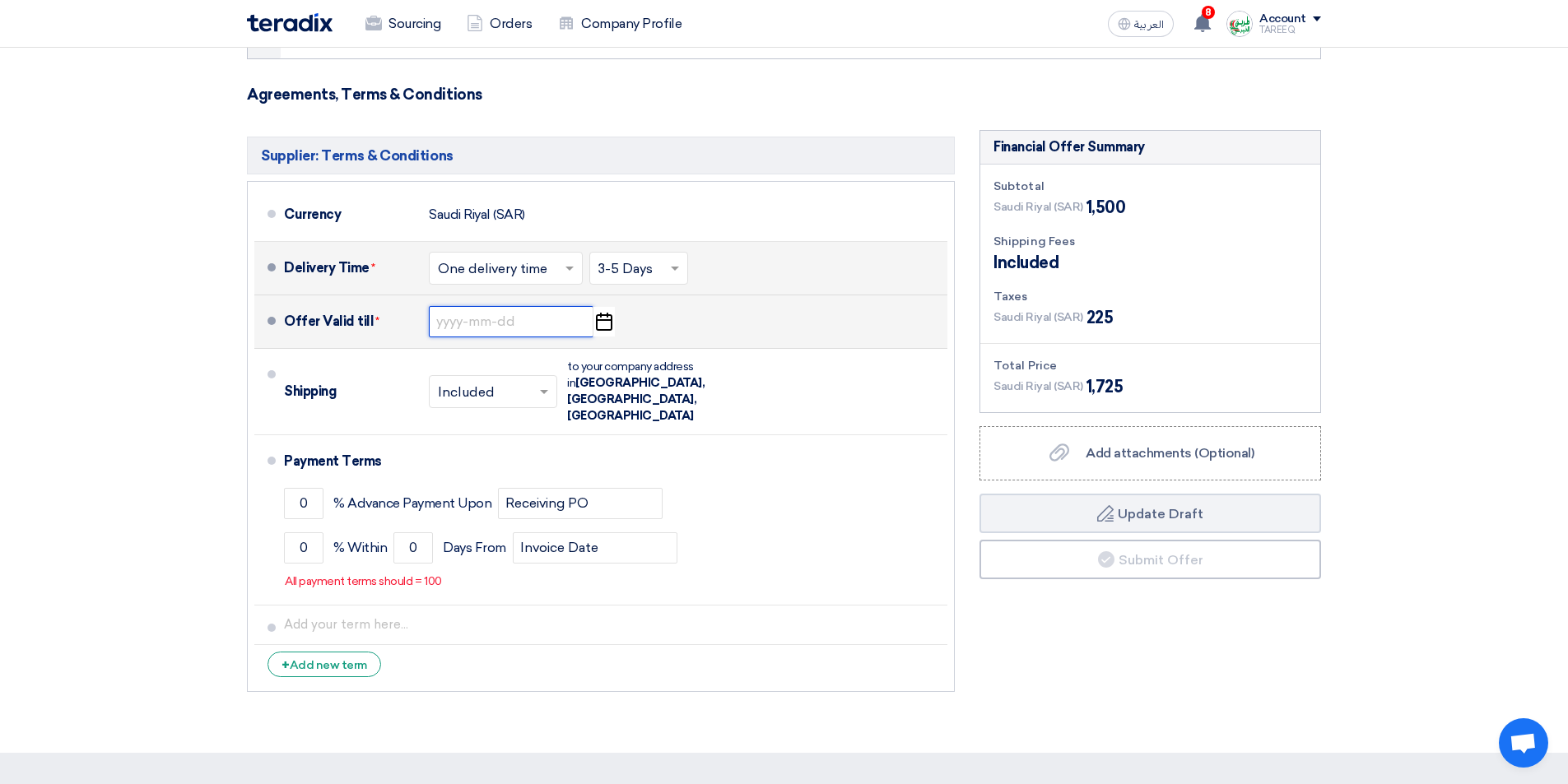
click at [487, 317] on input at bounding box center [510, 322] width 165 height 31
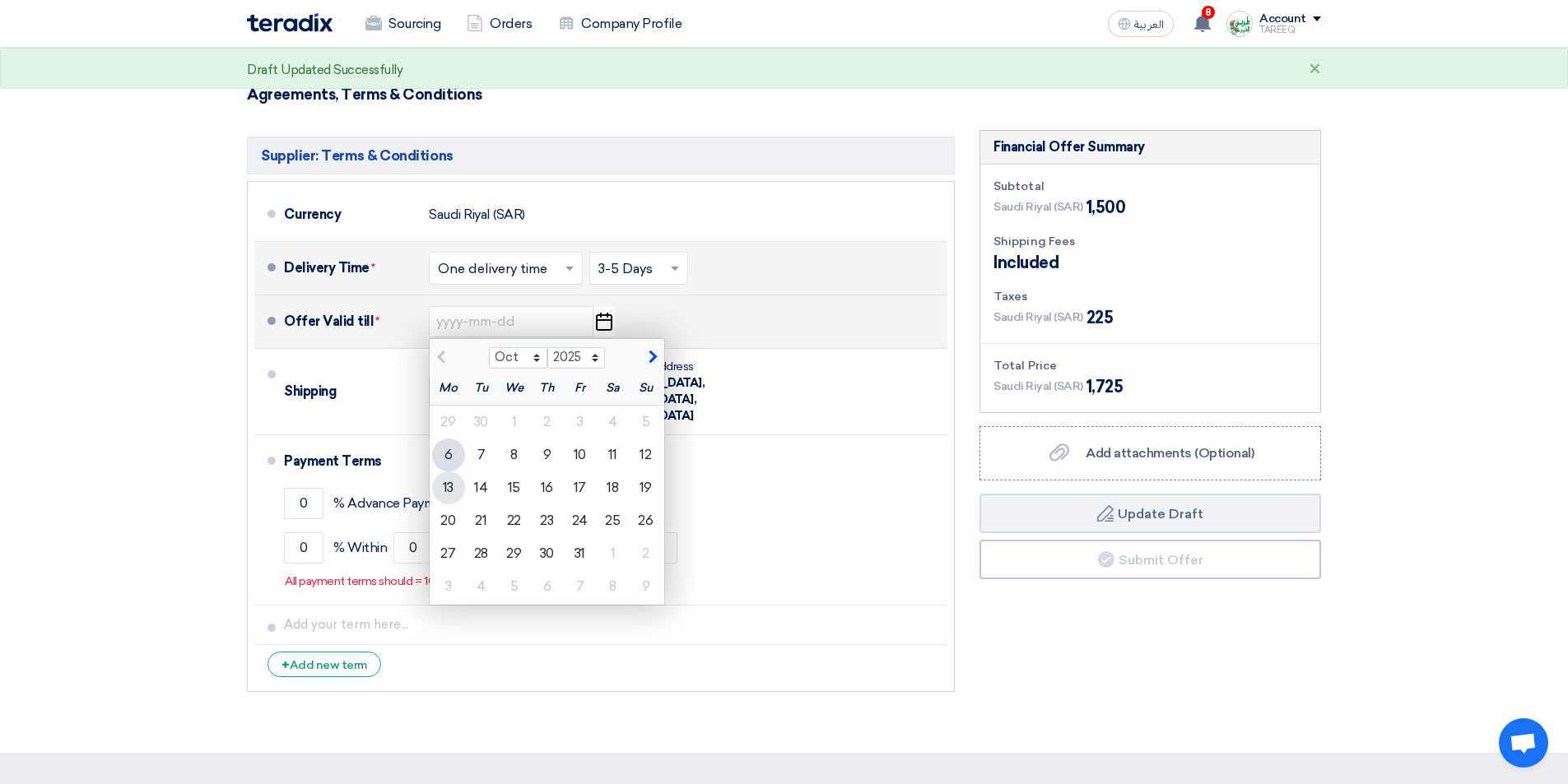
click at [450, 491] on div "13" at bounding box center [449, 488] width 33 height 33
type input "[DATE]"
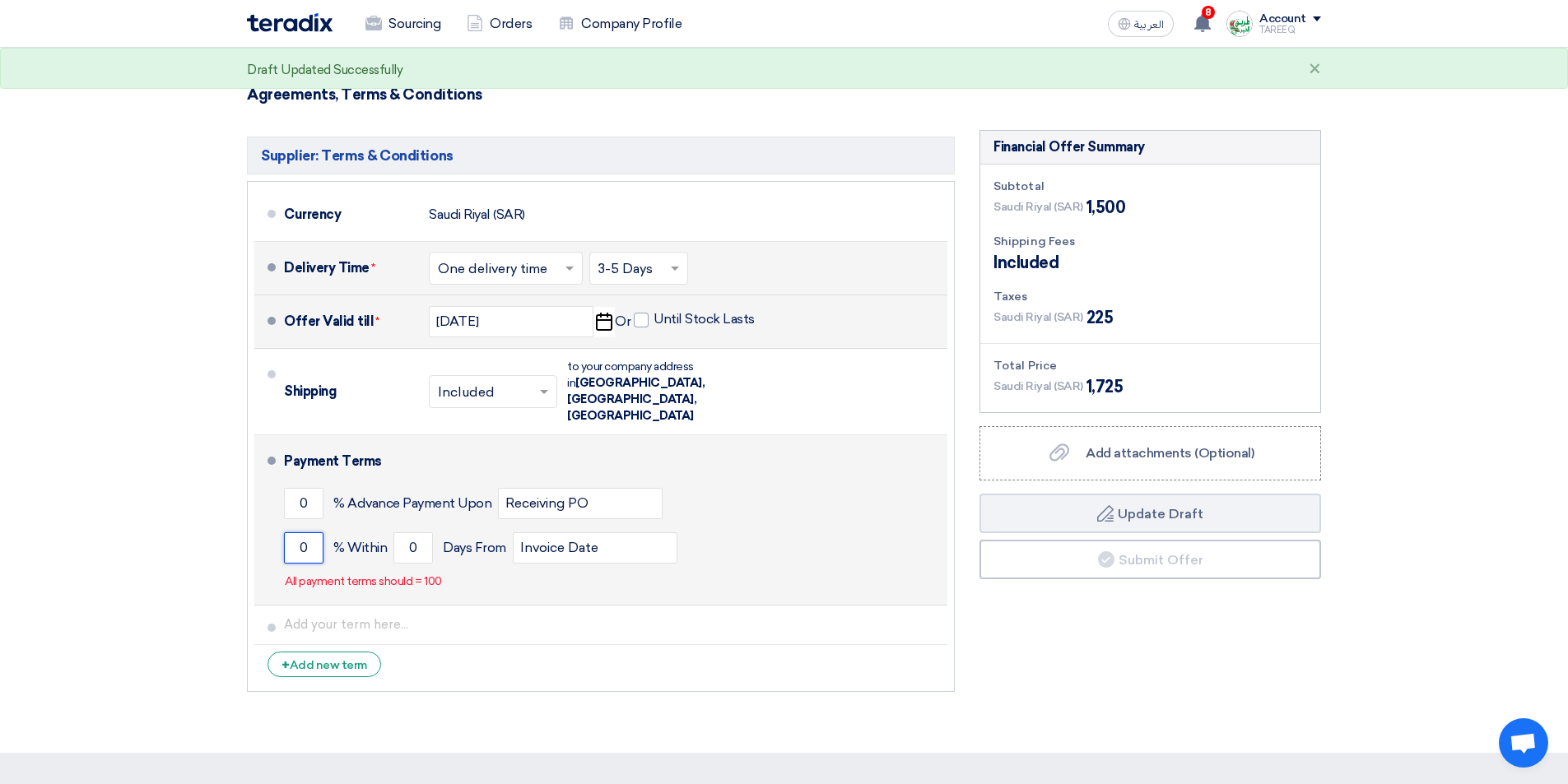
click at [296, 532] on input "0" at bounding box center [303, 548] width 40 height 31
type input "100"
click at [395, 532] on input "0" at bounding box center [413, 548] width 40 height 31
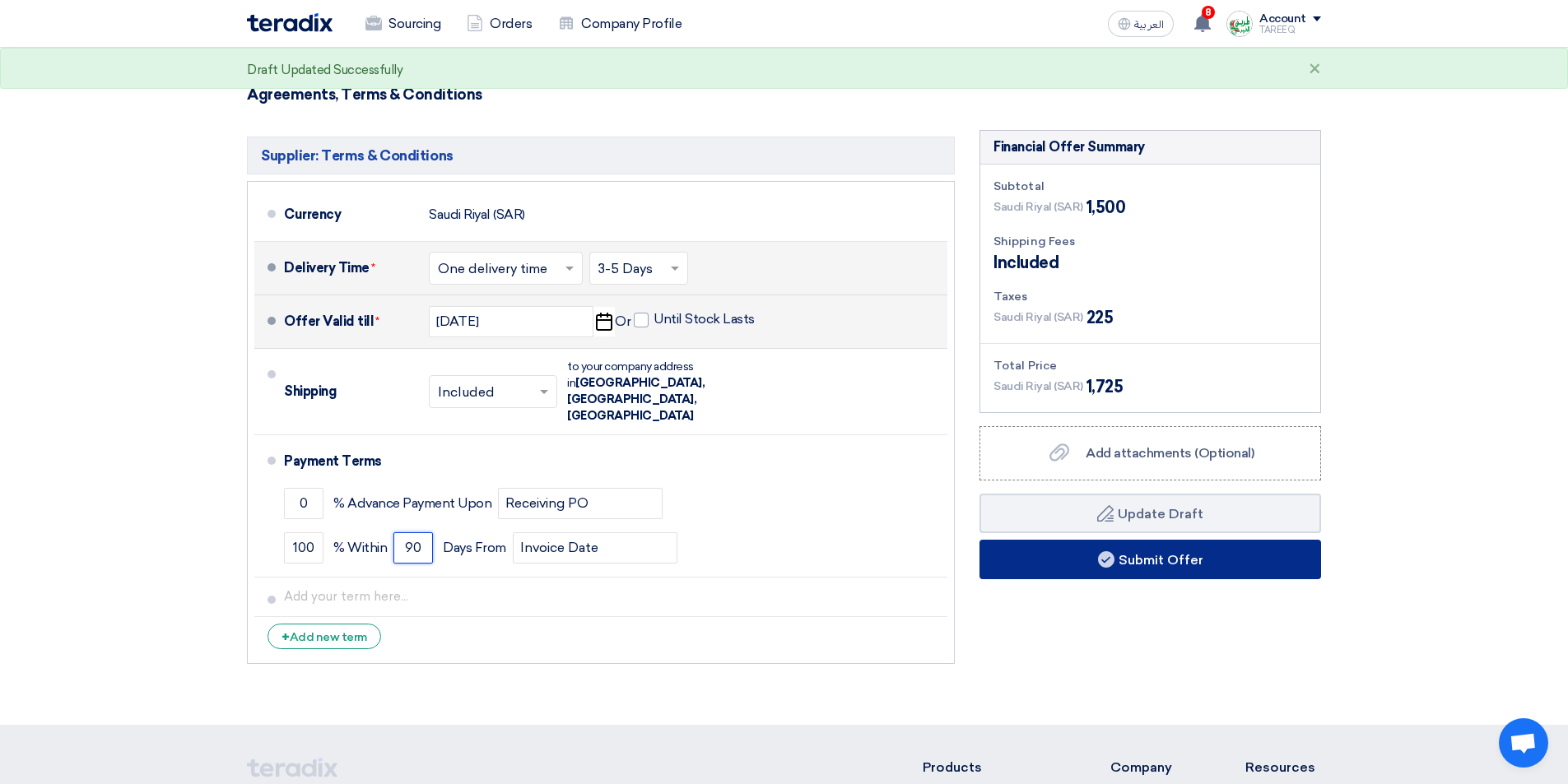
type input "90"
click at [1013, 562] on button "Submit Offer" at bounding box center [1150, 559] width 341 height 40
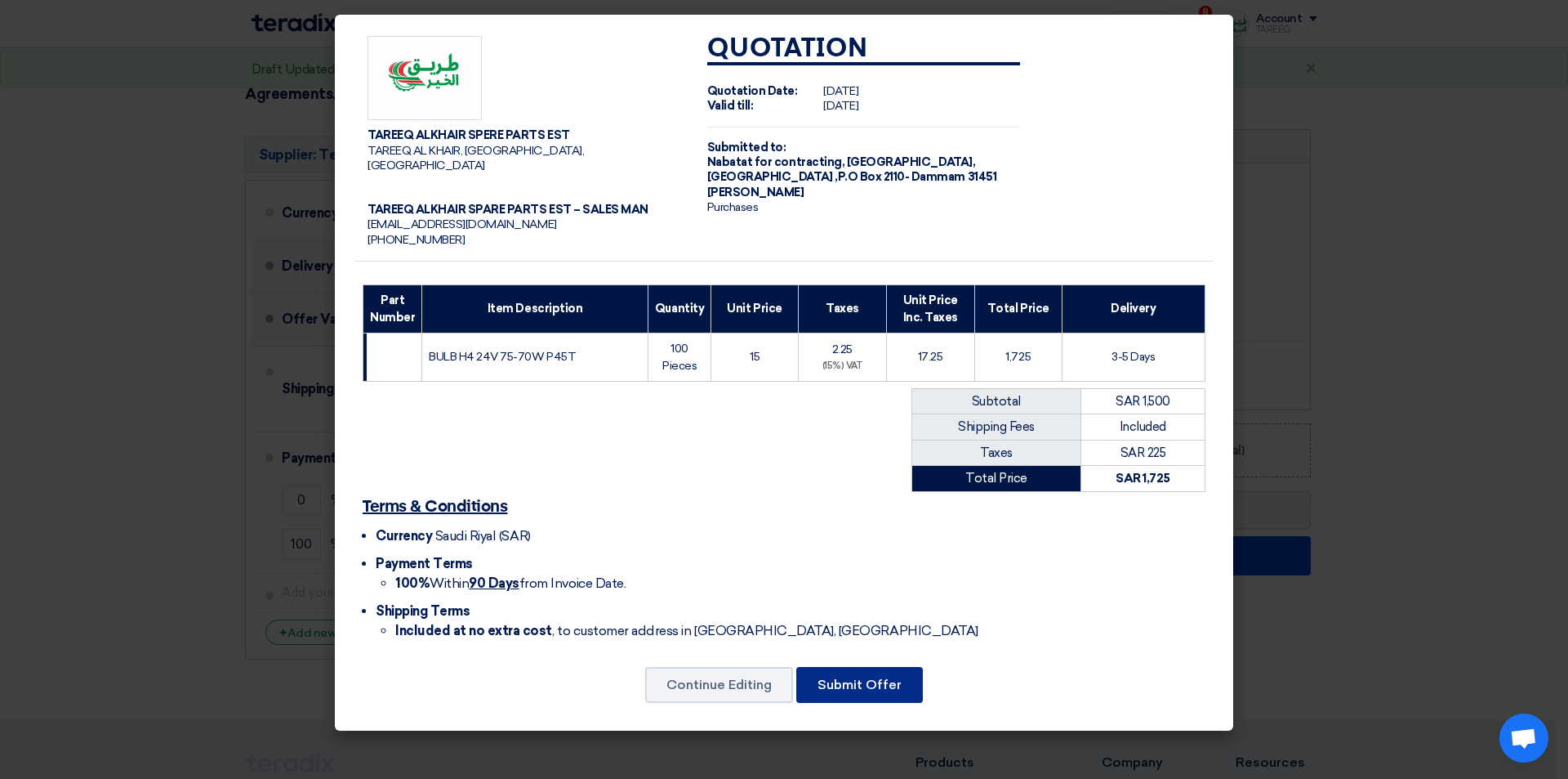
click at [853, 667] on button "Submit Offer" at bounding box center [859, 684] width 127 height 36
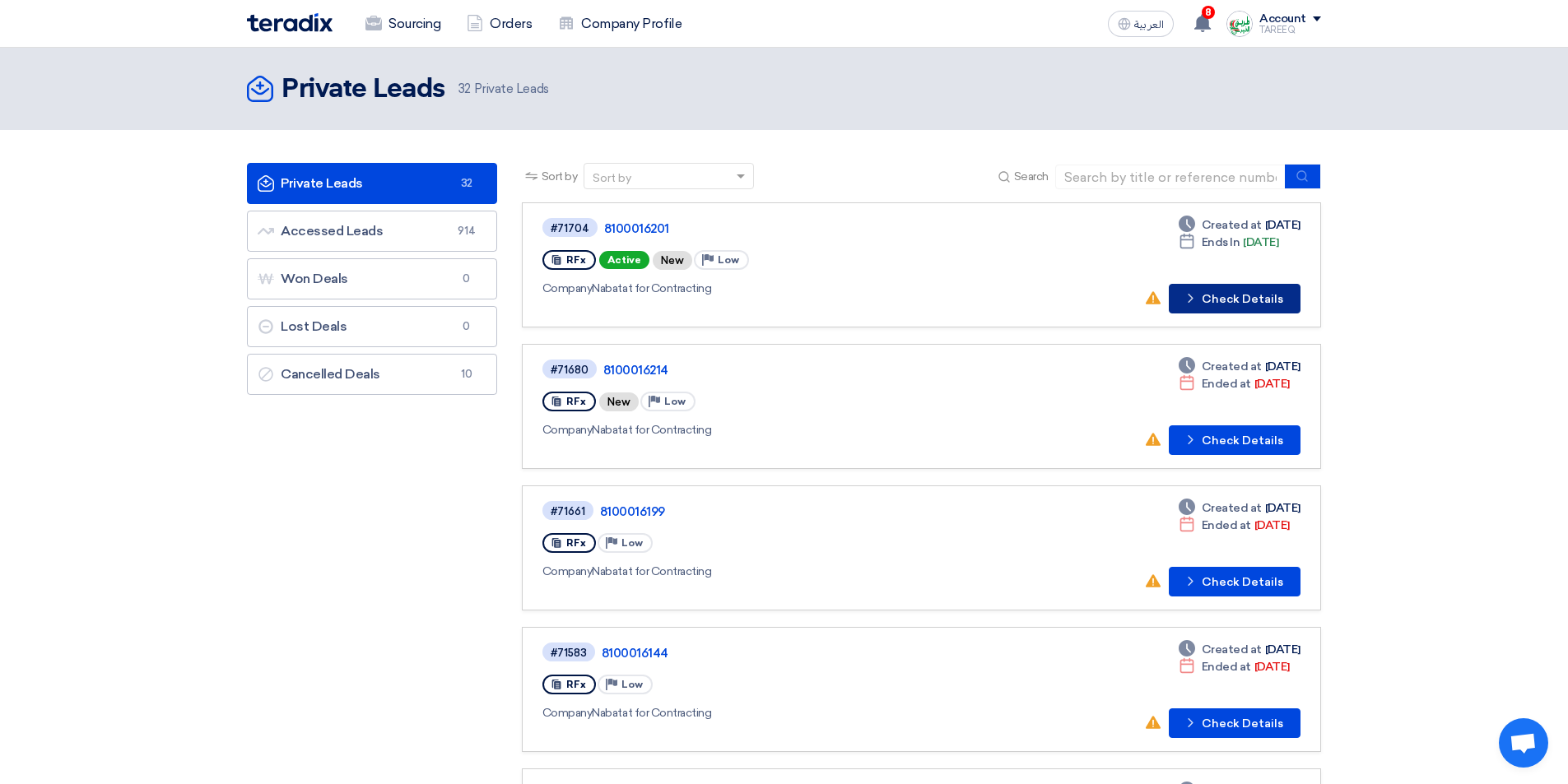
click at [1215, 298] on button "Check details Check Details" at bounding box center [1234, 299] width 132 height 29
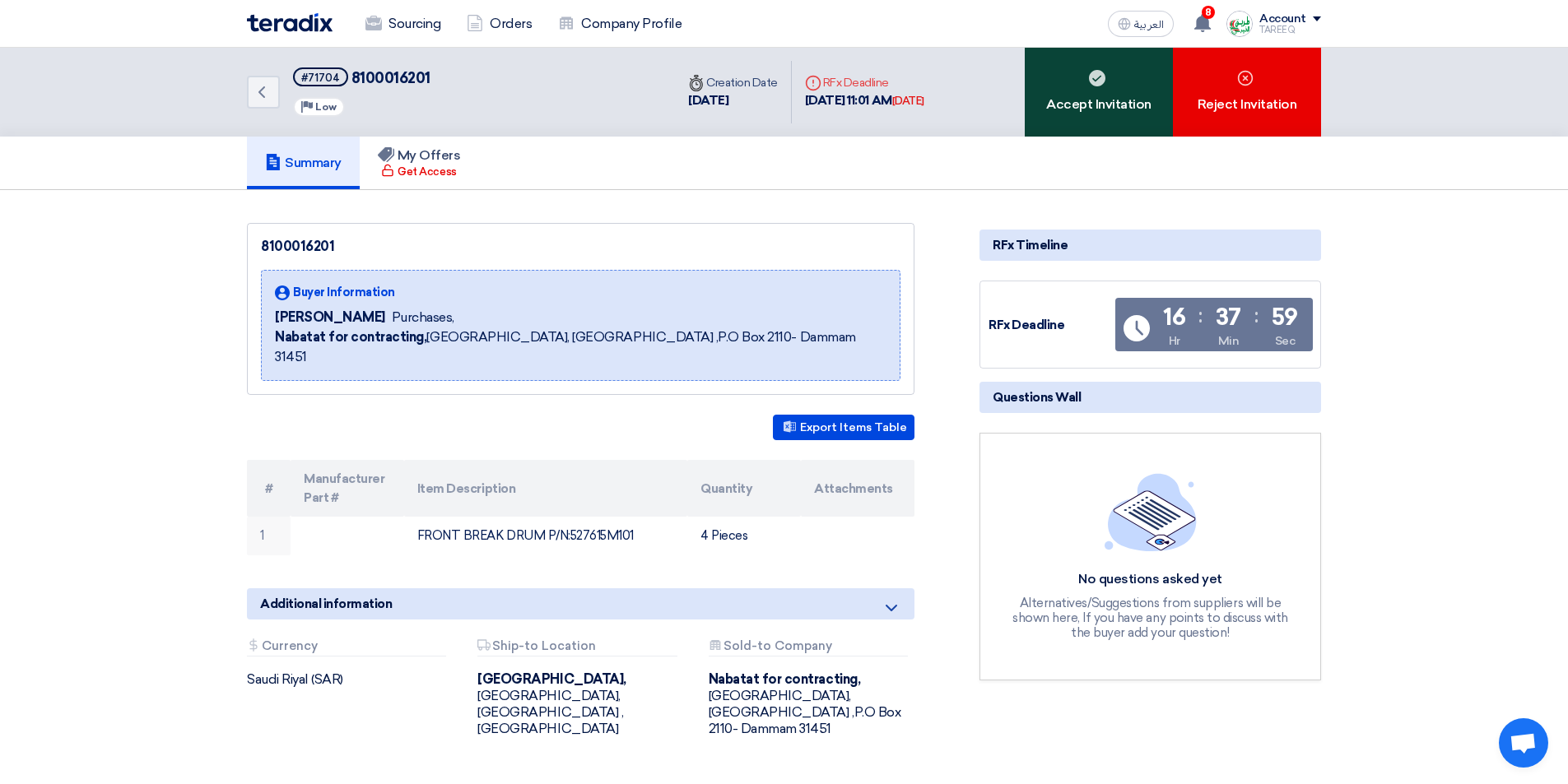
click at [1059, 106] on div "Accept Invitation" at bounding box center [1098, 92] width 148 height 89
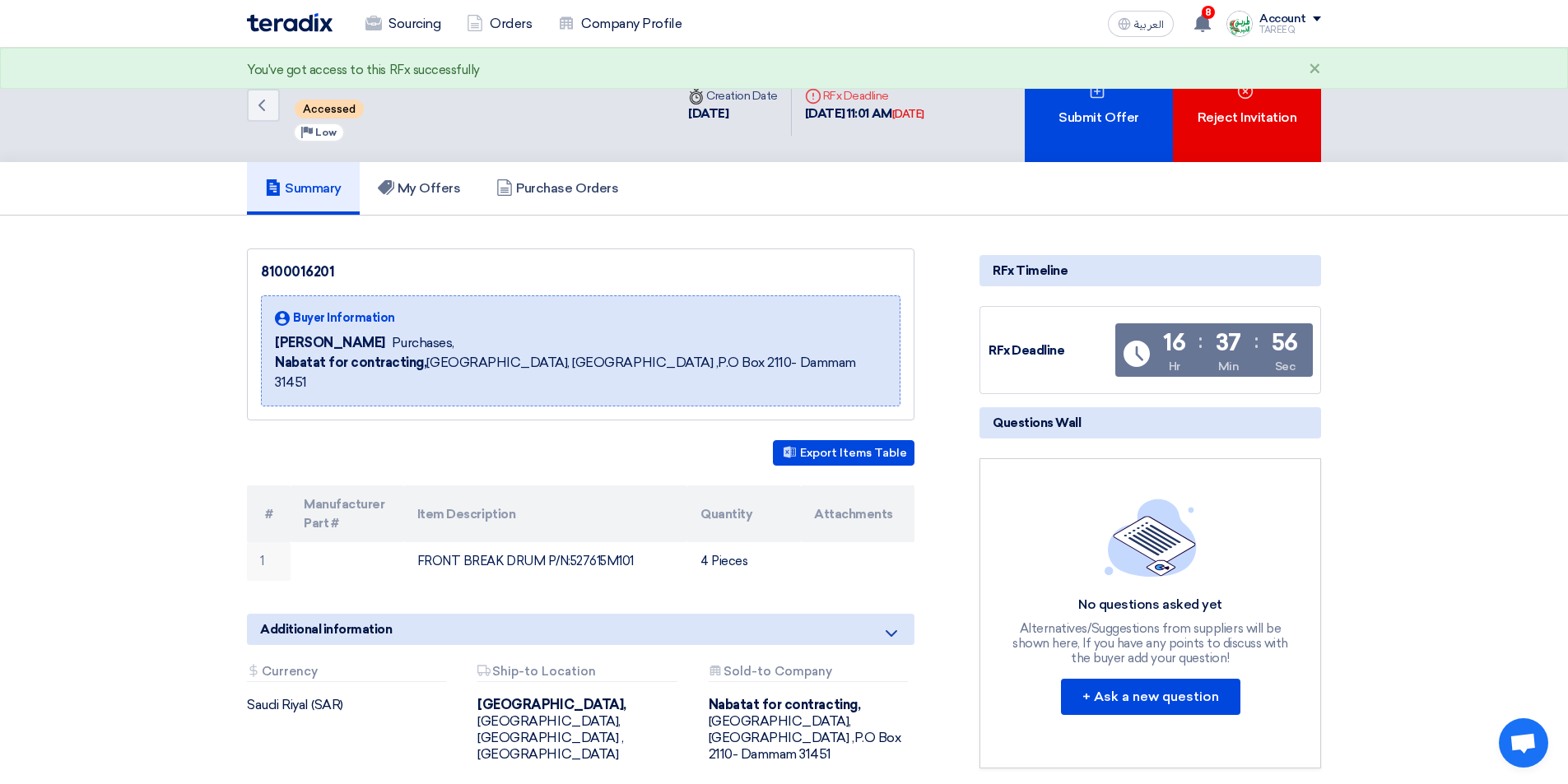
click at [1059, 106] on div "Submit Offer" at bounding box center [1098, 105] width 148 height 114
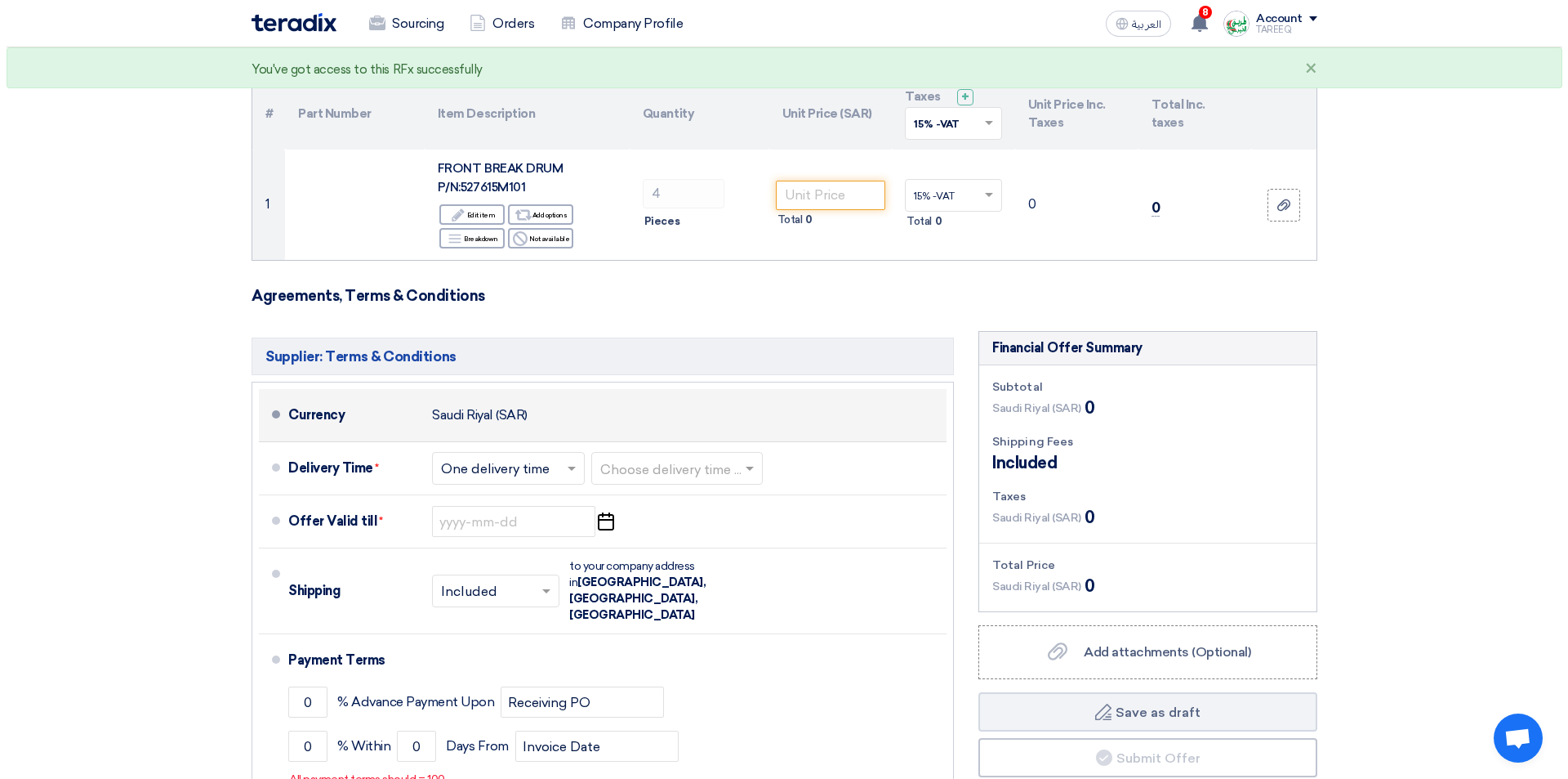
scroll to position [245, 0]
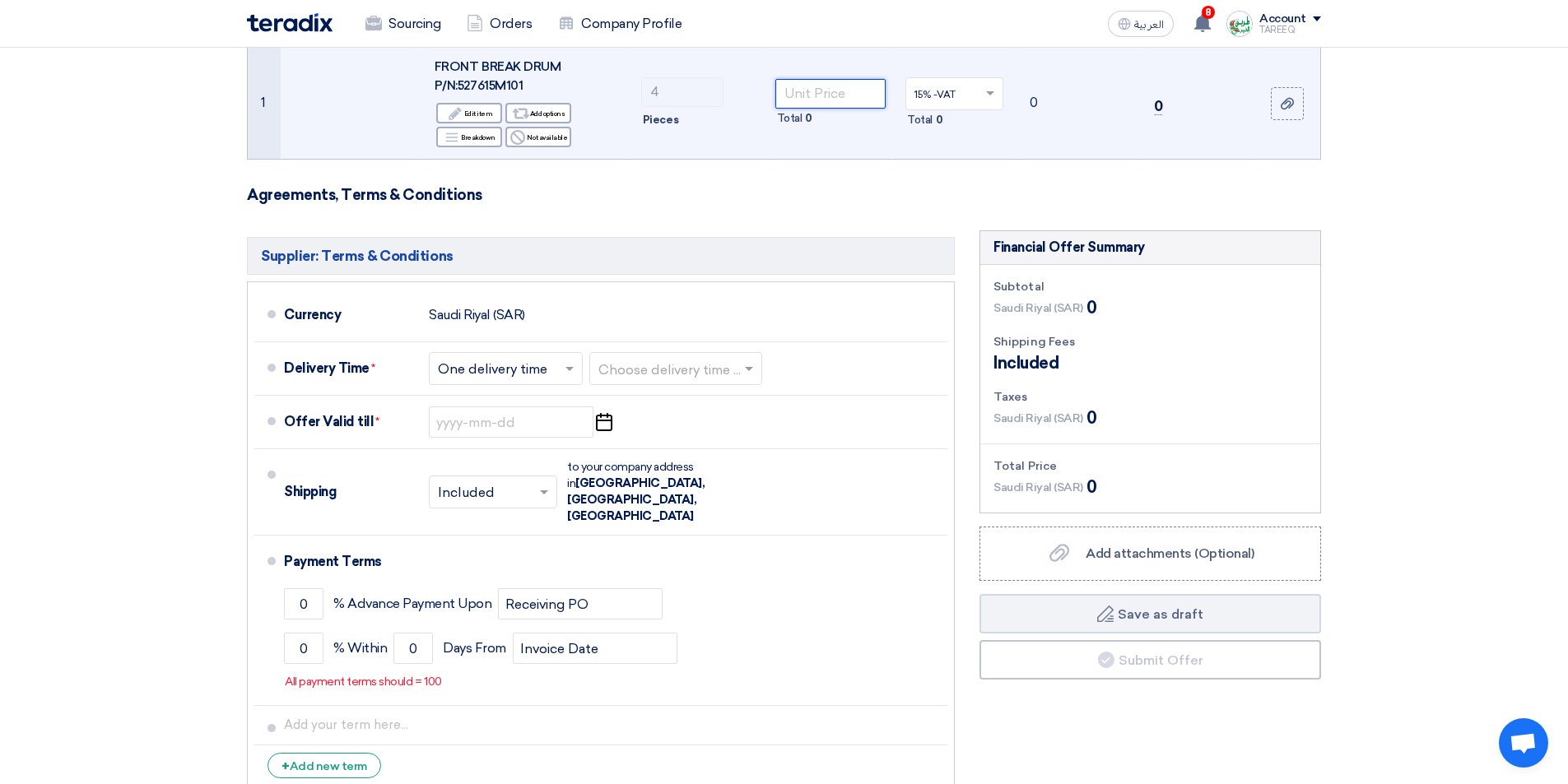
click at [803, 97] on input "number" at bounding box center [830, 94] width 111 height 29
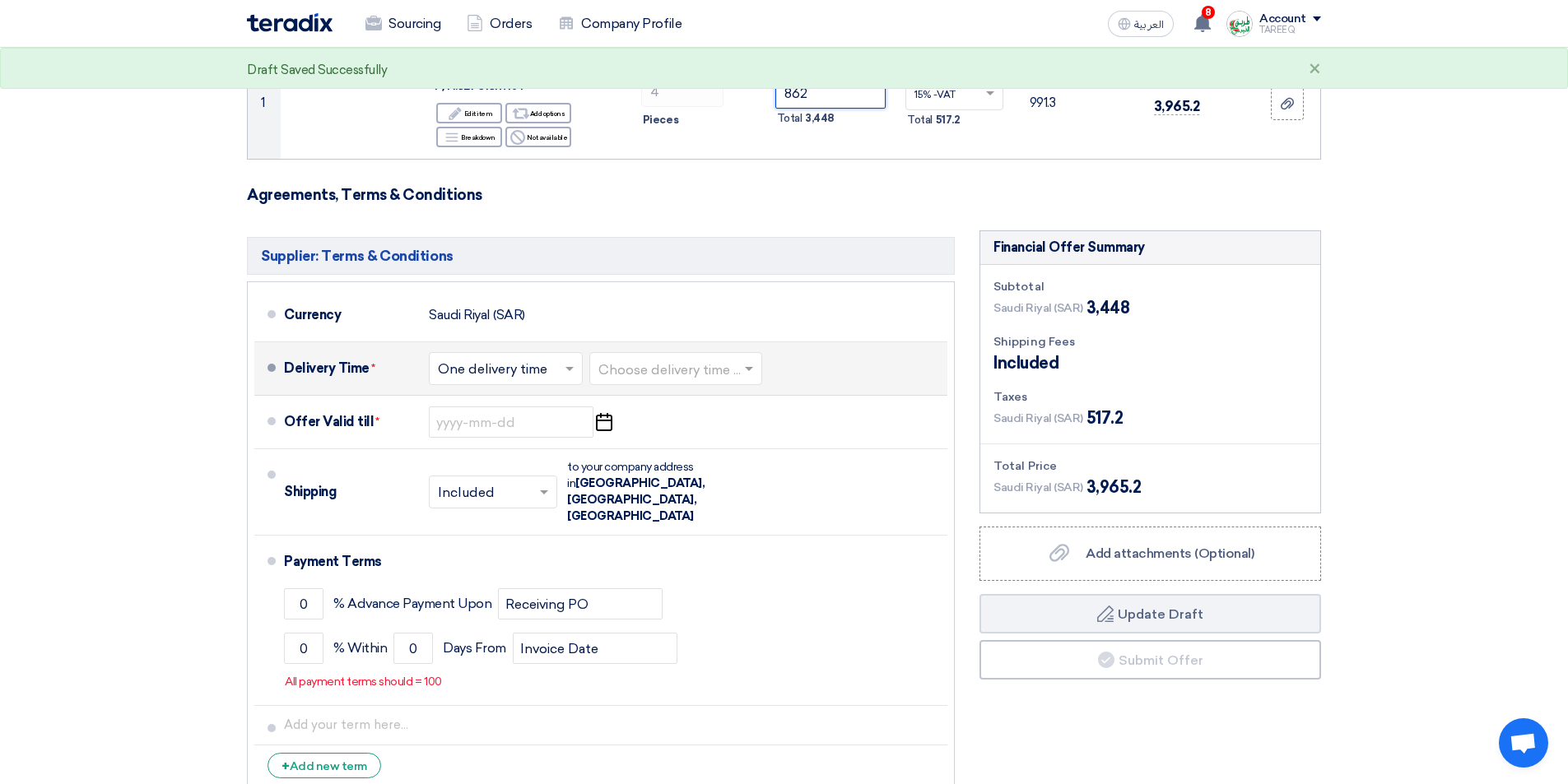
type input "862"
click at [707, 360] on input "text" at bounding box center [676, 370] width 156 height 24
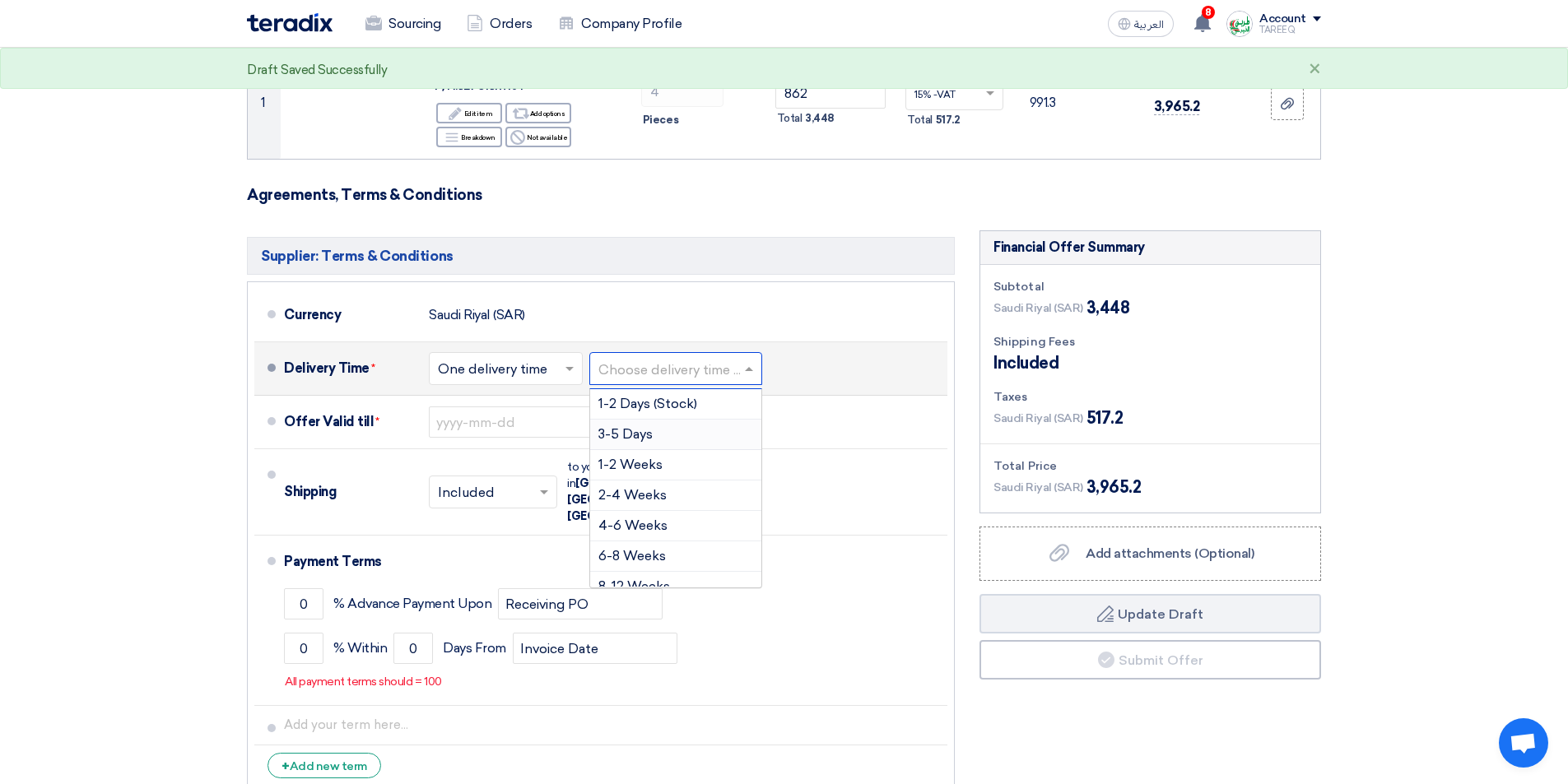
click at [636, 435] on span "3-5 Days" at bounding box center [624, 433] width 54 height 16
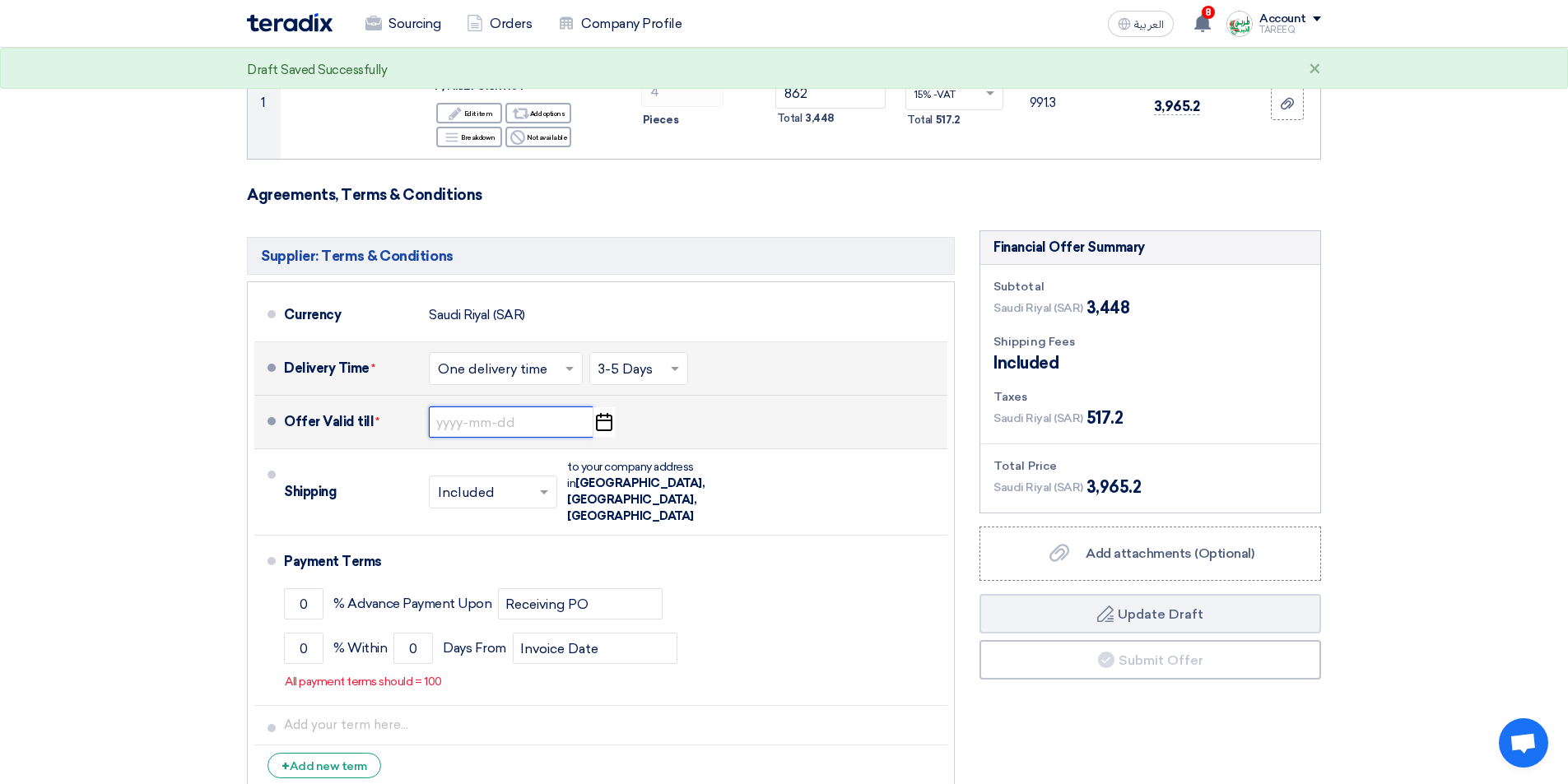
click at [509, 419] on input at bounding box center [510, 422] width 165 height 31
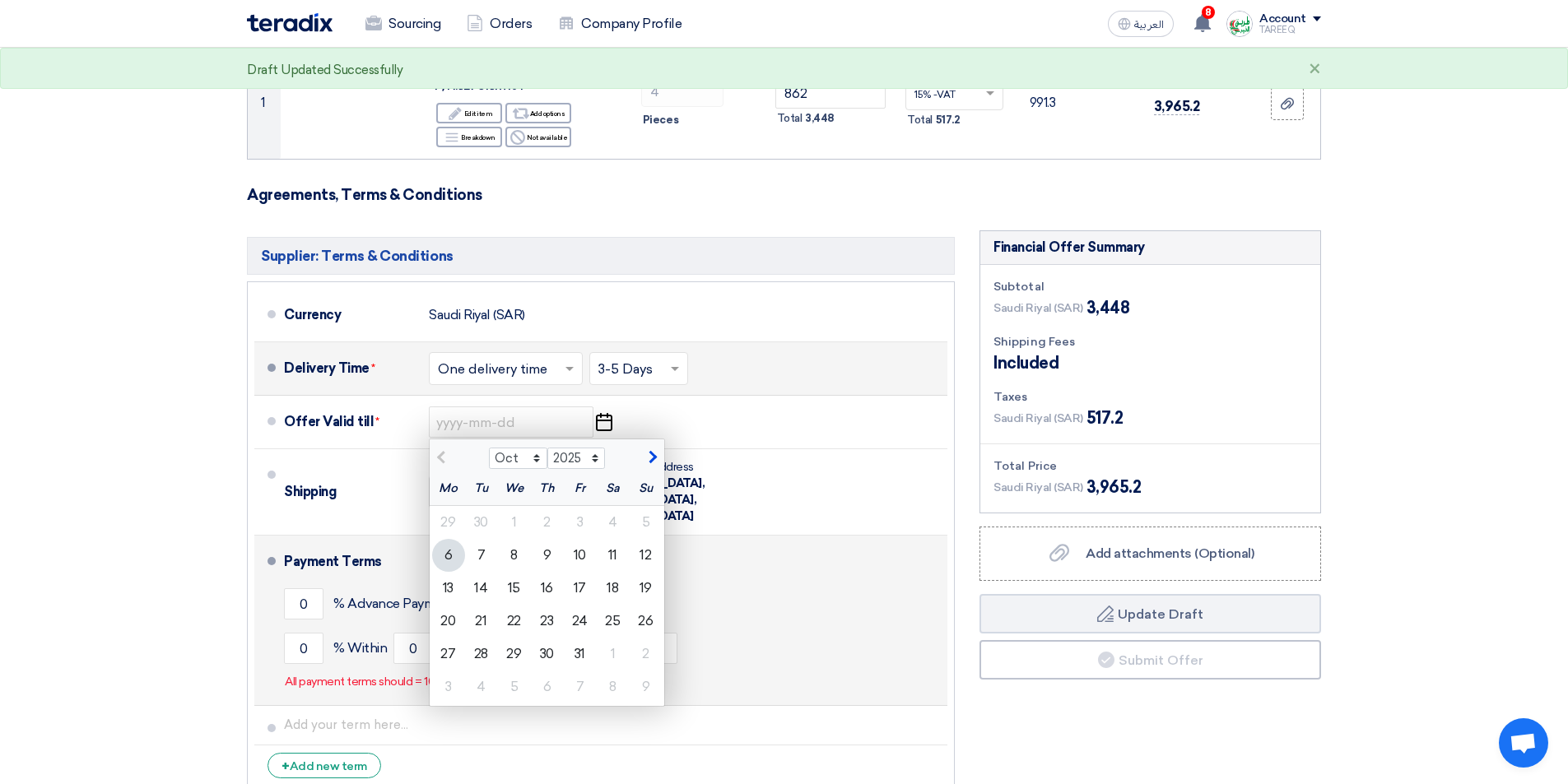
click at [446, 586] on div "13" at bounding box center [449, 588] width 33 height 33
type input "[DATE]"
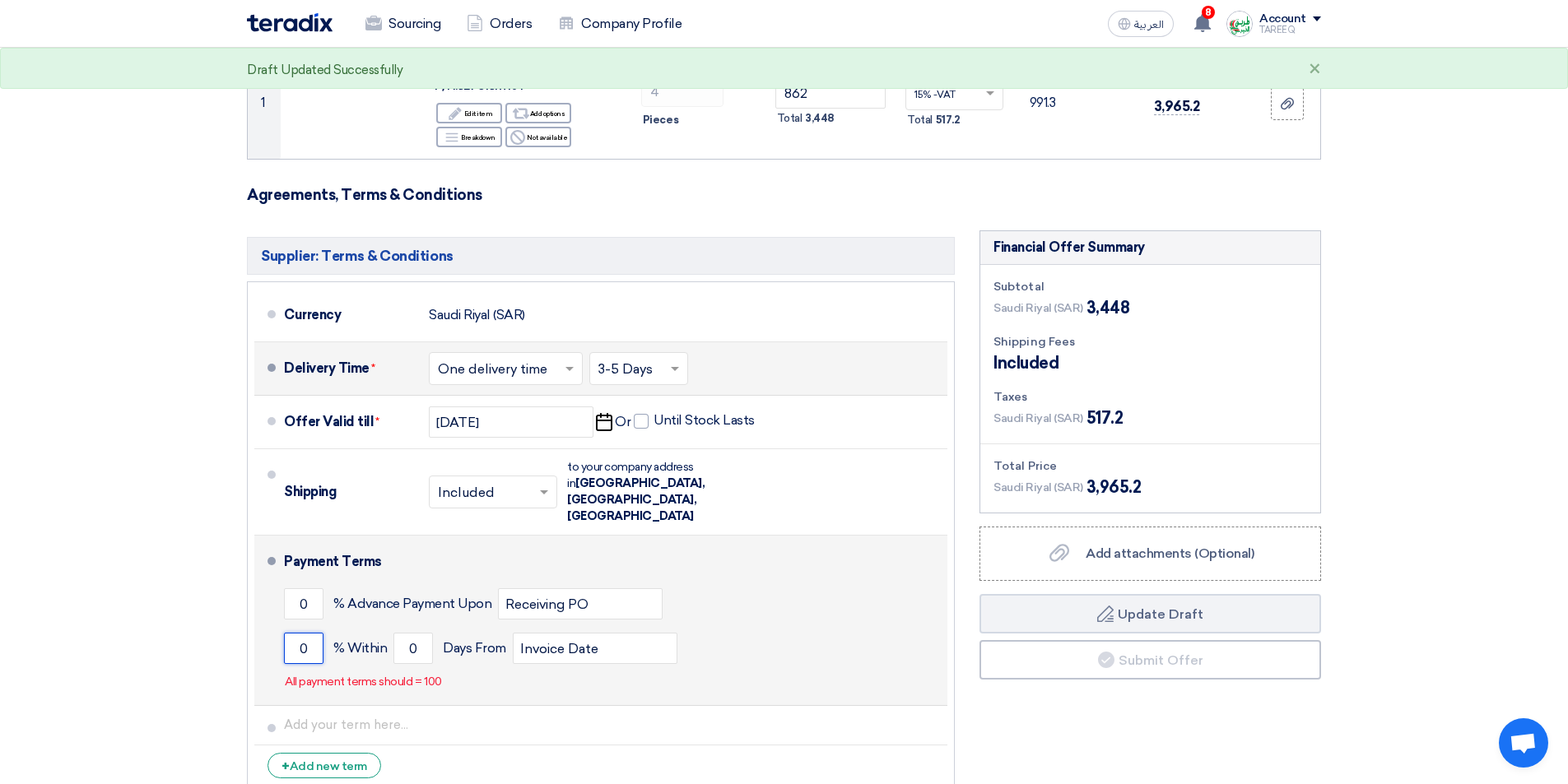
click at [290, 632] on input "0" at bounding box center [303, 648] width 40 height 31
type input "100"
click at [395, 632] on input "0" at bounding box center [413, 648] width 40 height 31
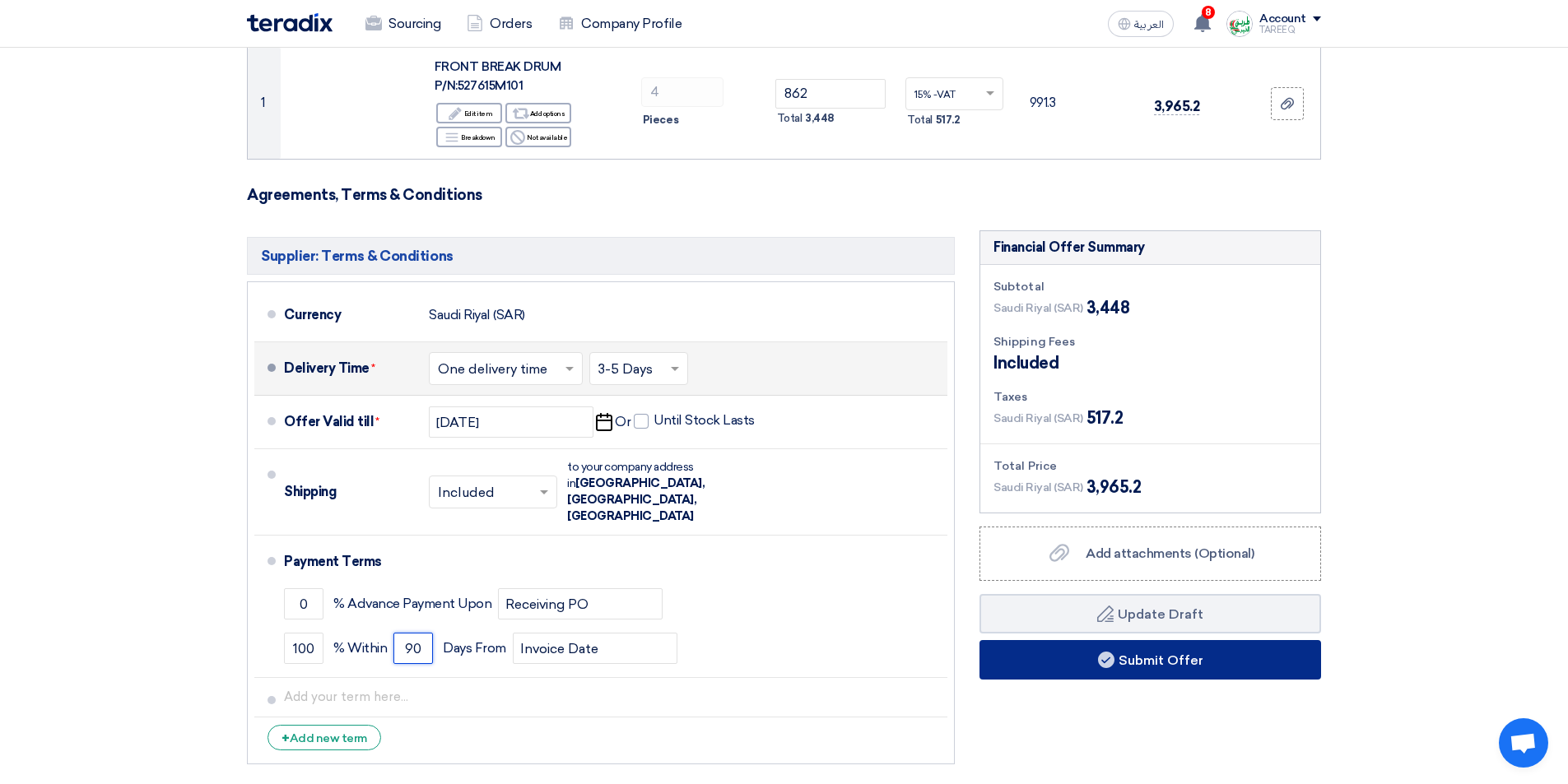
type input "90"
click at [1136, 655] on button "Submit Offer" at bounding box center [1150, 659] width 341 height 40
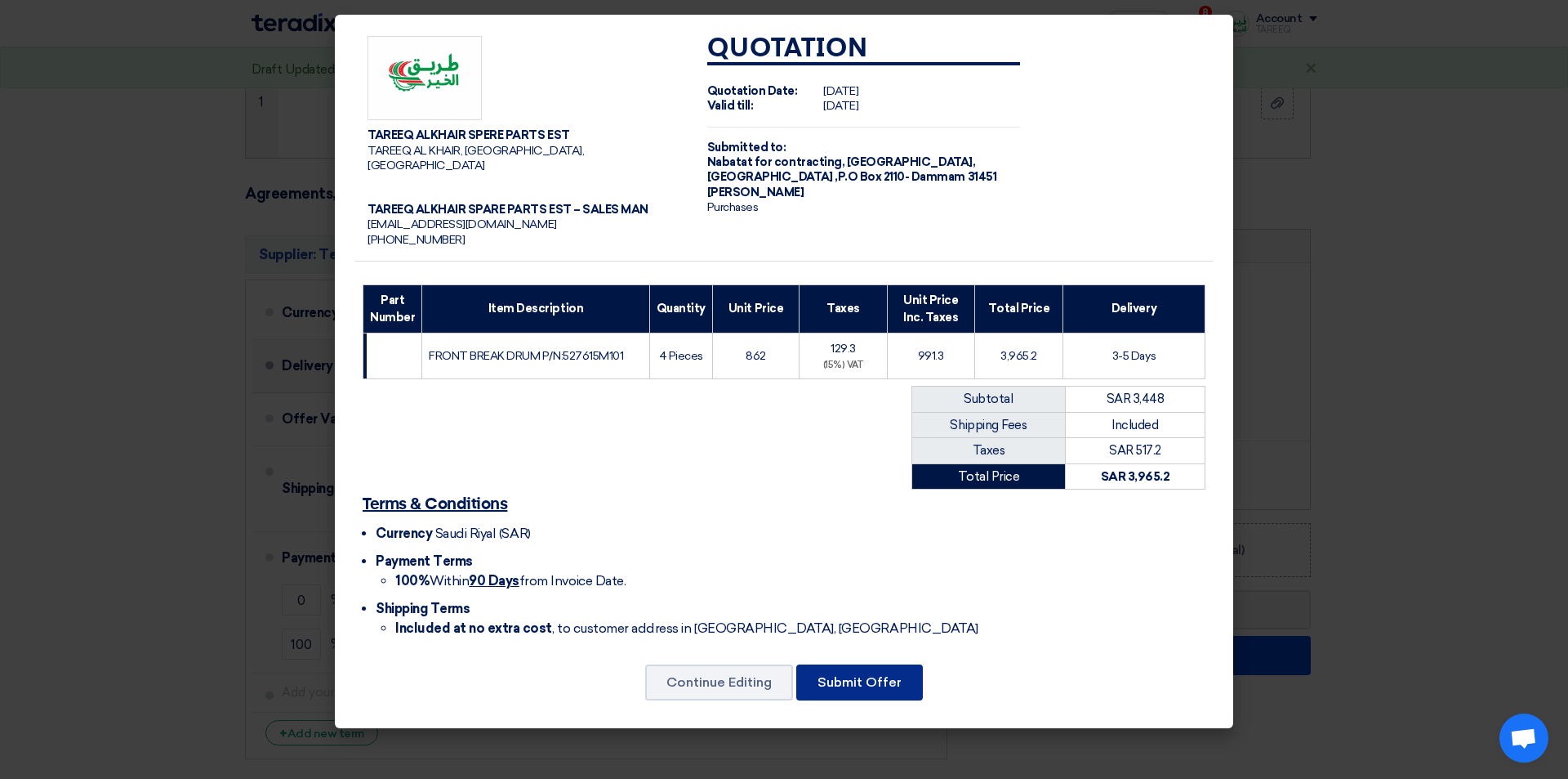
drag, startPoint x: 867, startPoint y: 683, endPoint x: 865, endPoint y: 675, distance: 8.2
click at [867, 682] on button "Submit Offer" at bounding box center [859, 681] width 127 height 36
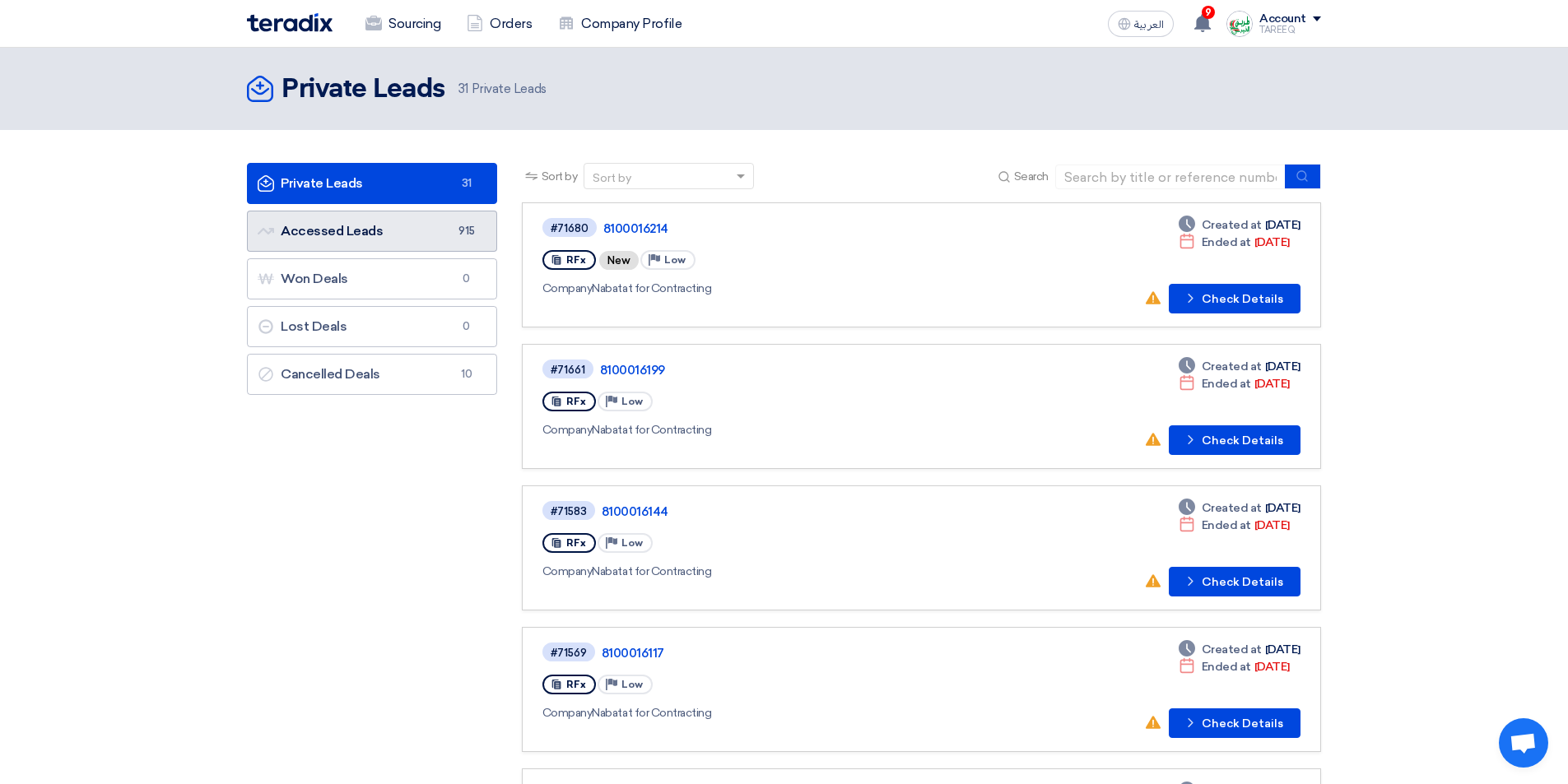
click at [394, 234] on link "Accessed Leads Accessed Leads 915" at bounding box center [372, 231] width 250 height 41
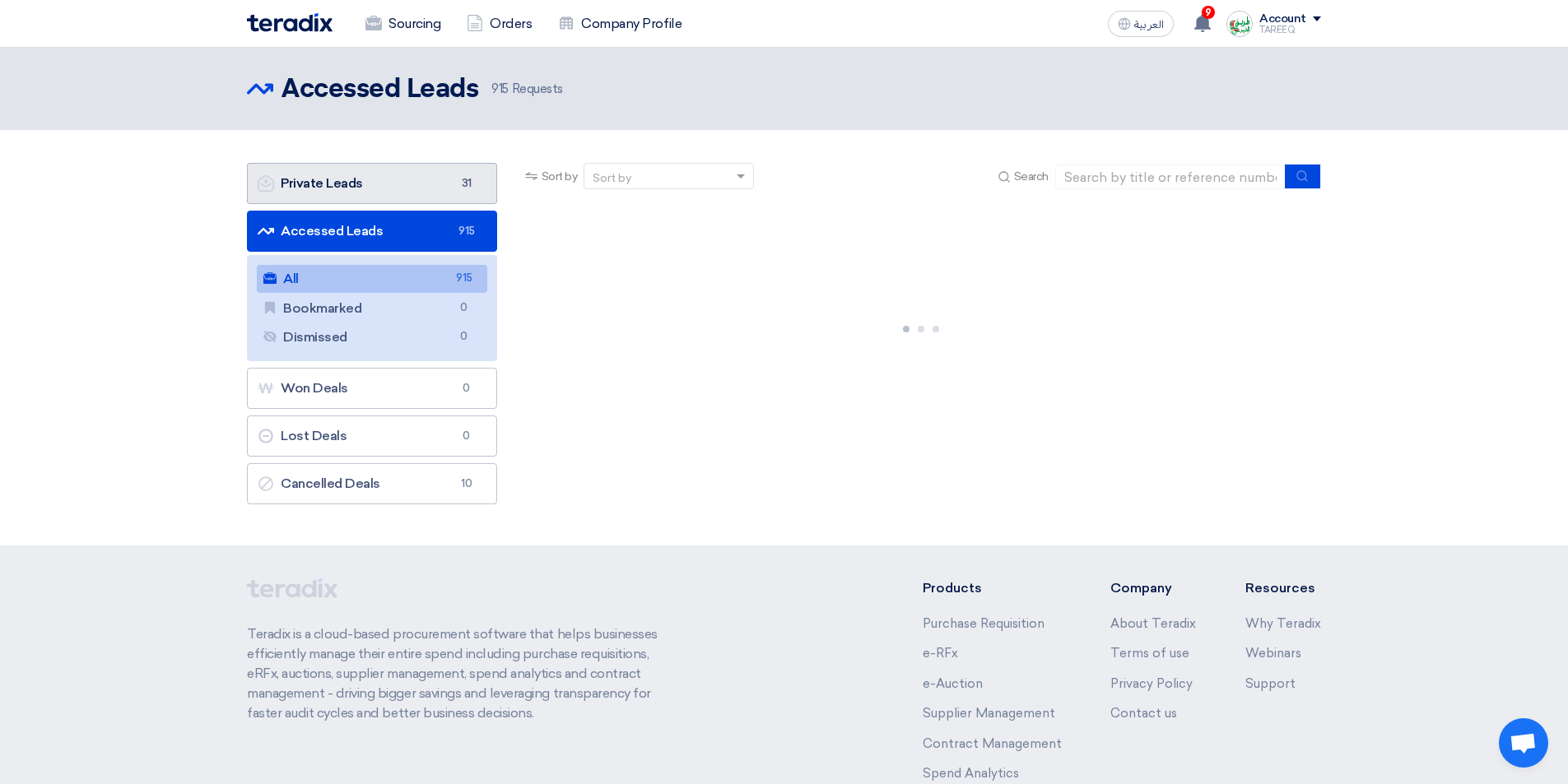
click at [425, 190] on link "Private Leads Private Leads 31" at bounding box center [372, 183] width 250 height 41
